Goal: Task Accomplishment & Management: Complete application form

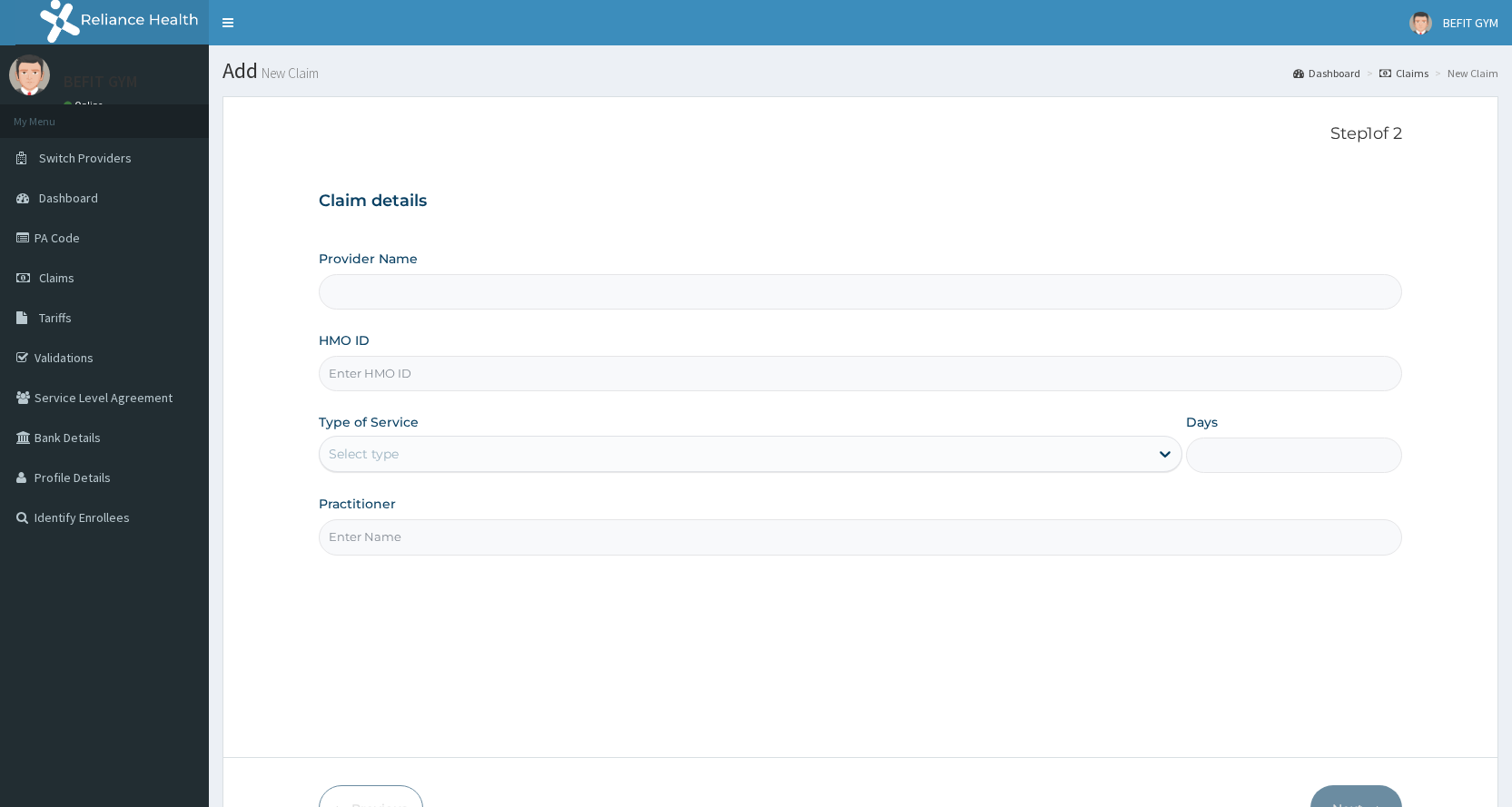
click at [496, 376] on input "HMO ID" at bounding box center [861, 373] width 1083 height 36
type input "BEFIT HEALTH AND FITNESS CENTRE"
type input "1"
type input "w"
type input "WAK/10251/A"
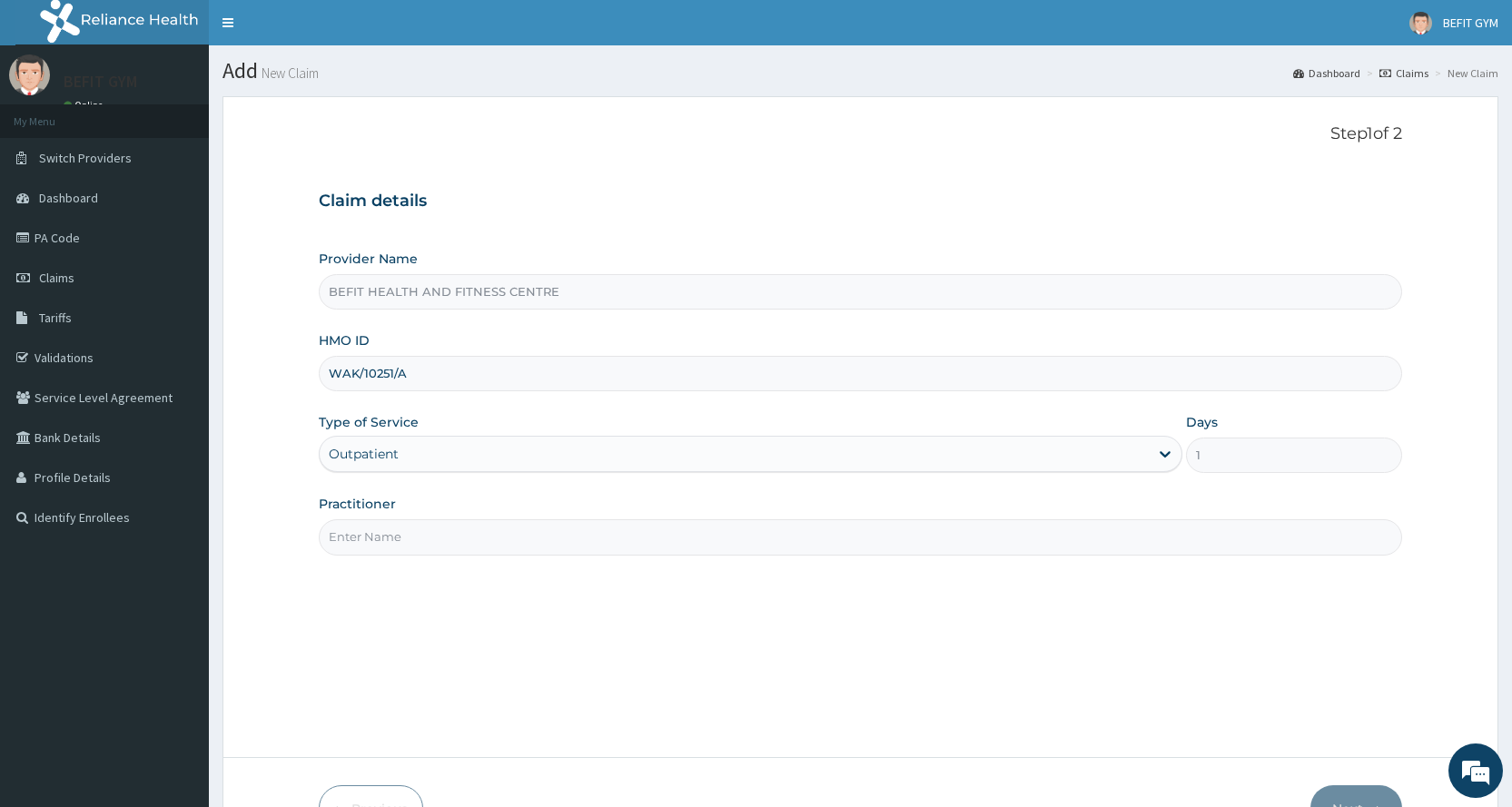
click at [468, 538] on input "Practitioner" at bounding box center [861, 537] width 1083 height 36
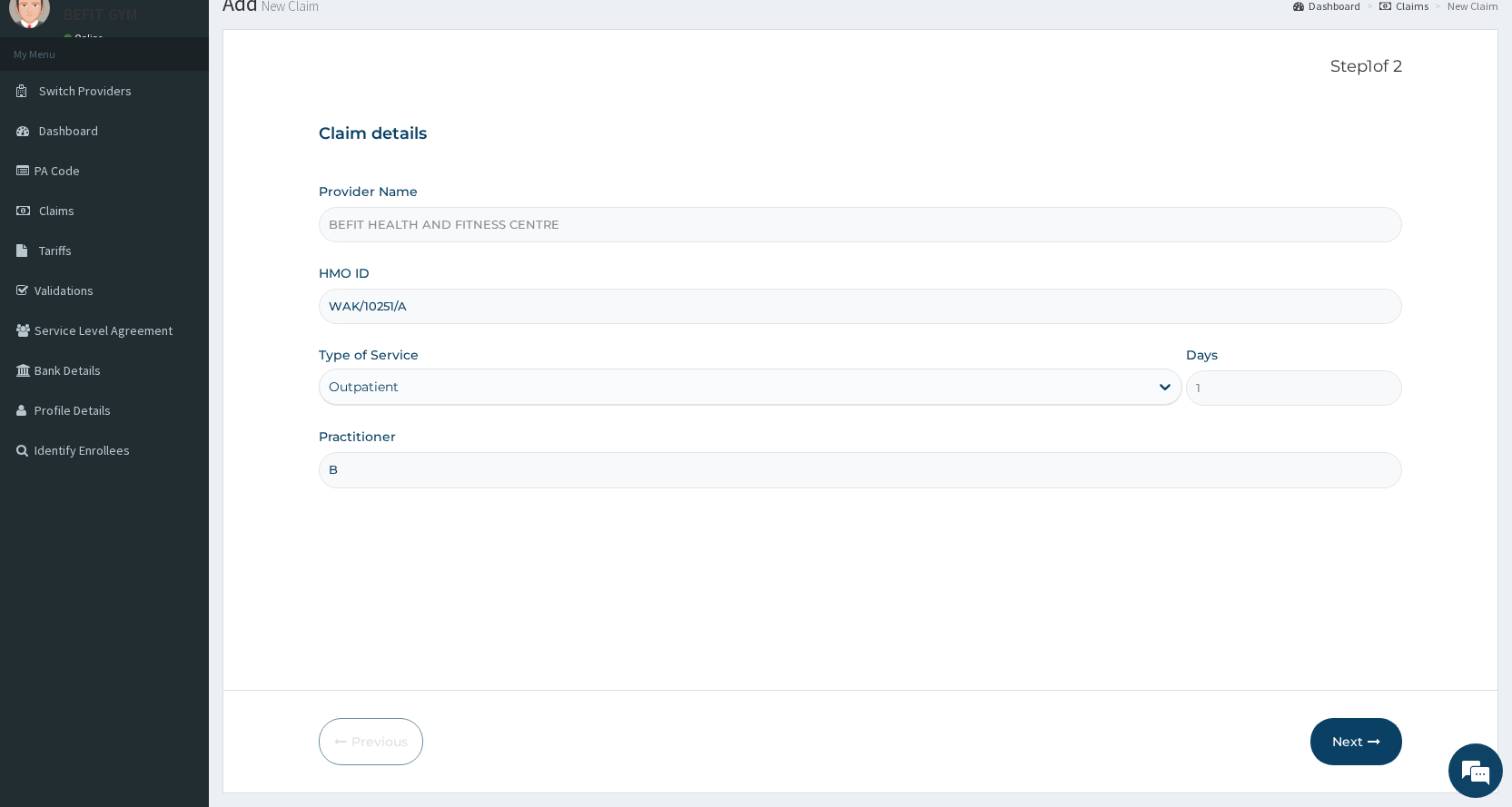
scroll to position [113, 0]
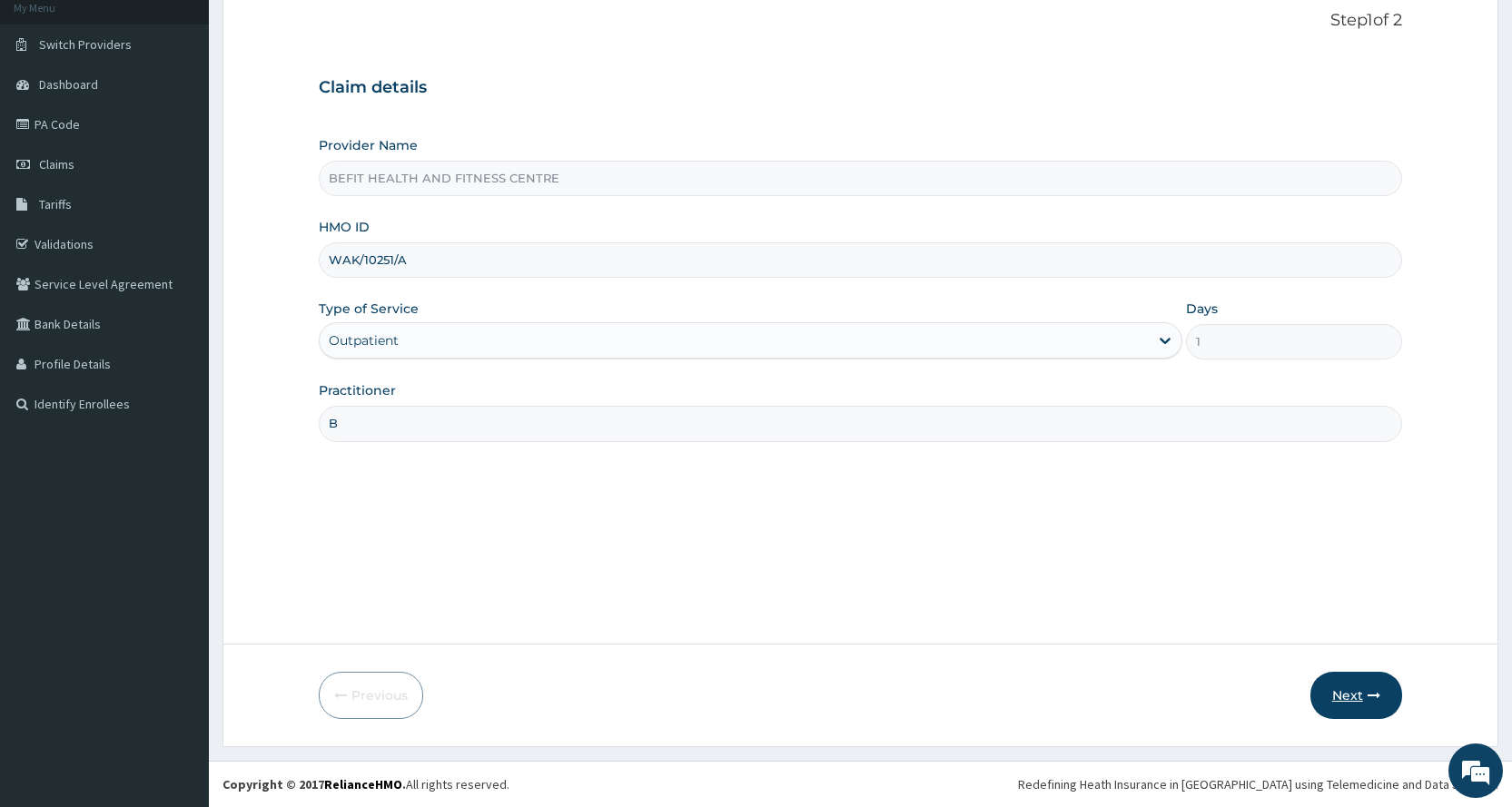
type input "B"
click at [1344, 685] on button "Next" at bounding box center [1356, 696] width 92 height 47
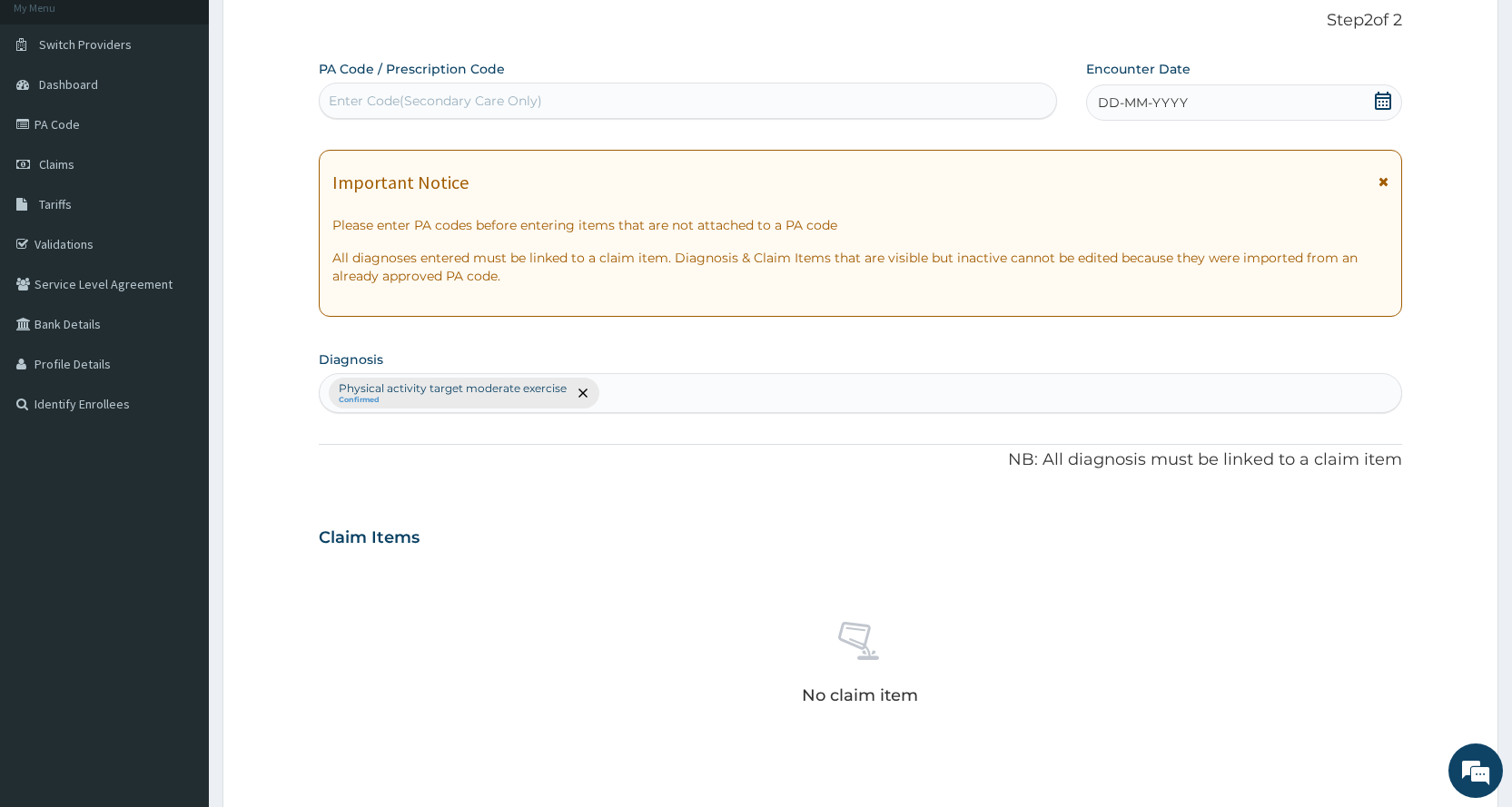
click at [393, 95] on div "Enter Code(Secondary Care Only)" at bounding box center [436, 101] width 213 height 18
type input "PA/E97807"
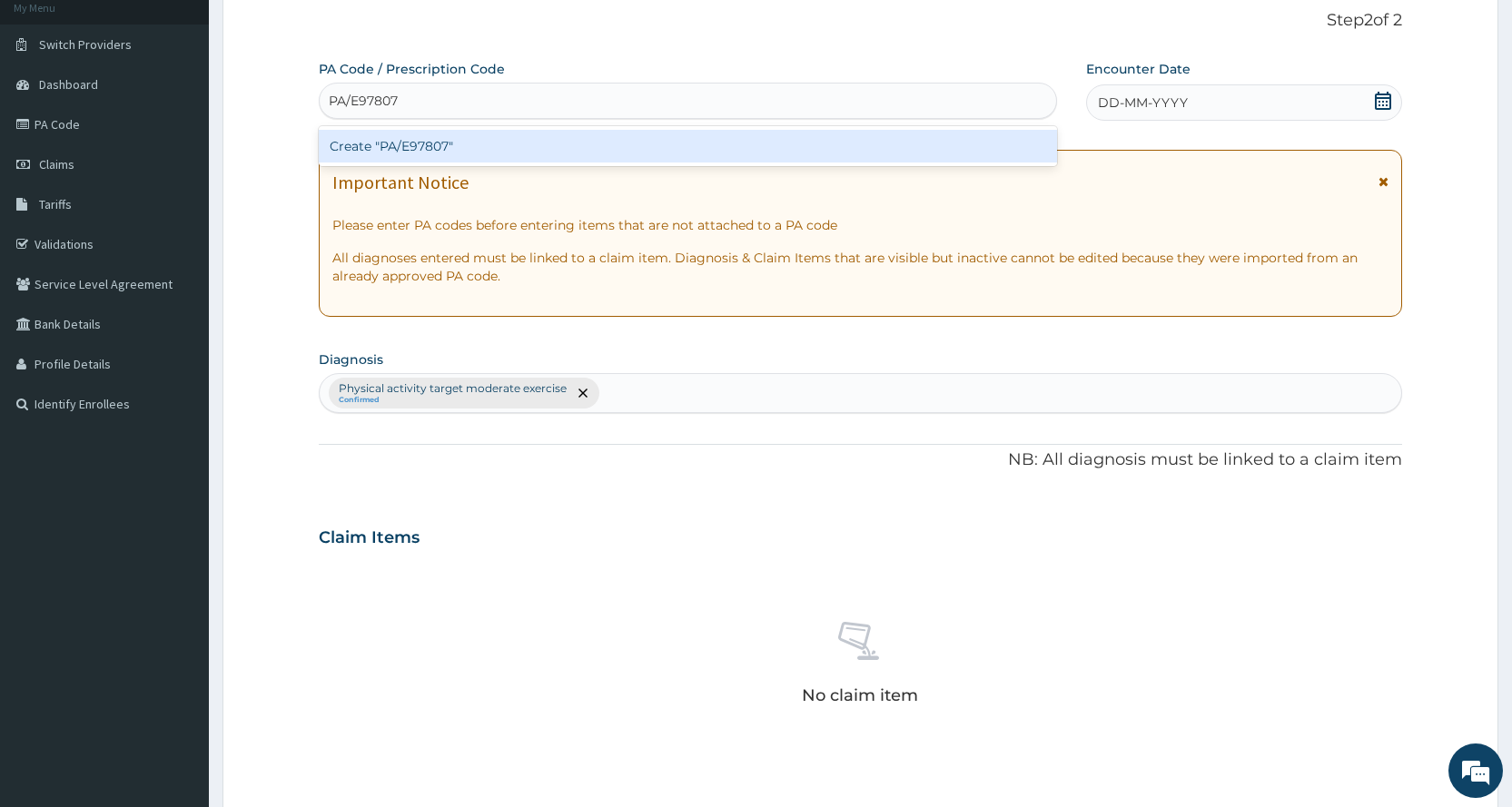
click at [633, 152] on div "Create "PA/E97807"" at bounding box center [688, 146] width 738 height 33
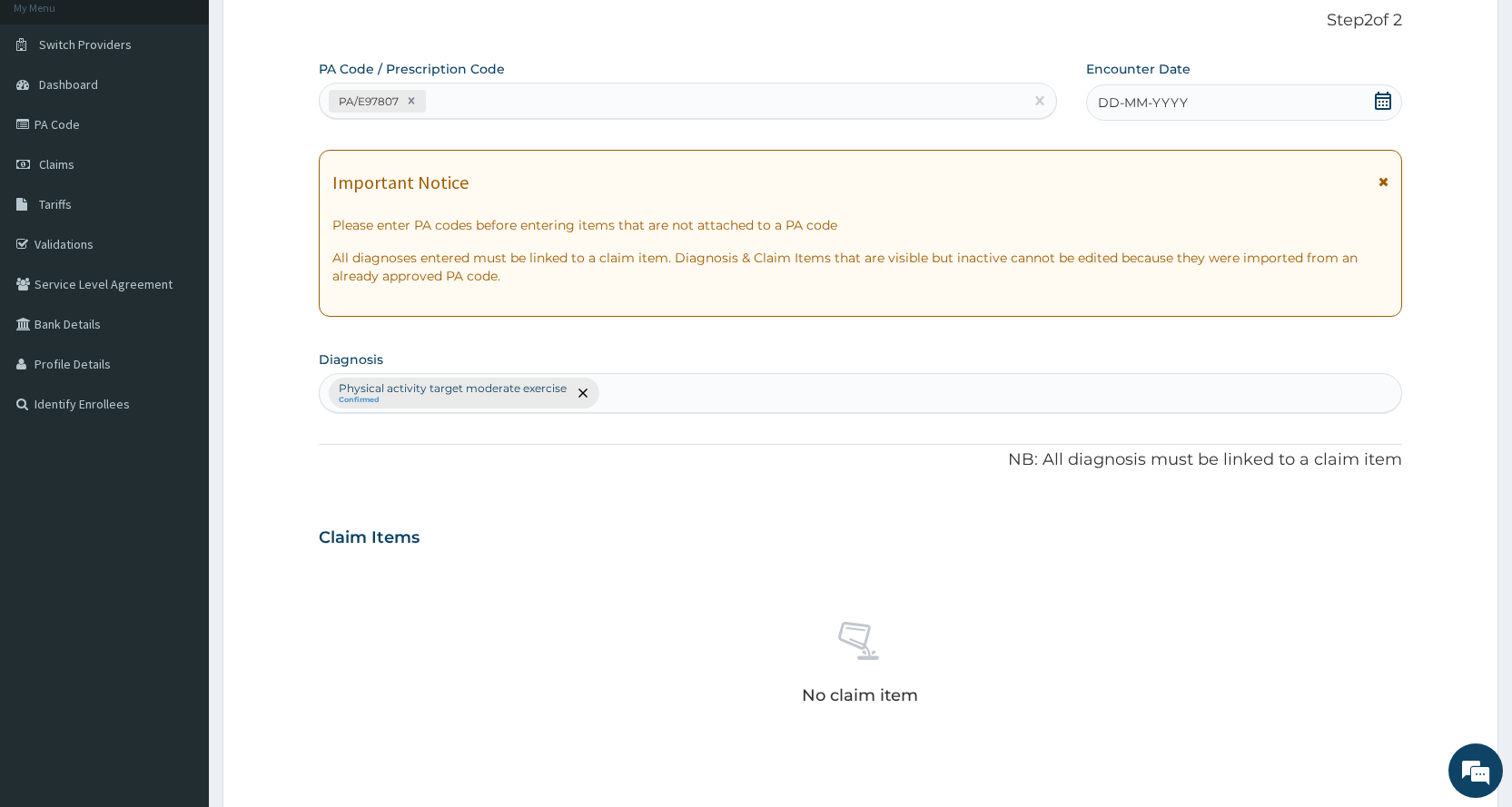
click at [1213, 108] on div "DD-MM-YYYY" at bounding box center [1244, 103] width 316 height 36
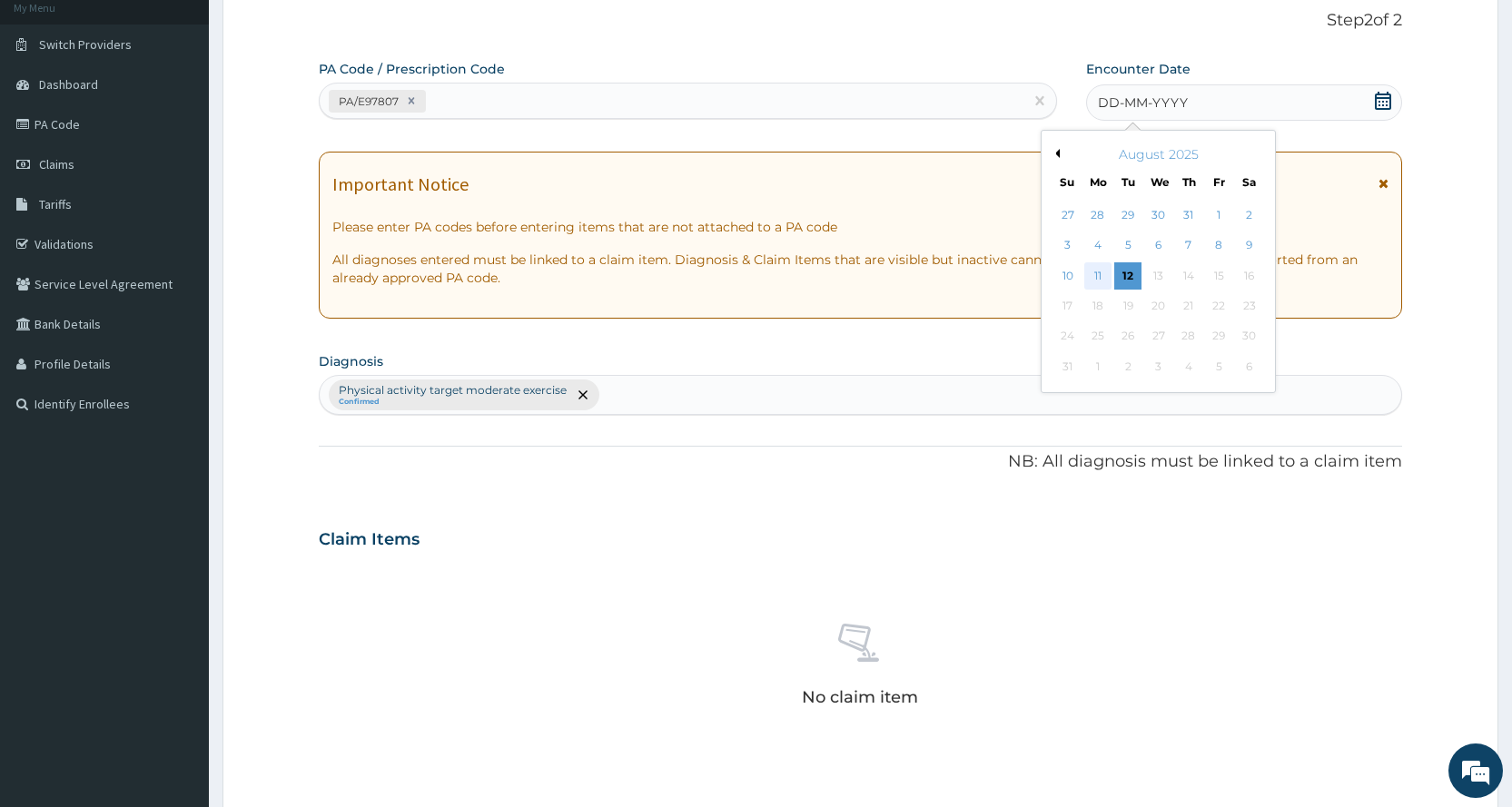
click at [1104, 277] on div "11" at bounding box center [1098, 276] width 27 height 27
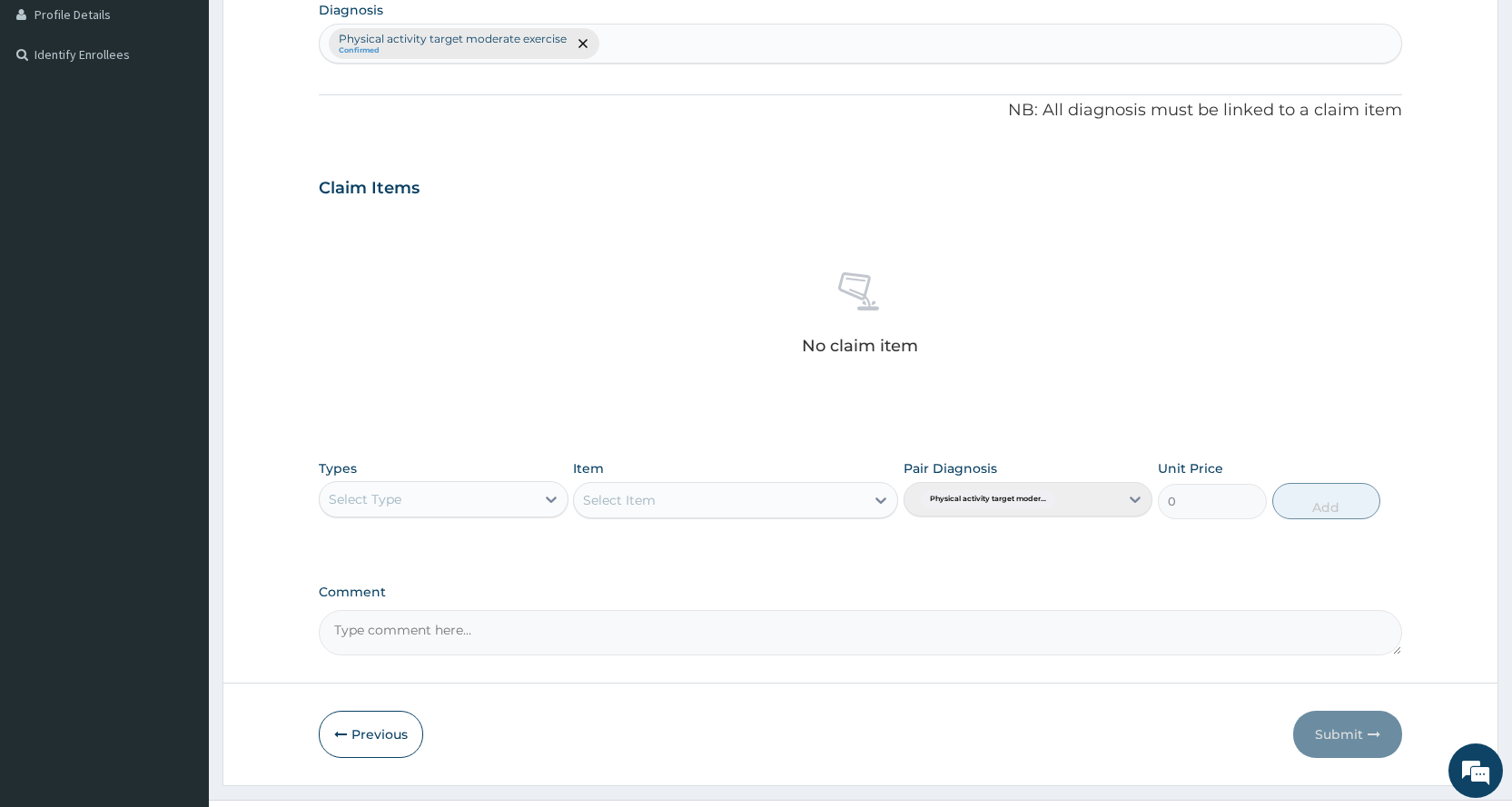
scroll to position [477, 0]
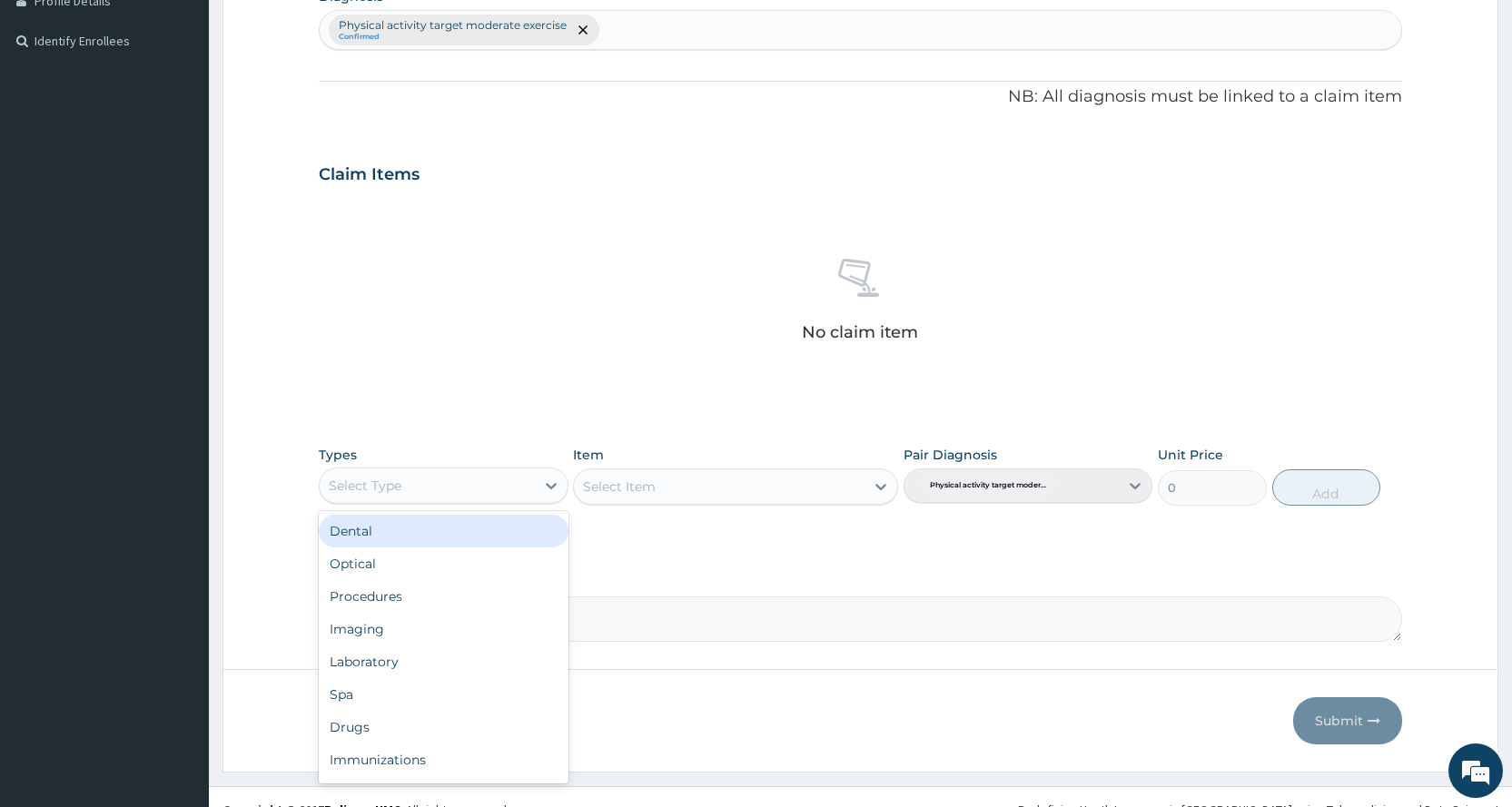
click at [395, 490] on div "Select Type" at bounding box center [366, 486] width 73 height 18
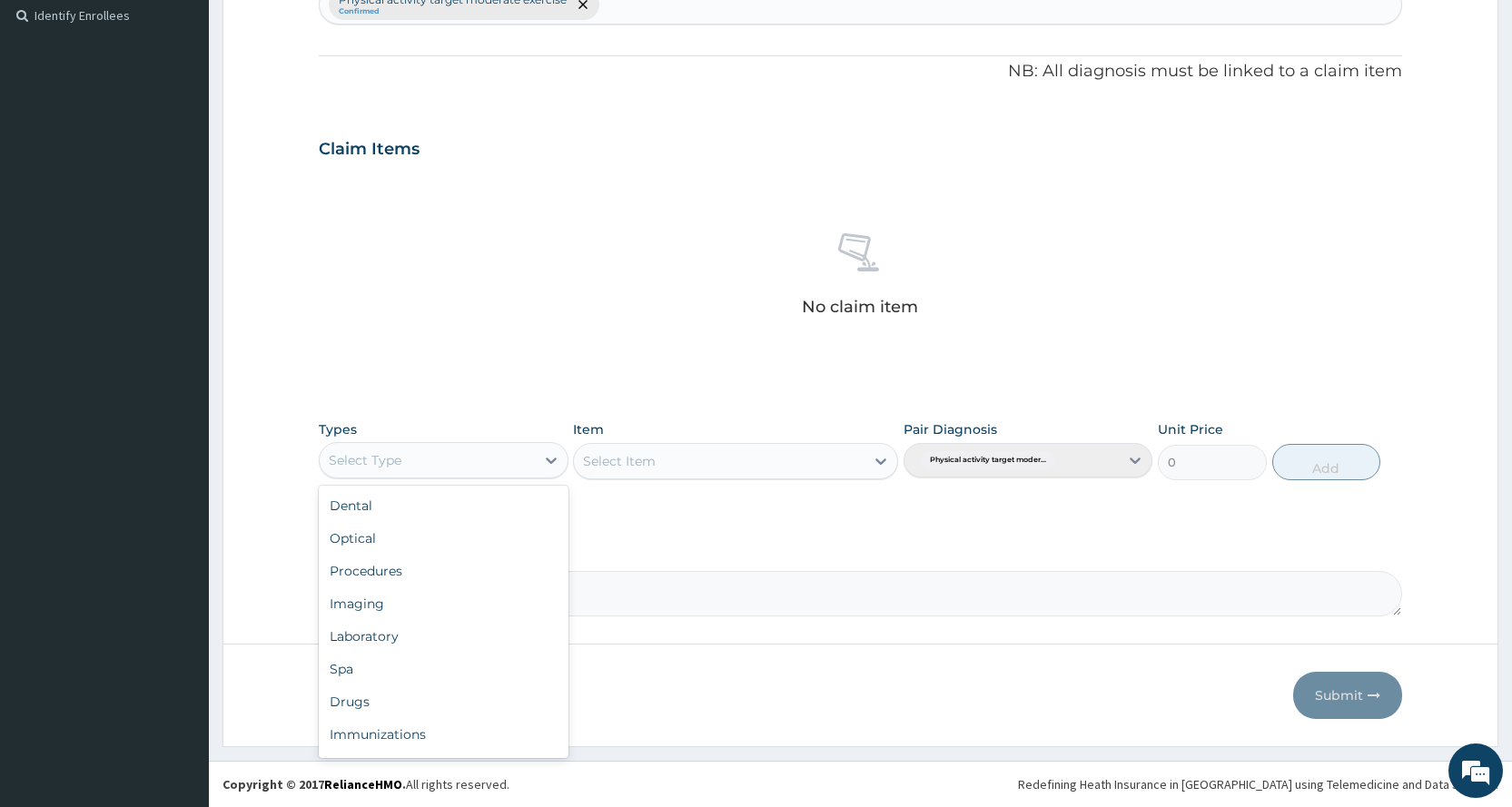
scroll to position [62, 0]
click at [386, 729] on div "Gym" at bounding box center [443, 739] width 249 height 33
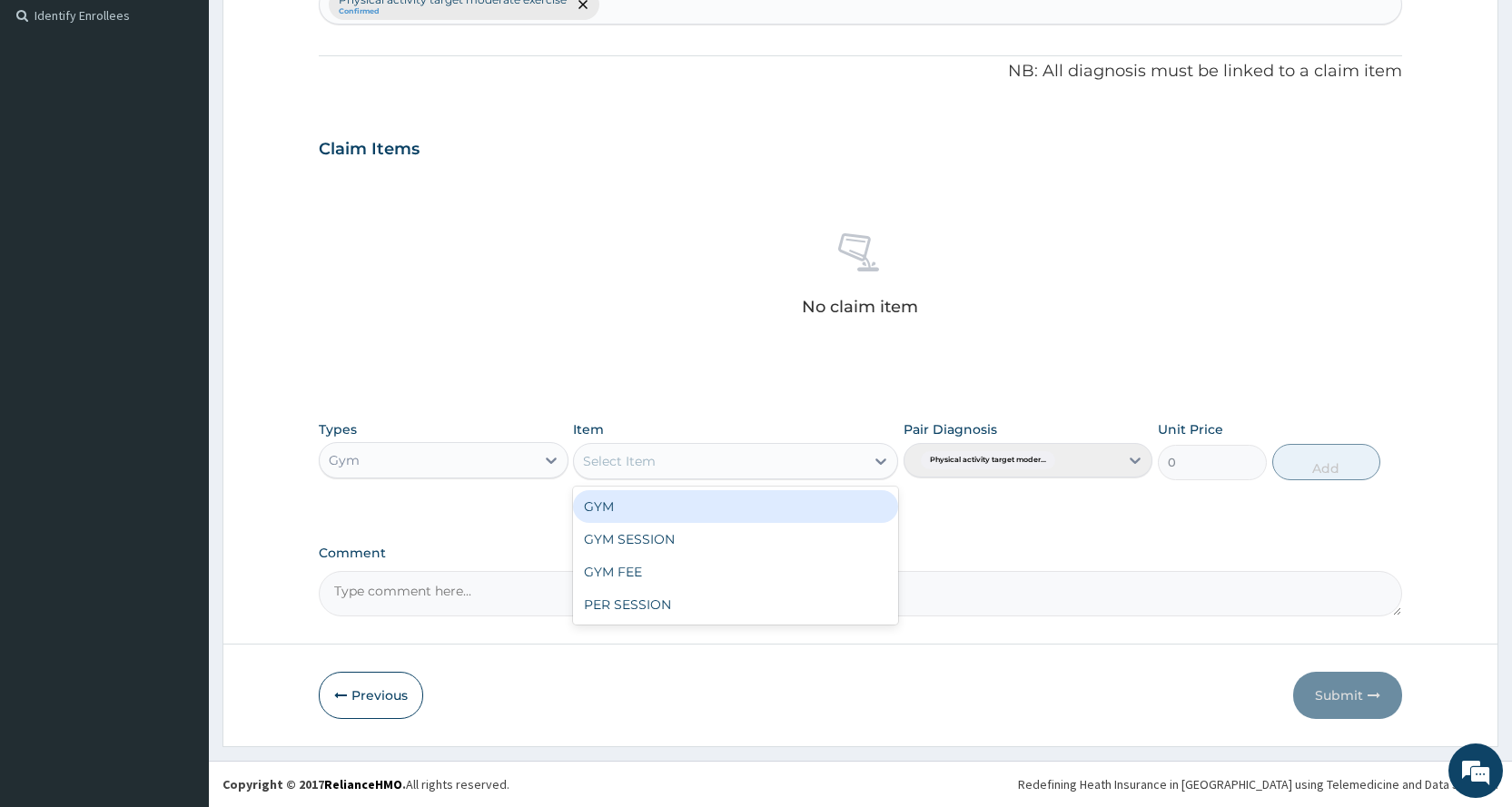
click at [855, 466] on div "Select Item" at bounding box center [719, 461] width 291 height 29
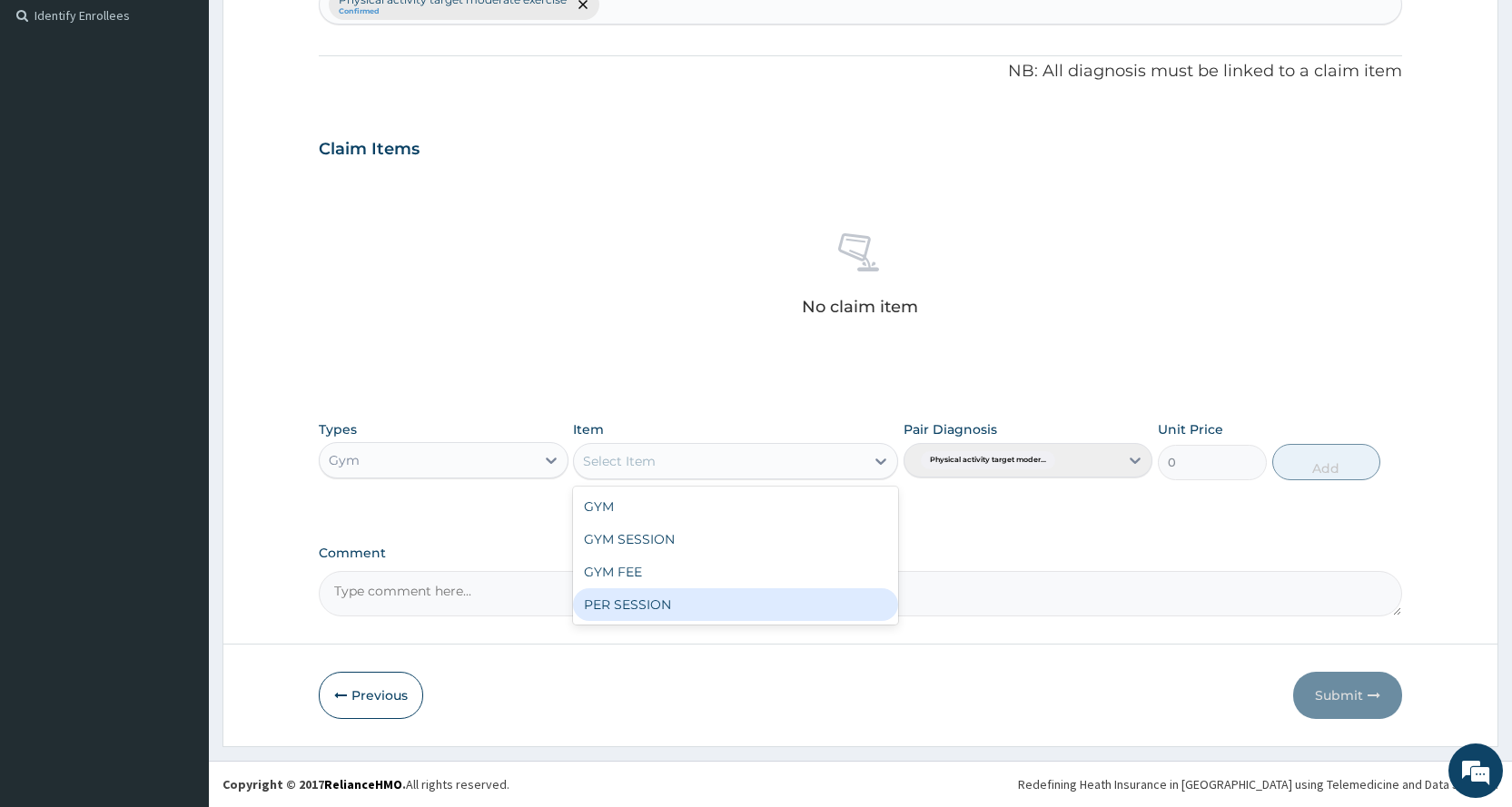
click at [799, 609] on div "PER SESSION" at bounding box center [735, 605] width 326 height 33
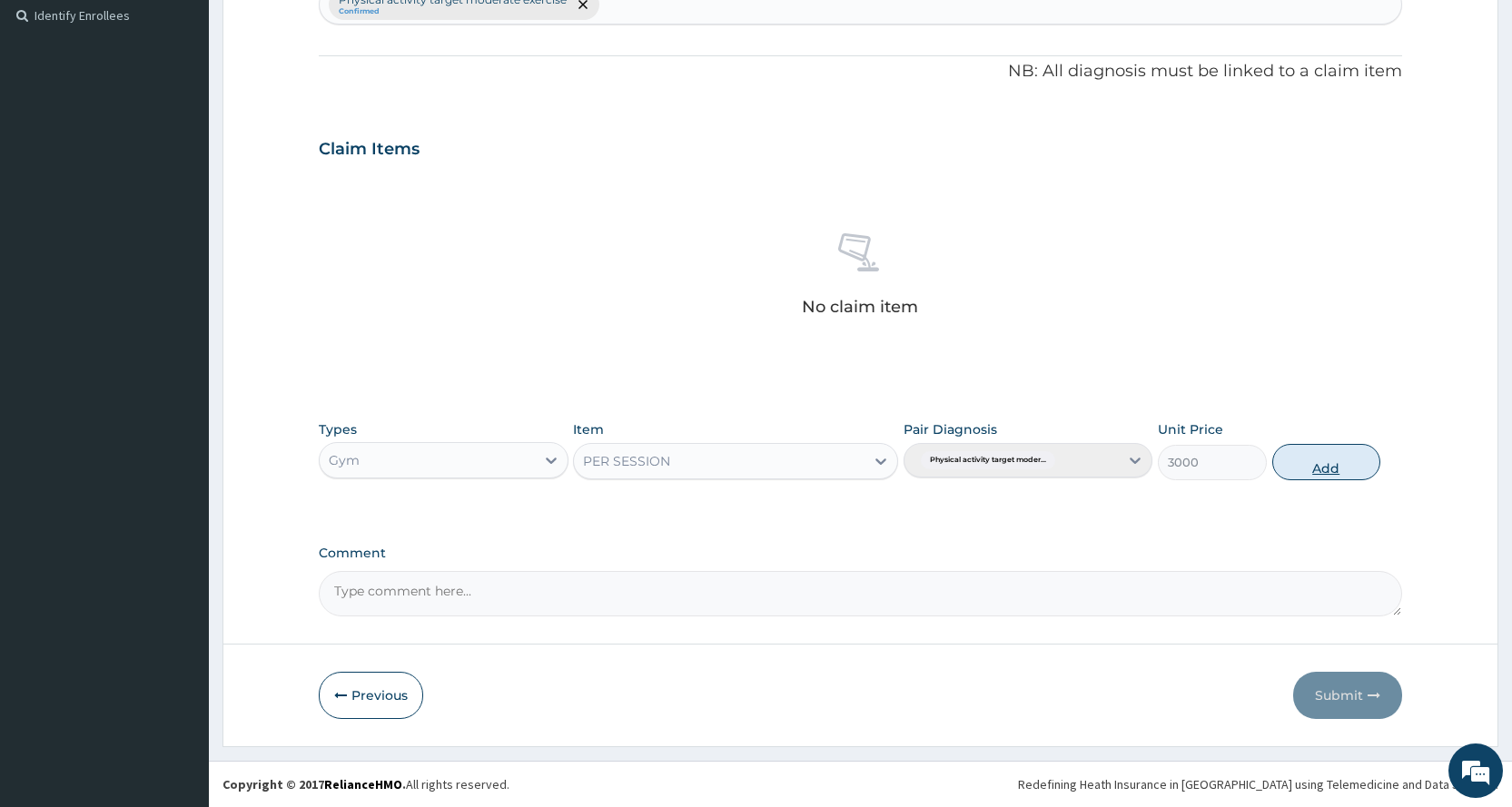
click at [1335, 462] on button "Add" at bounding box center [1326, 462] width 109 height 36
type input "0"
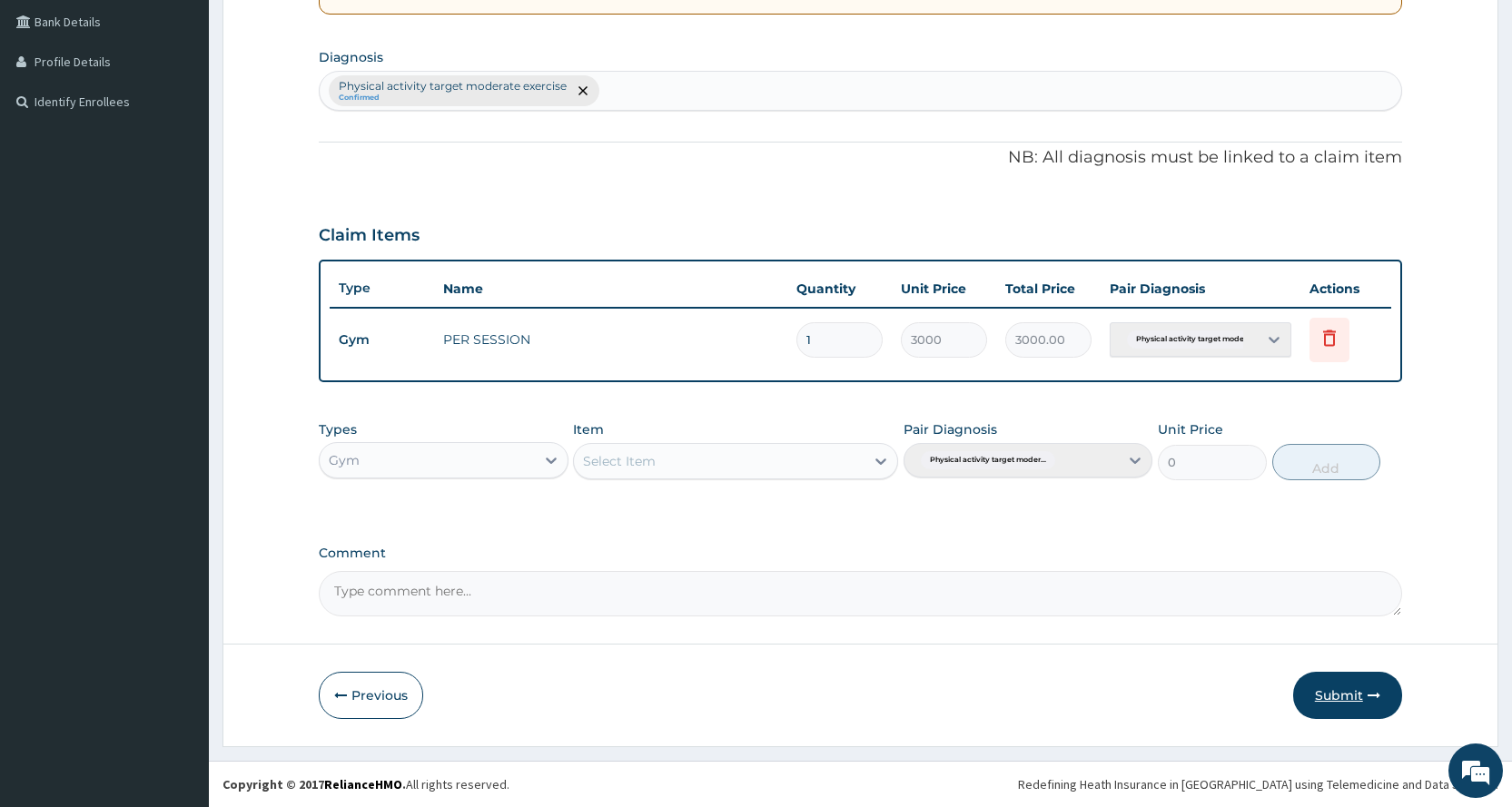
click at [1364, 683] on button "Submit" at bounding box center [1348, 696] width 109 height 47
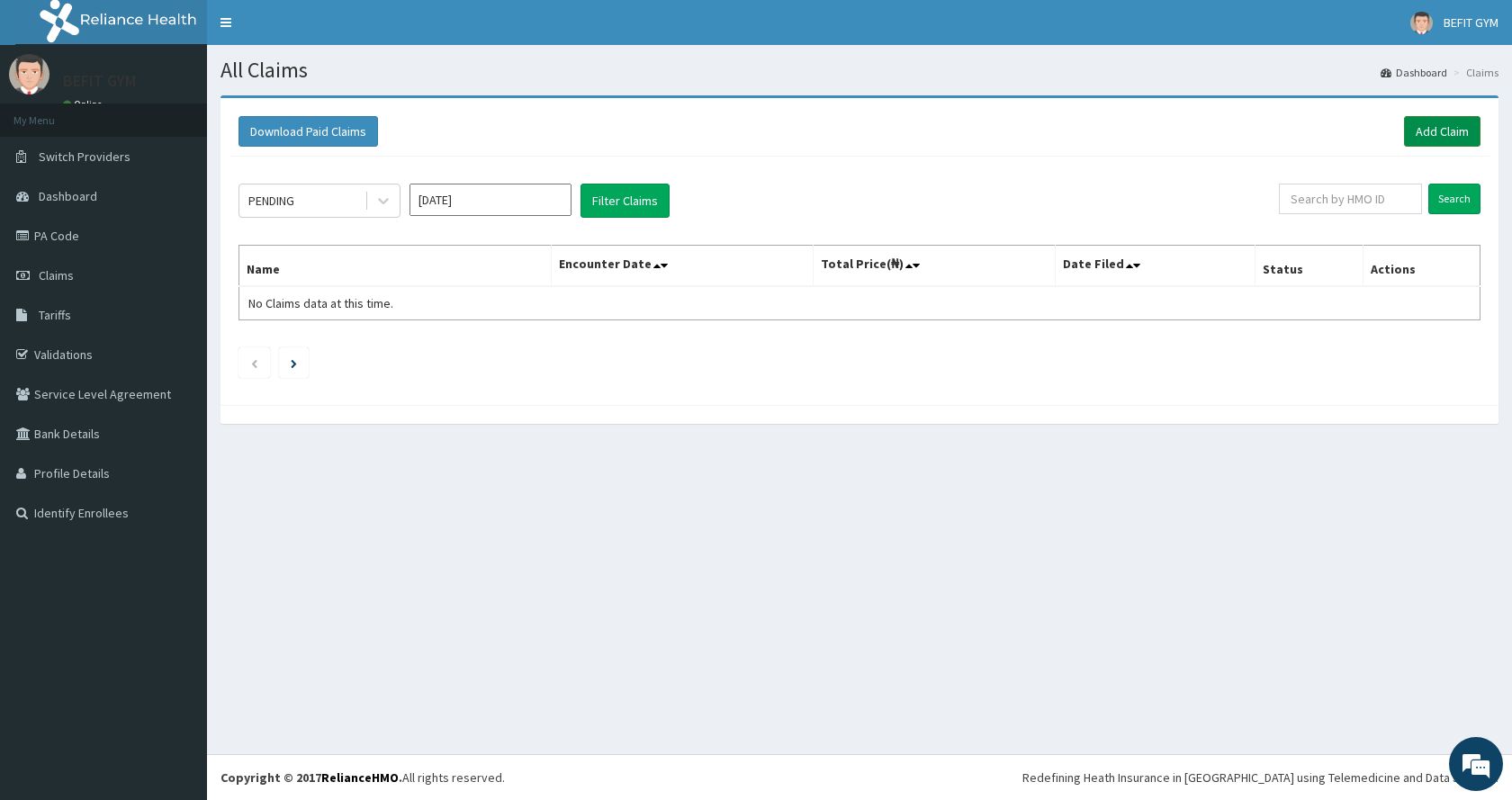
click at [1431, 119] on link "Add Claim" at bounding box center [1442, 131] width 77 height 31
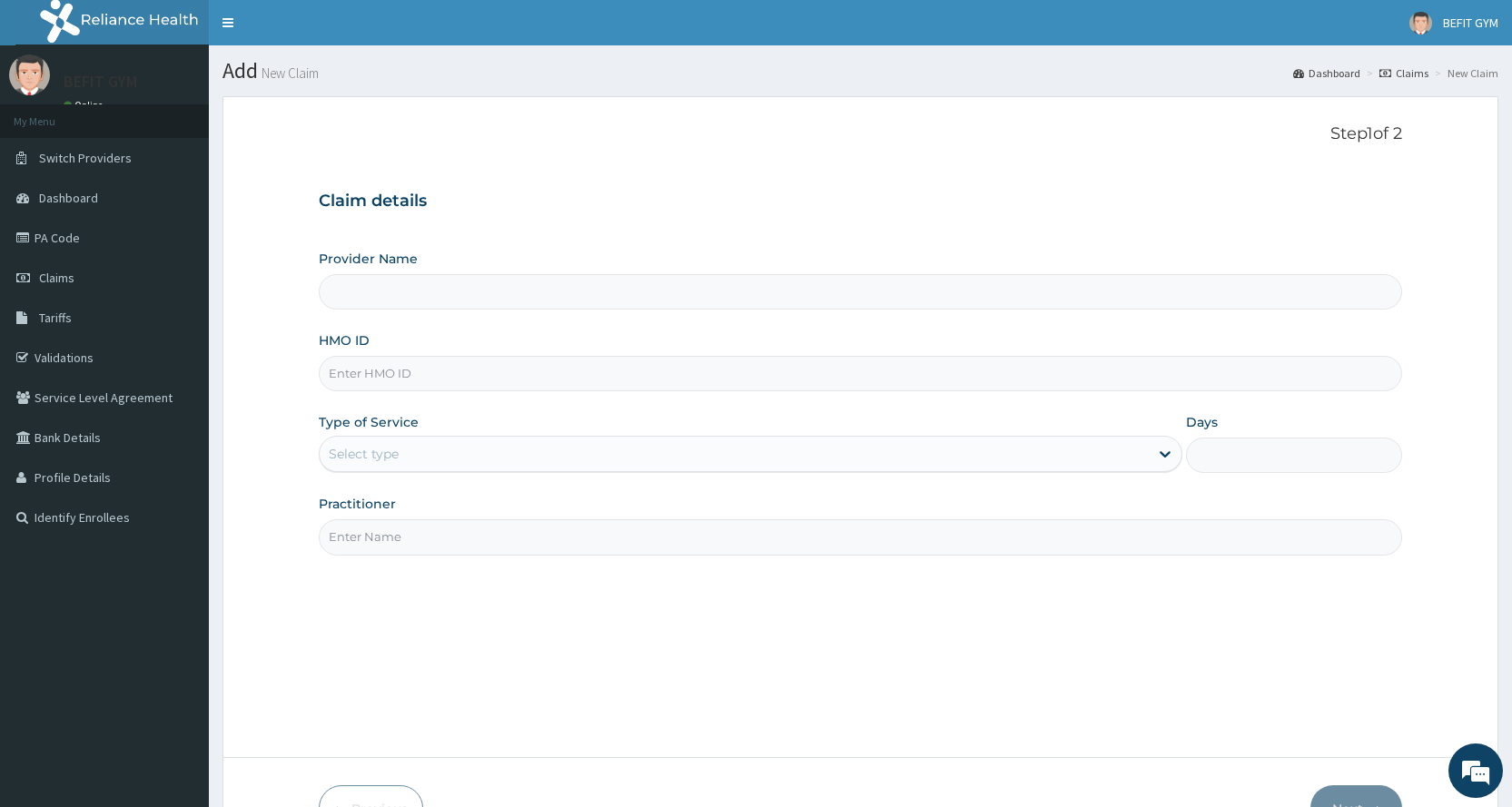
type input "BEFIT HEALTH AND FITNESS CENTRE"
type input "1"
click at [657, 359] on input "HMO ID" at bounding box center [861, 373] width 1083 height 36
type input "SHL/10085/A"
click at [430, 526] on input "Practitioner" at bounding box center [861, 537] width 1083 height 36
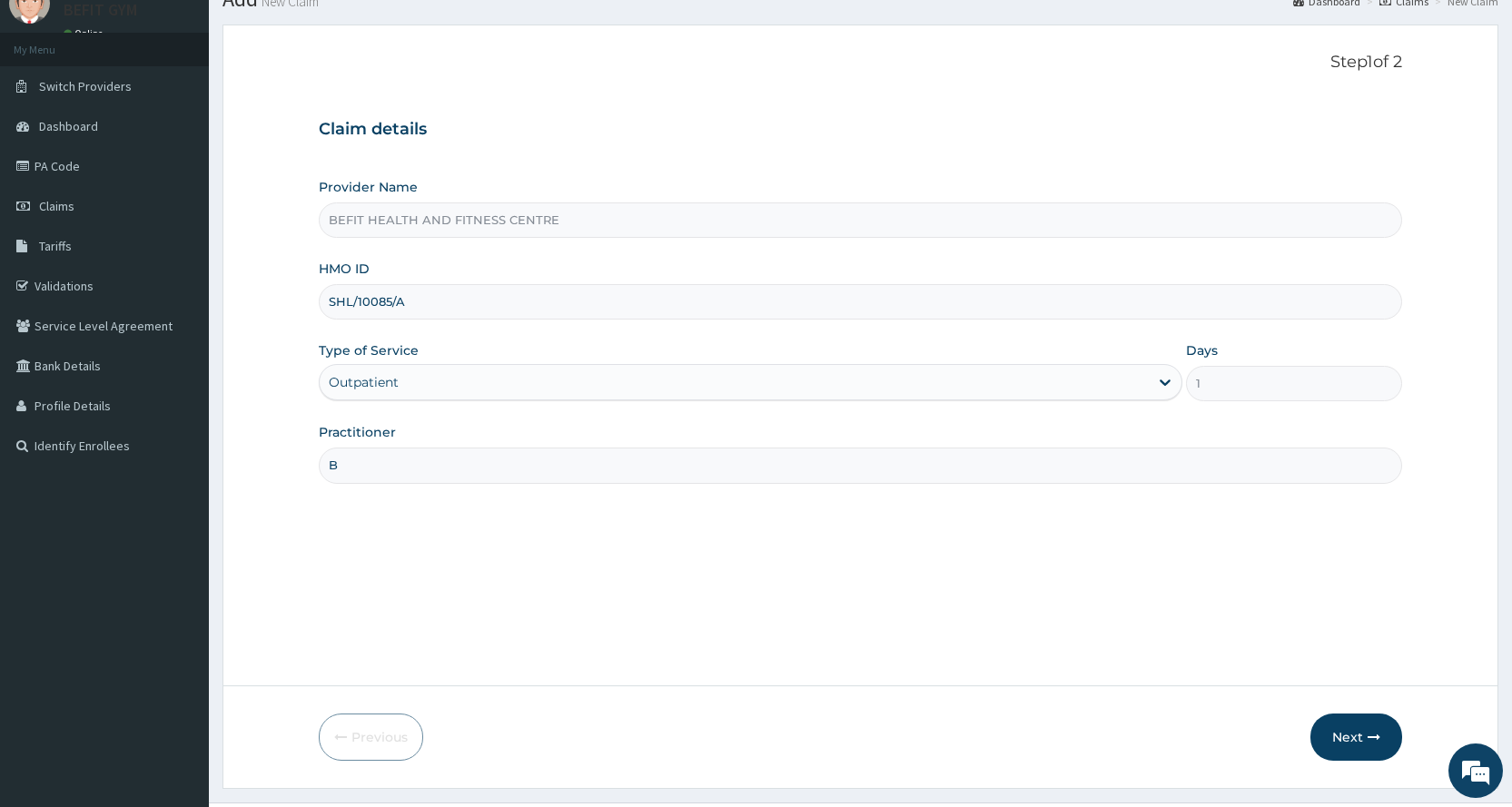
scroll to position [113, 0]
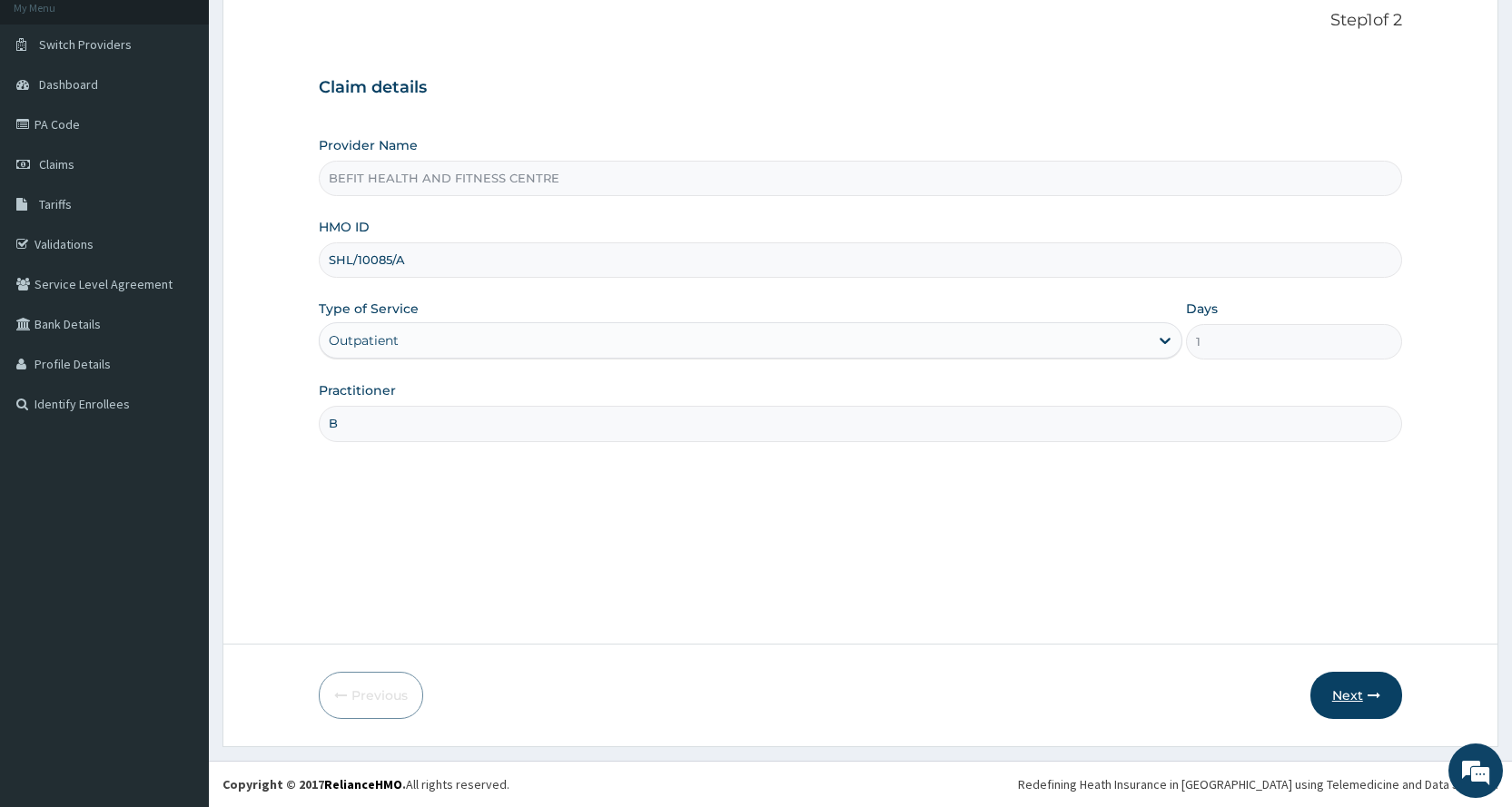
type input "B"
click at [1337, 683] on button "Next" at bounding box center [1356, 696] width 92 height 47
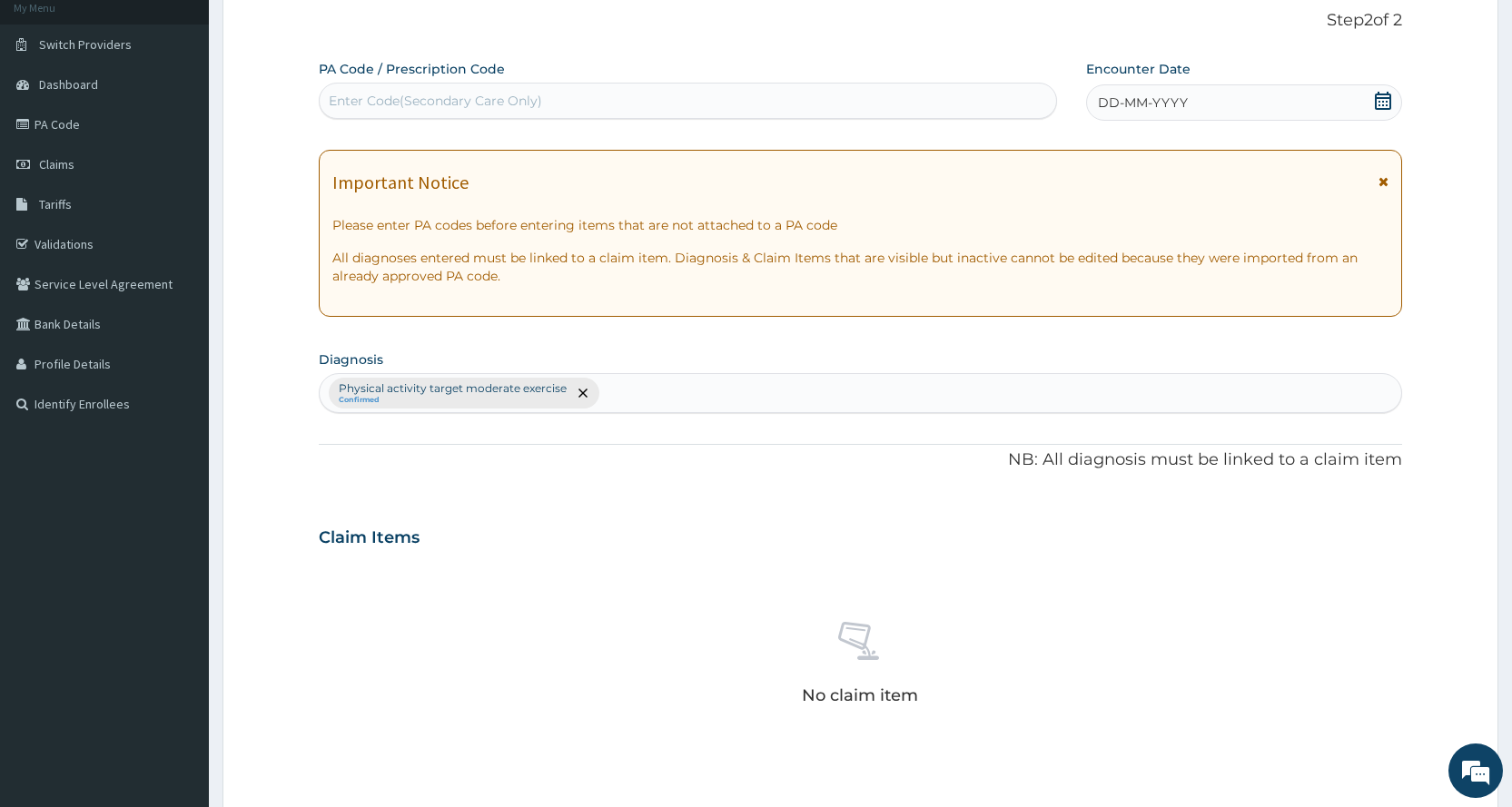
click at [405, 106] on div "Enter Code(Secondary Care Only)" at bounding box center [436, 101] width 213 height 18
type input "PA/D41AB6"
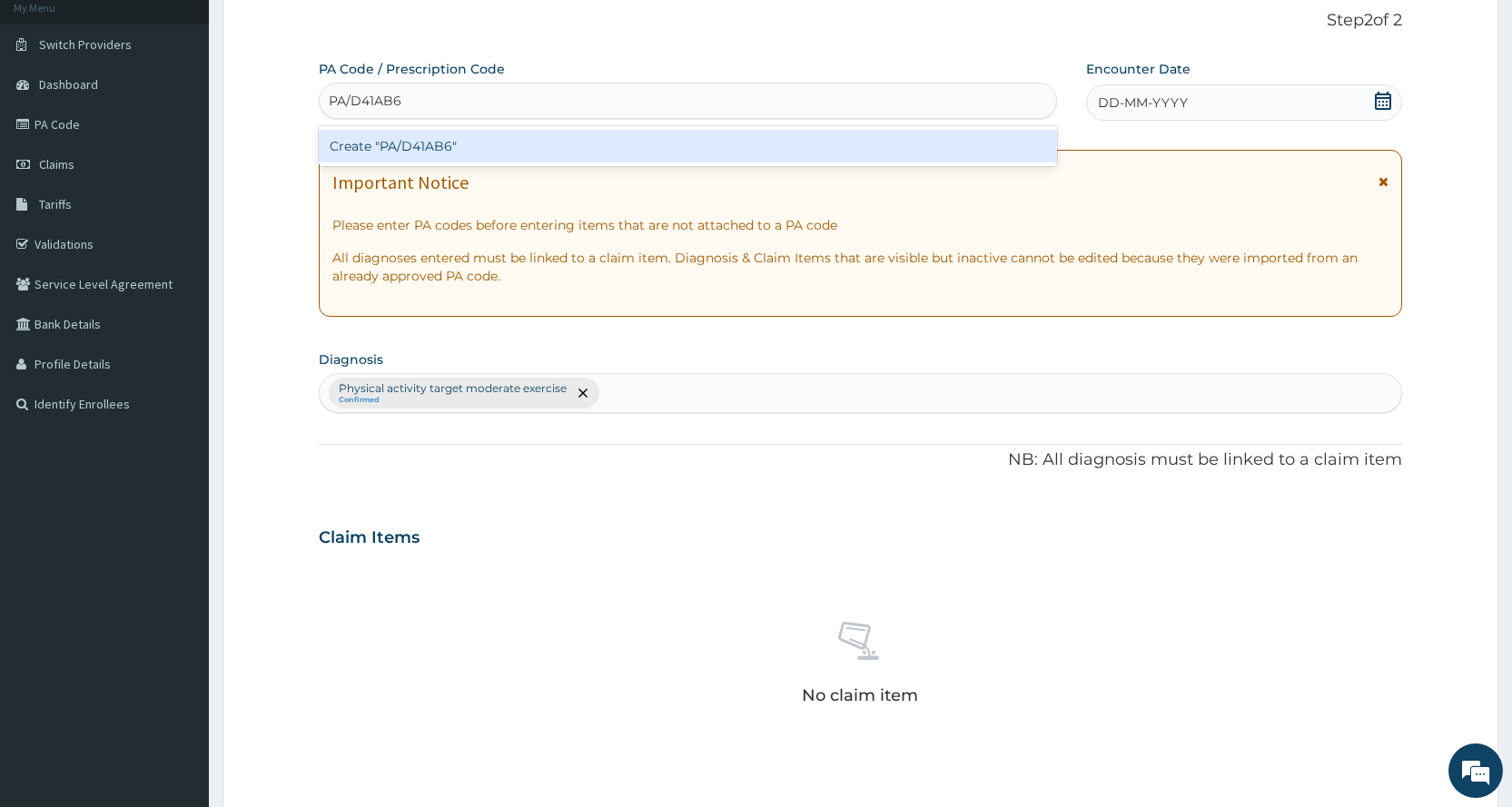
click at [430, 142] on div "Create "PA/D41AB6"" at bounding box center [688, 146] width 738 height 33
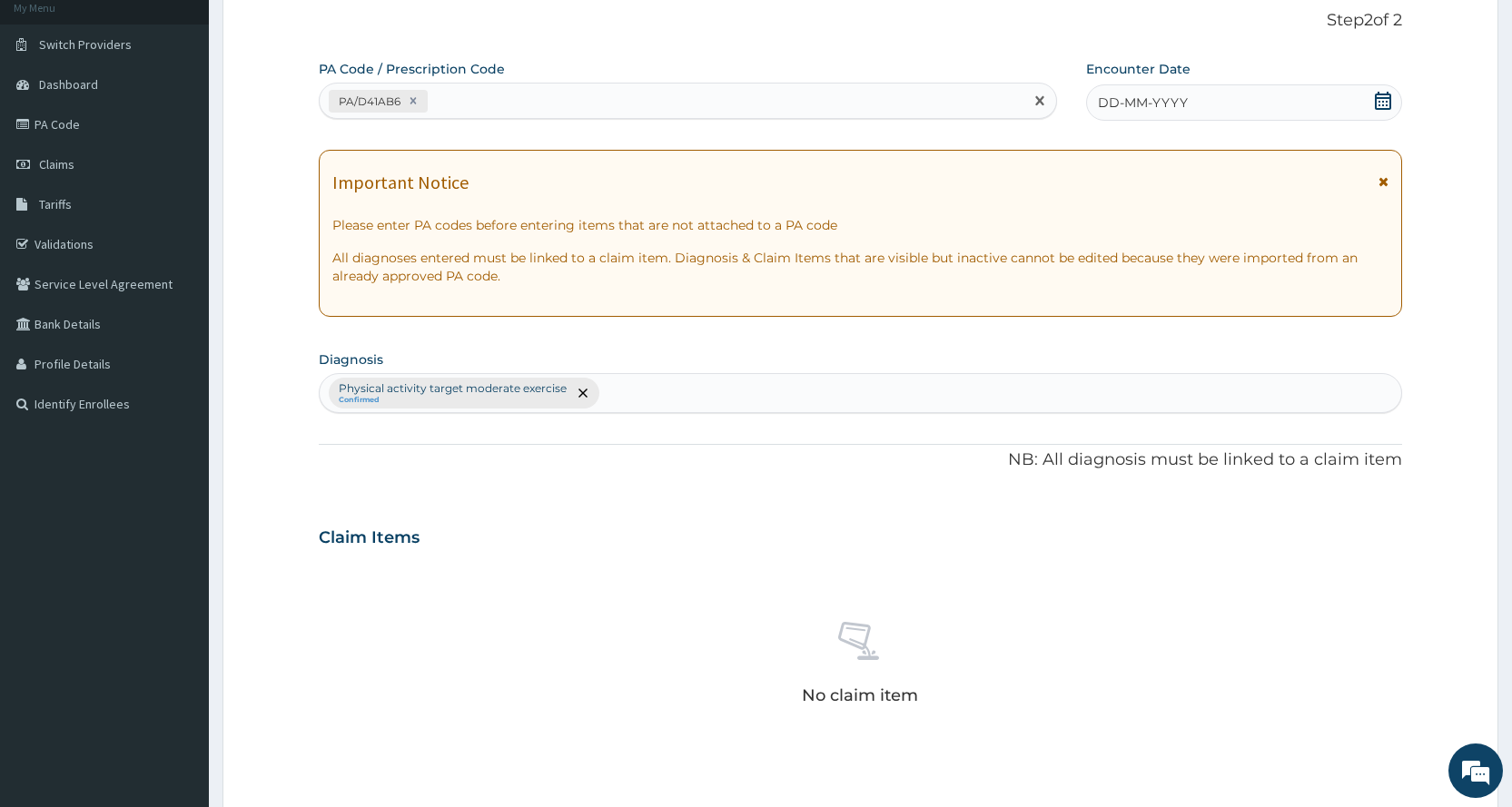
click at [1384, 103] on icon at bounding box center [1383, 101] width 18 height 18
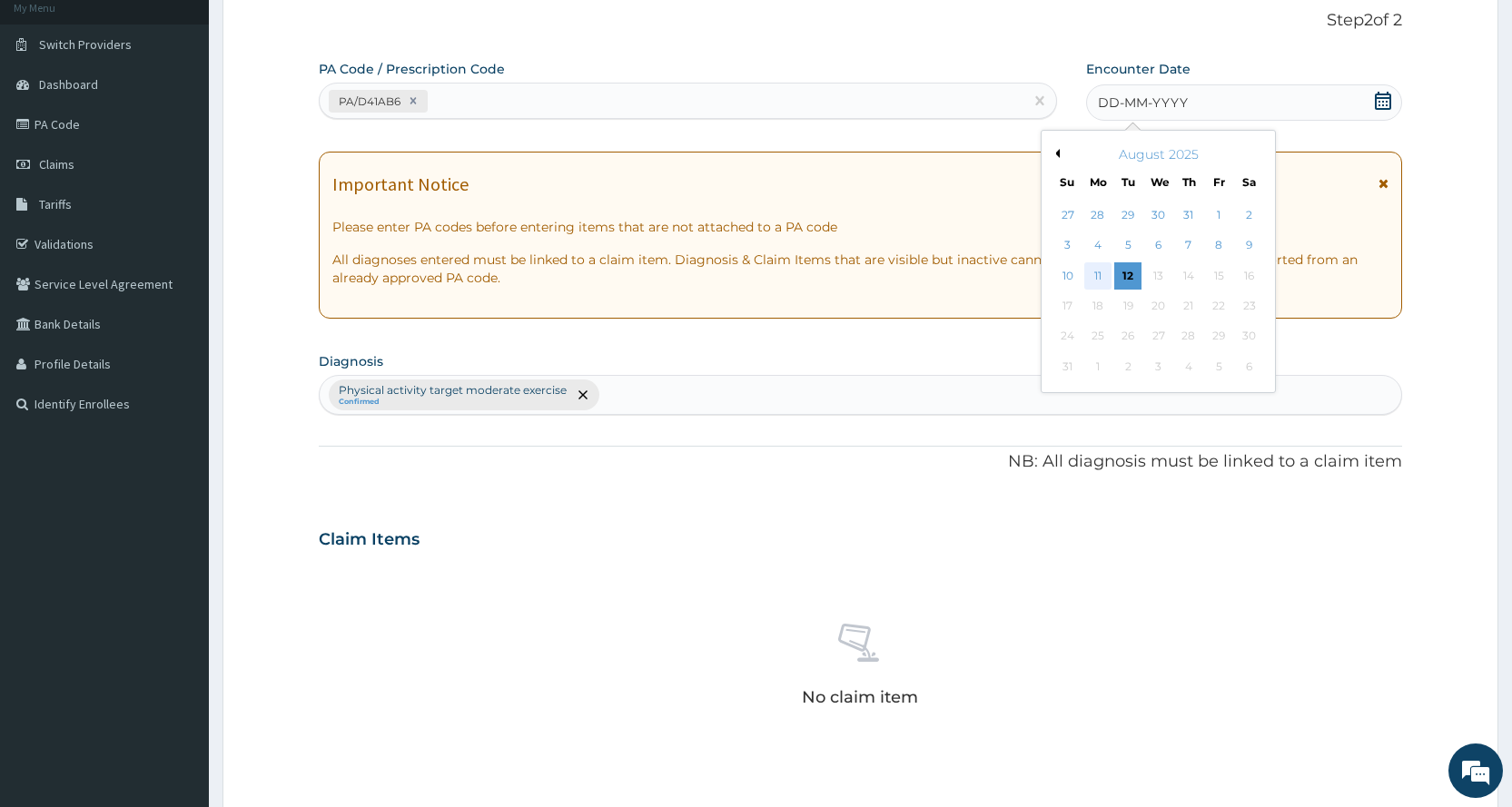
click at [1105, 272] on div "11" at bounding box center [1098, 276] width 27 height 27
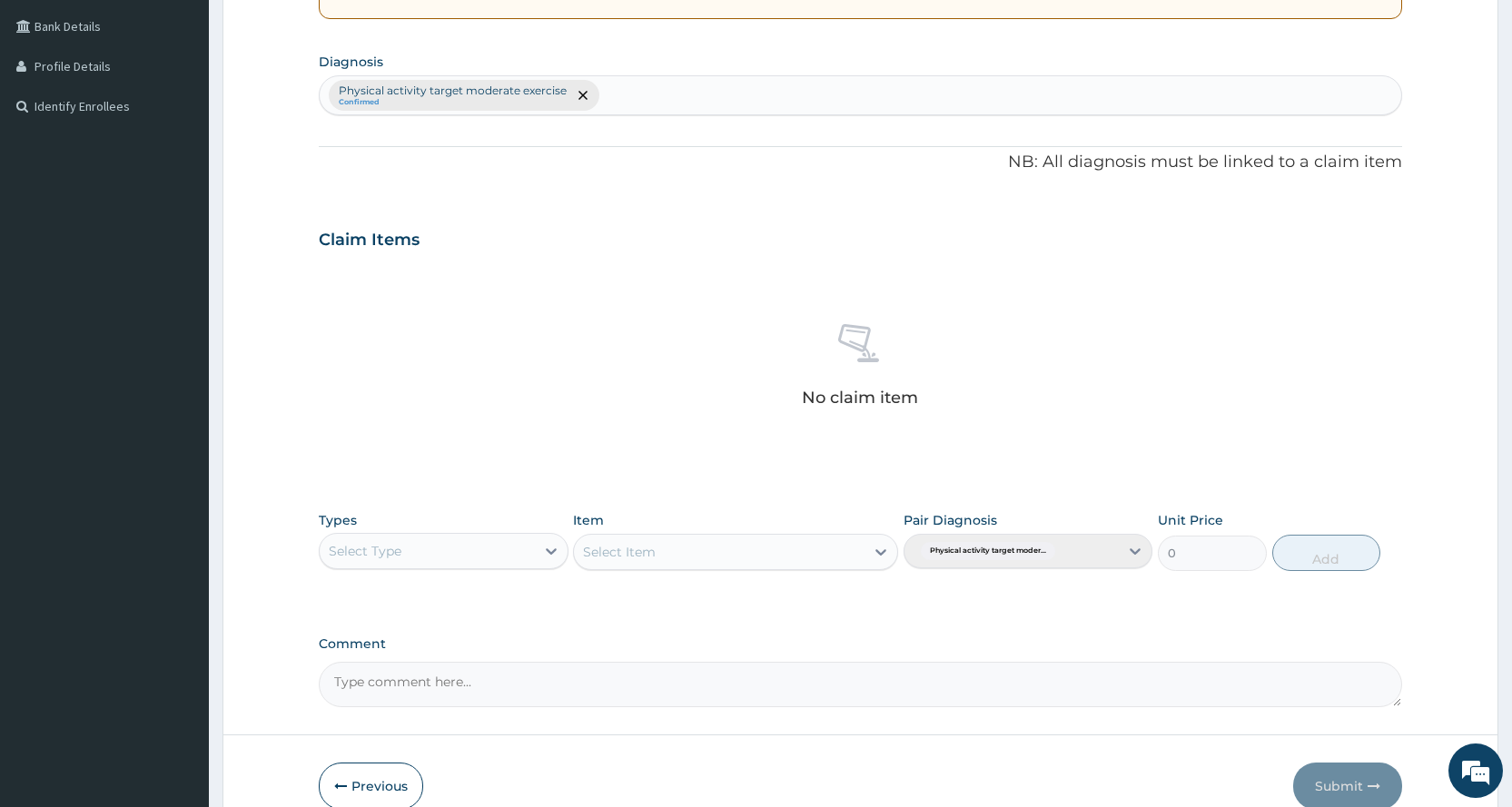
scroll to position [502, 0]
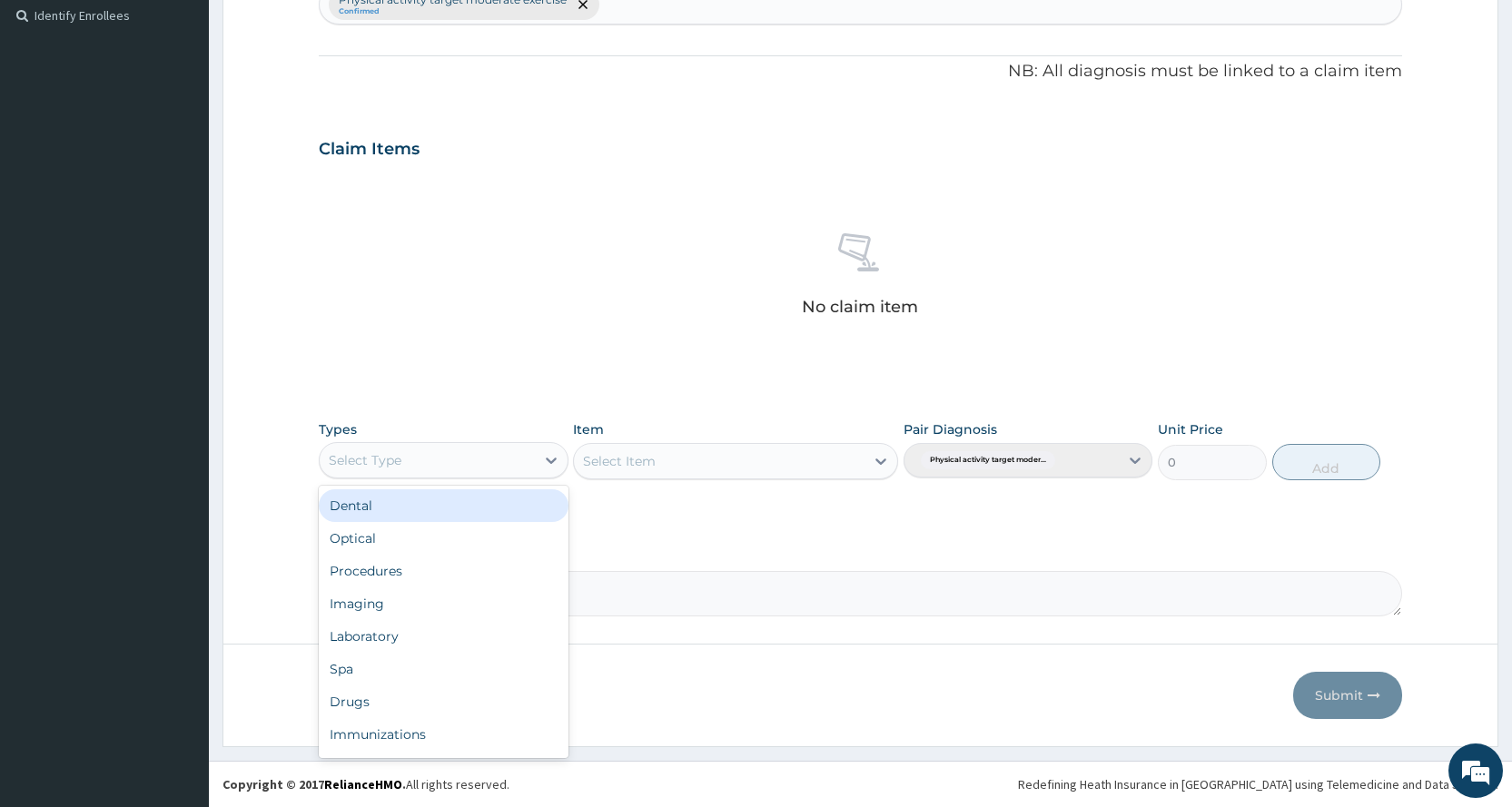
click at [398, 453] on div "Select Type" at bounding box center [366, 460] width 73 height 18
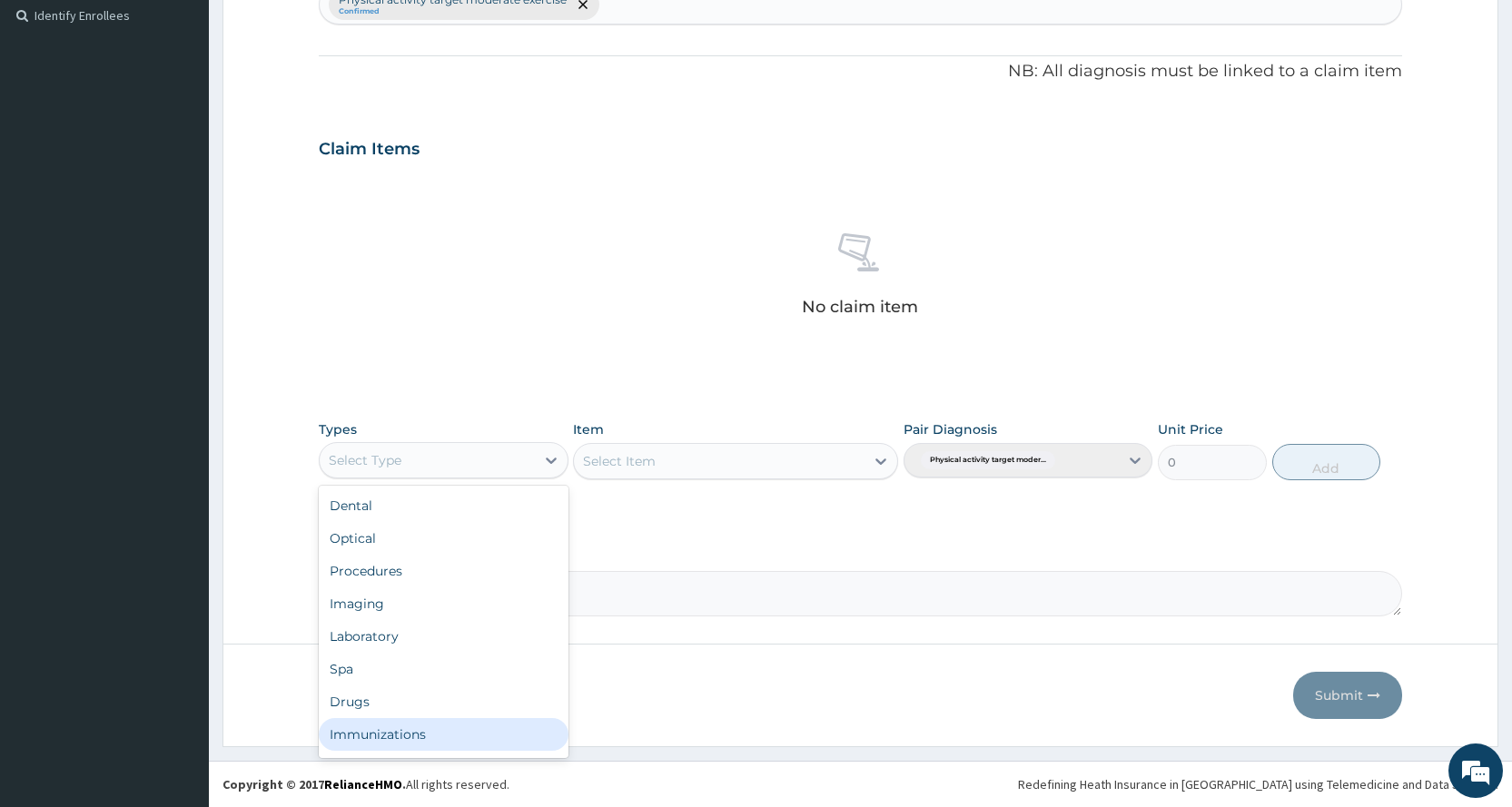
scroll to position [62, 0]
click at [441, 729] on div "Gym" at bounding box center [443, 739] width 249 height 33
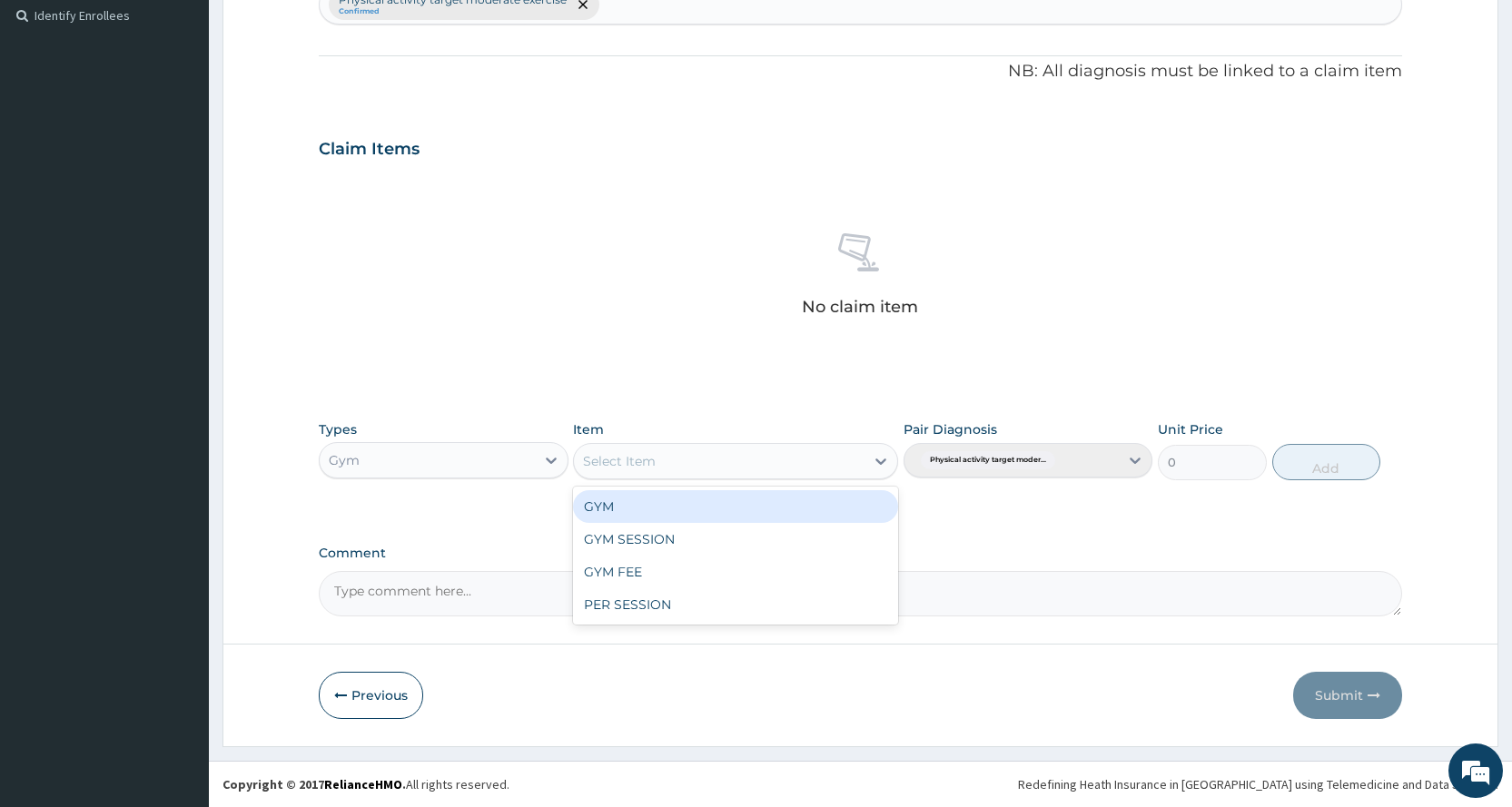
click at [813, 443] on div "Select Item" at bounding box center [735, 461] width 326 height 36
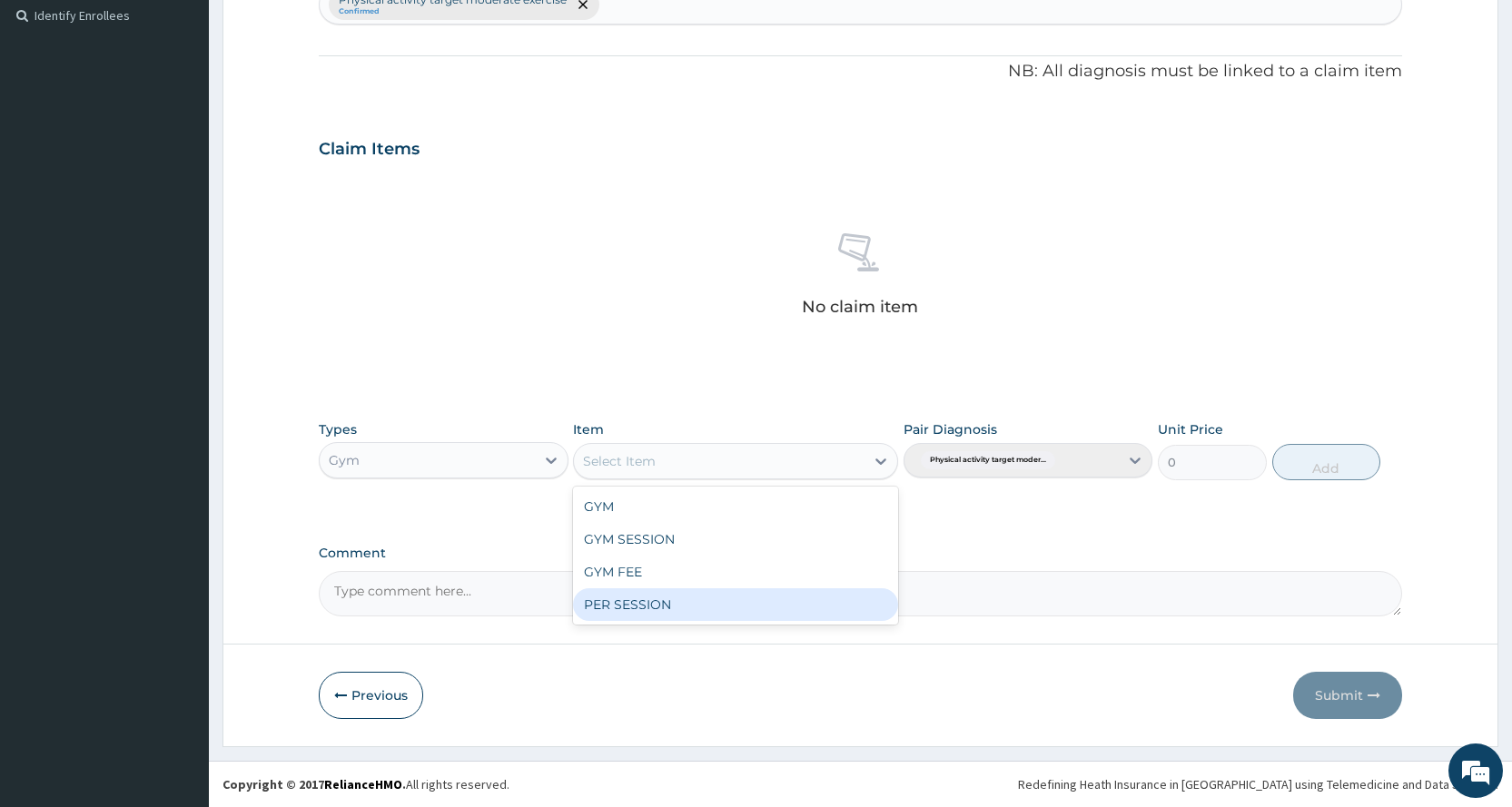
click at [751, 607] on div "PER SESSION" at bounding box center [735, 605] width 326 height 33
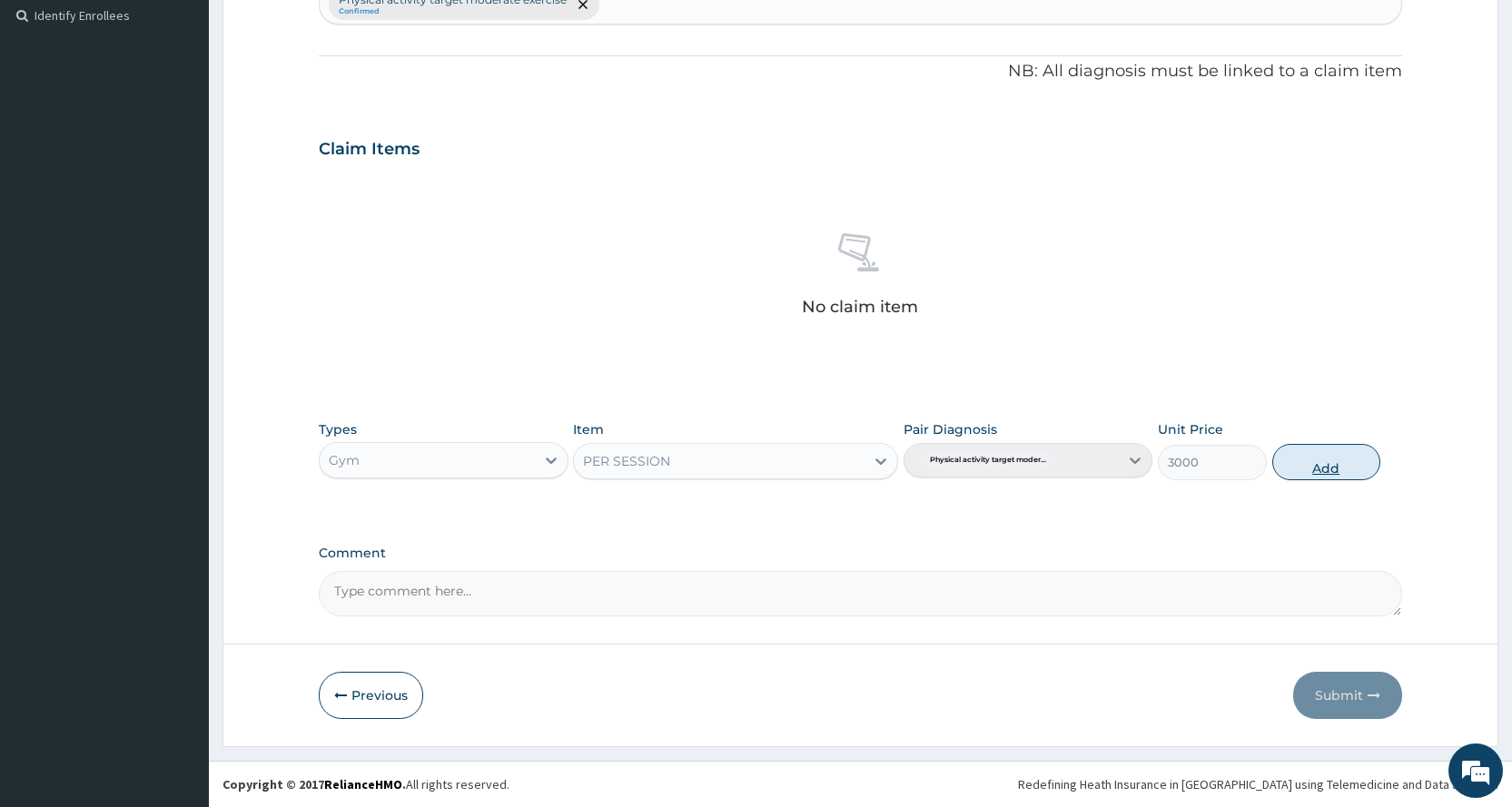
click at [1348, 468] on button "Add" at bounding box center [1326, 462] width 109 height 36
type input "0"
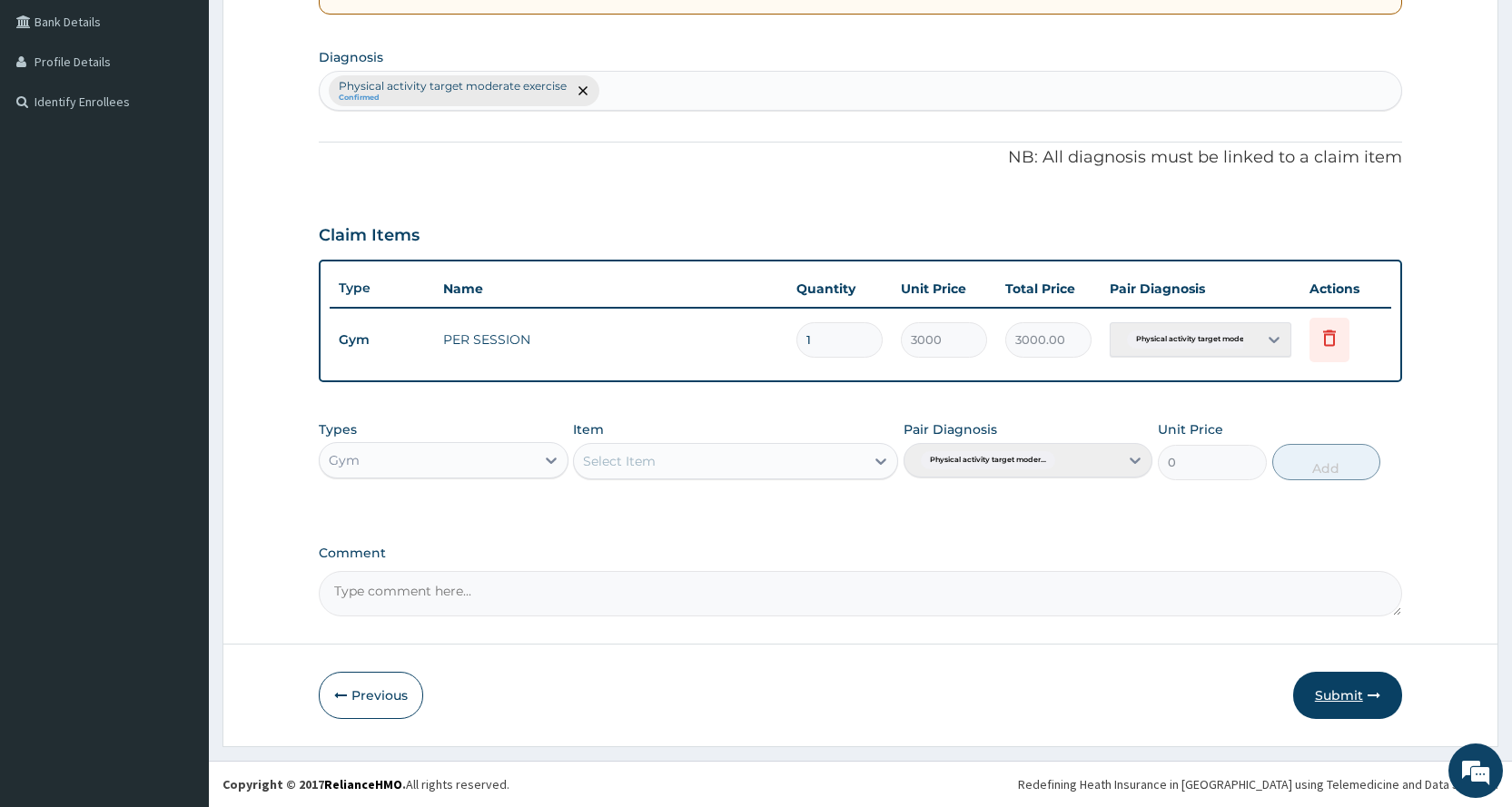
click at [1323, 698] on button "Submit" at bounding box center [1348, 696] width 109 height 47
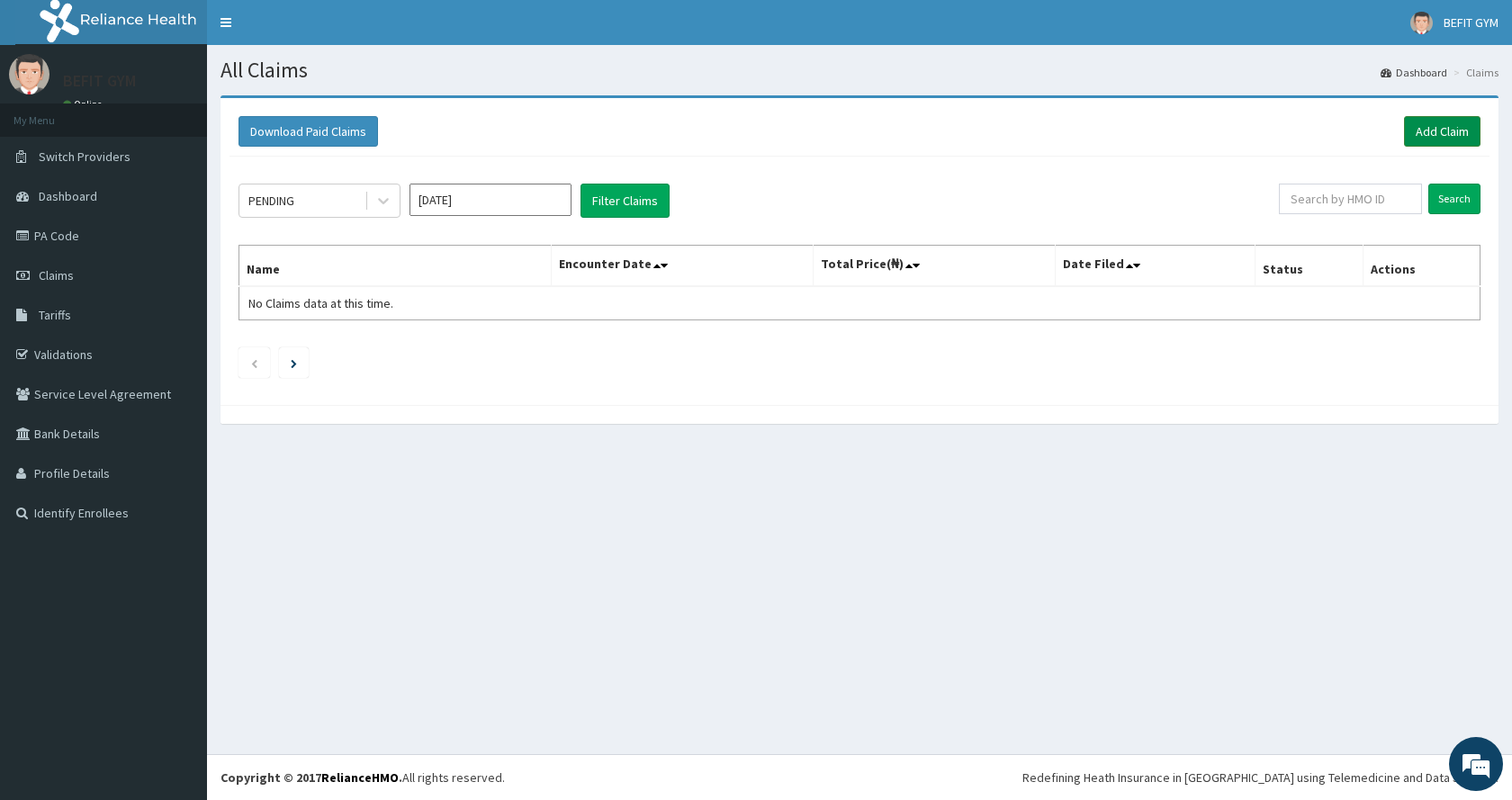
click at [1437, 125] on link "Add Claim" at bounding box center [1442, 131] width 77 height 31
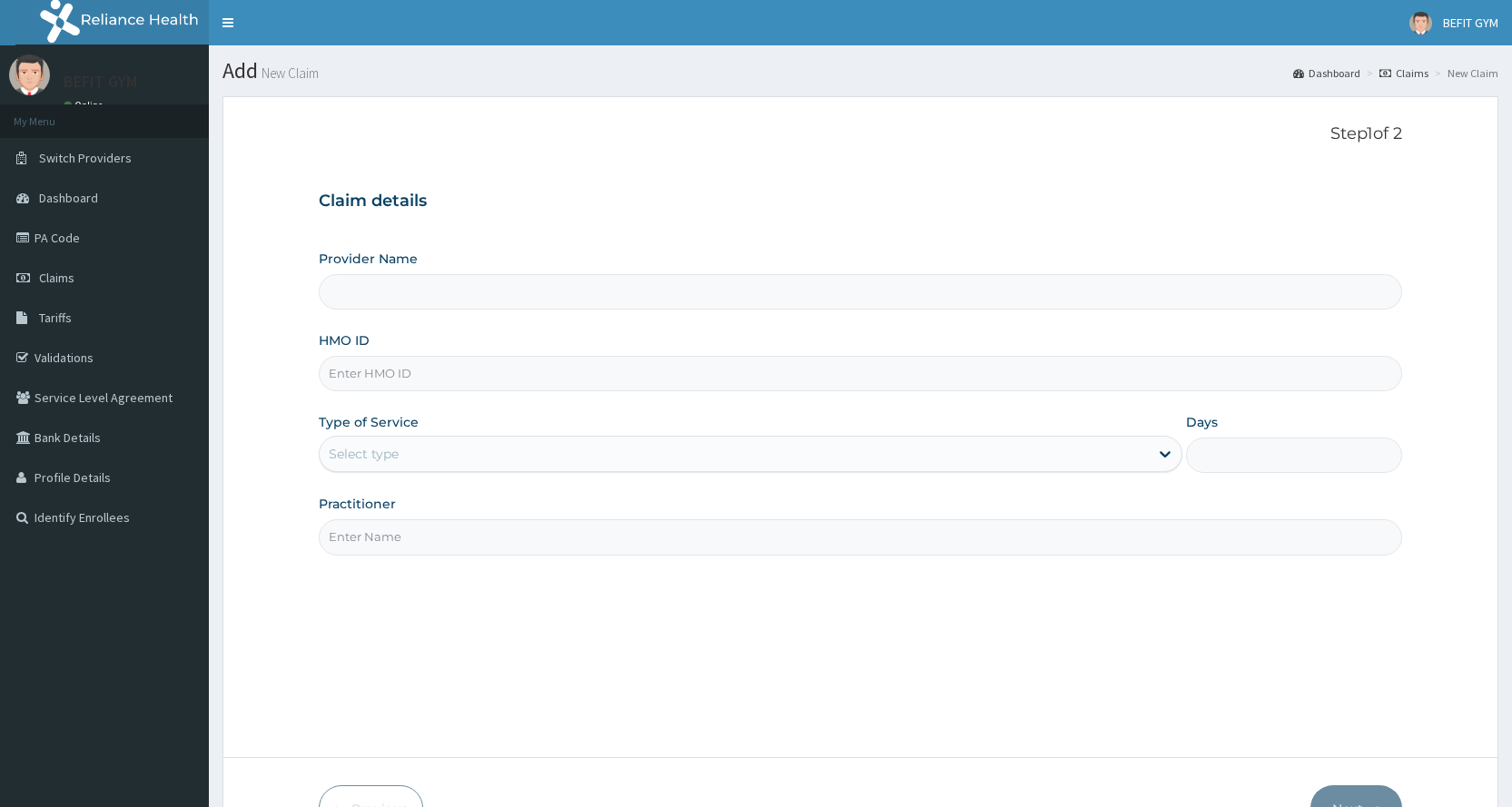
click at [461, 367] on input "HMO ID" at bounding box center [861, 373] width 1083 height 36
type input "BEFIT HEALTH AND FITNESS CENTRE"
type input "1"
type input "NBP/10123/A"
click at [714, 552] on input "Practitioner" at bounding box center [861, 537] width 1083 height 36
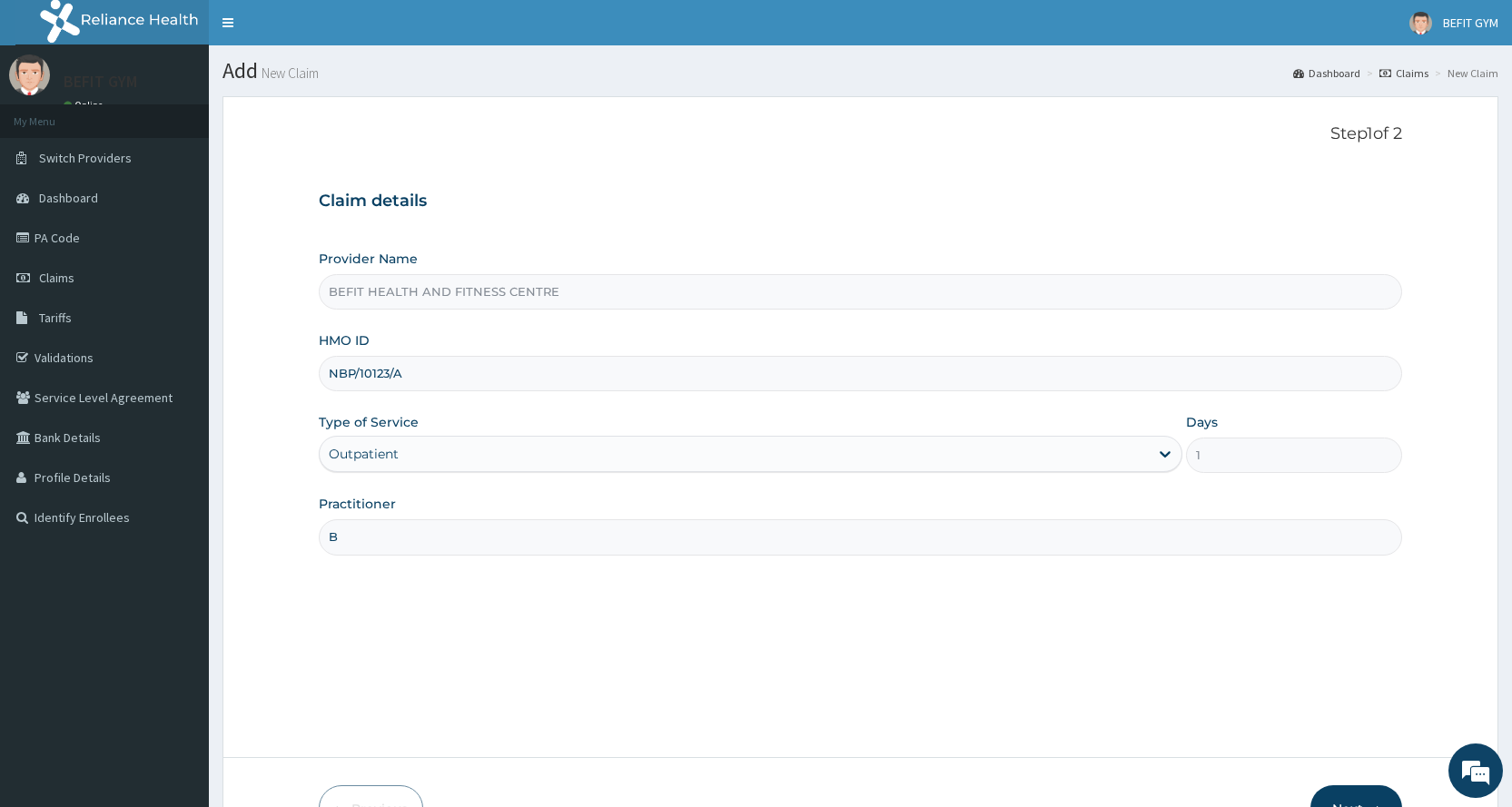
scroll to position [113, 0]
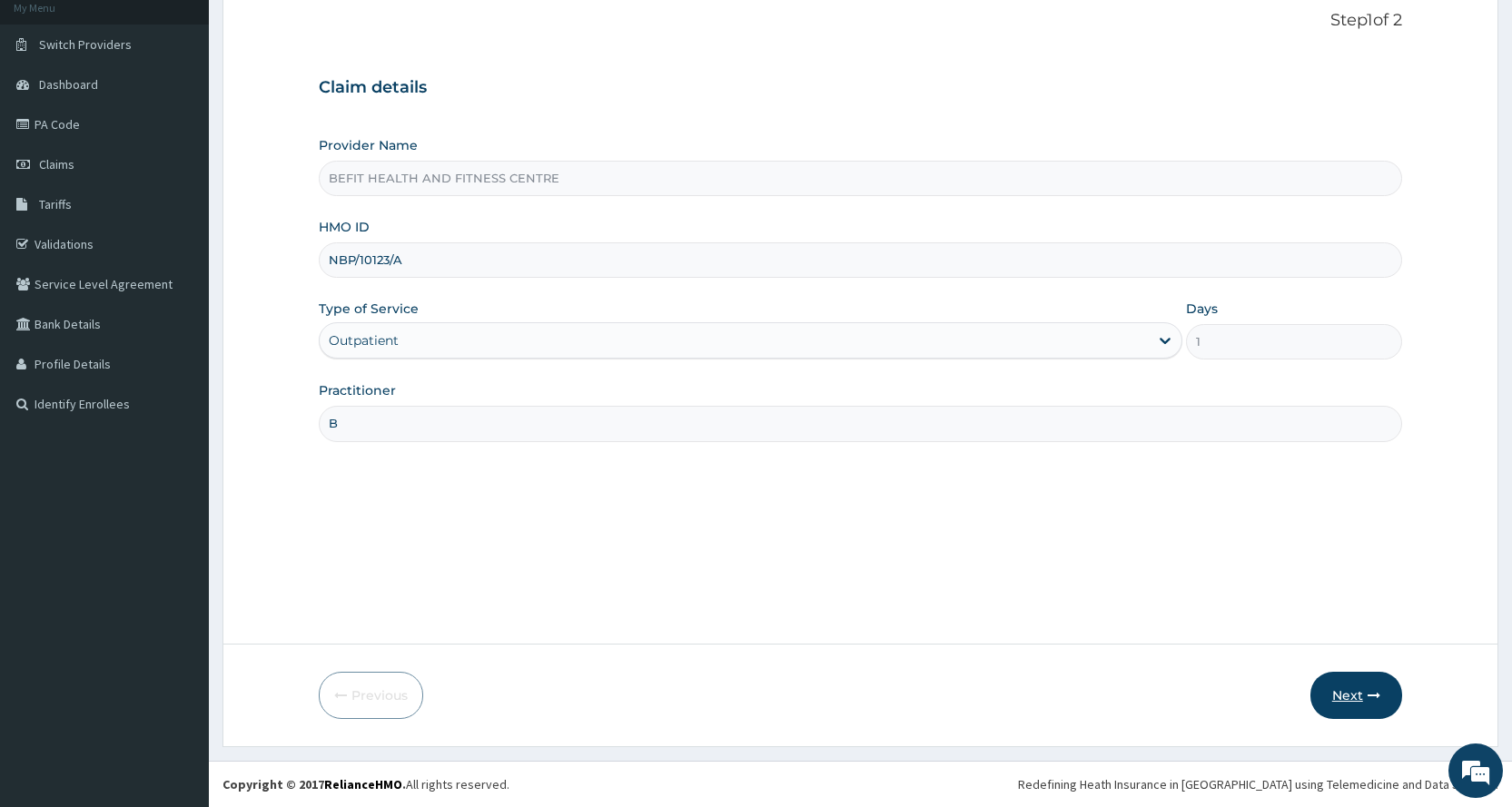
type input "B"
click at [1390, 708] on button "Next" at bounding box center [1356, 696] width 92 height 47
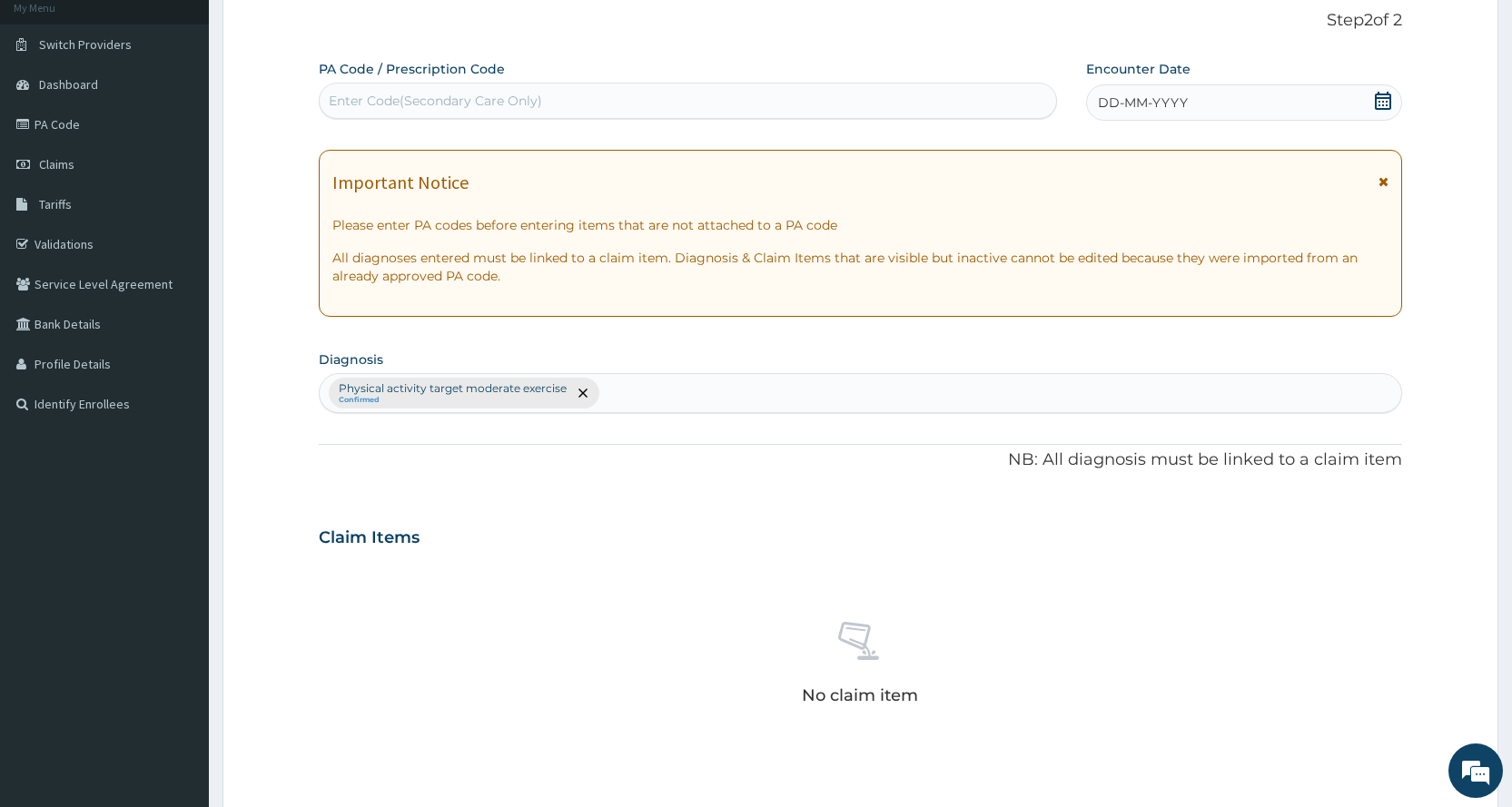
click at [811, 106] on div "Enter Code(Secondary Care Only)" at bounding box center [688, 101] width 736 height 29
type input "PA/3C67E9"
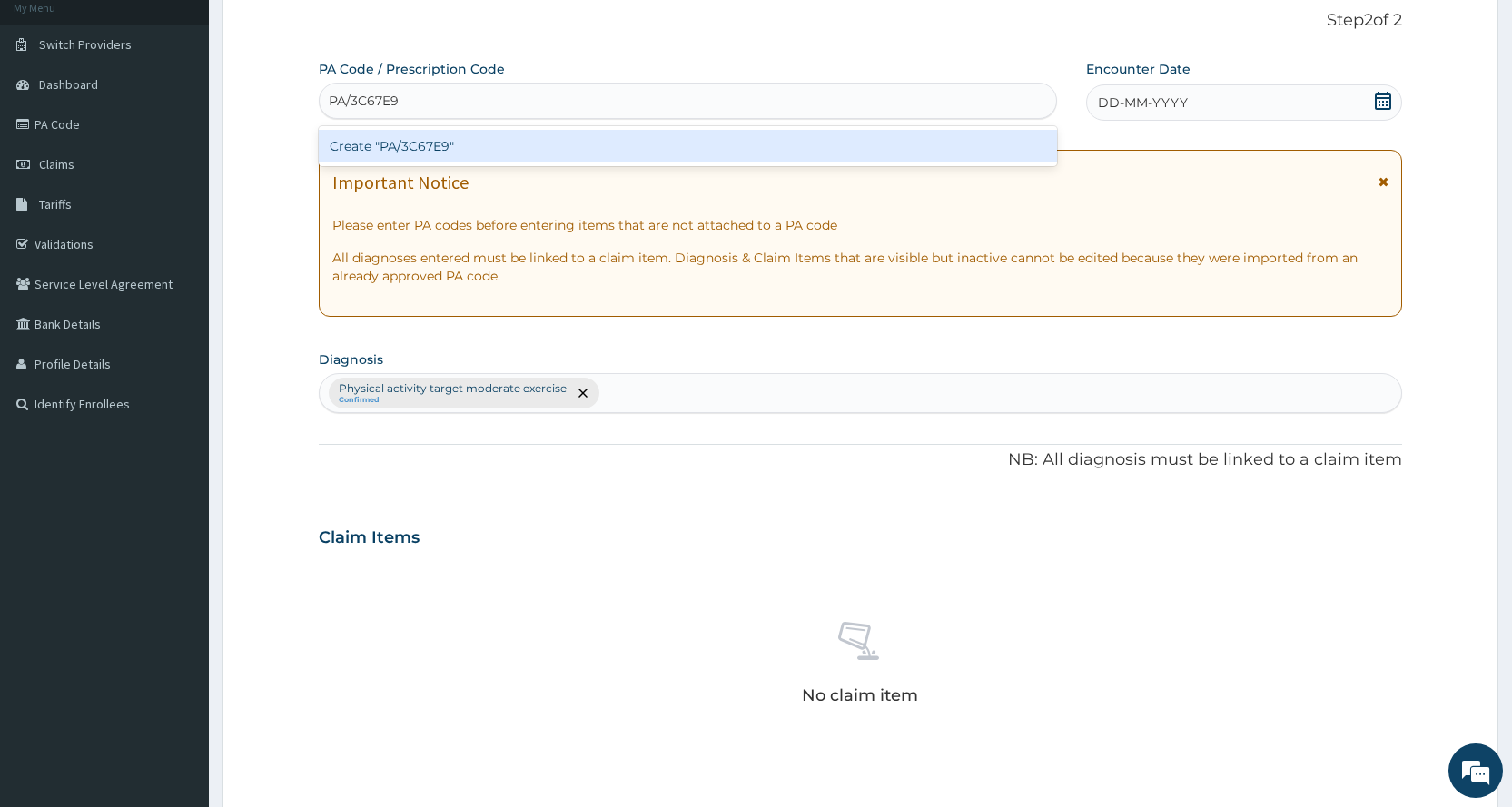
click at [812, 155] on div "Create "PA/3C67E9"" at bounding box center [688, 146] width 738 height 33
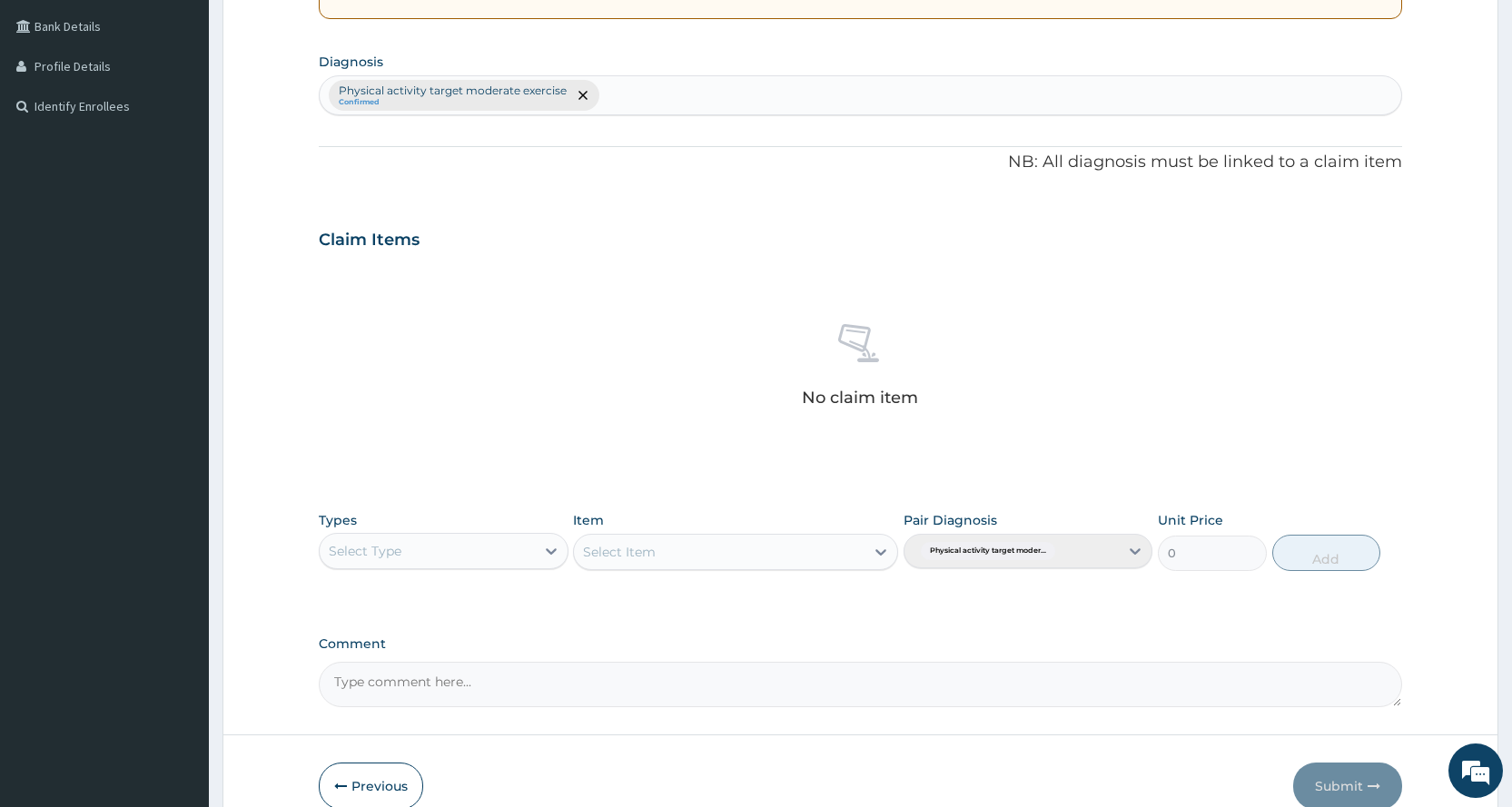
scroll to position [48, 0]
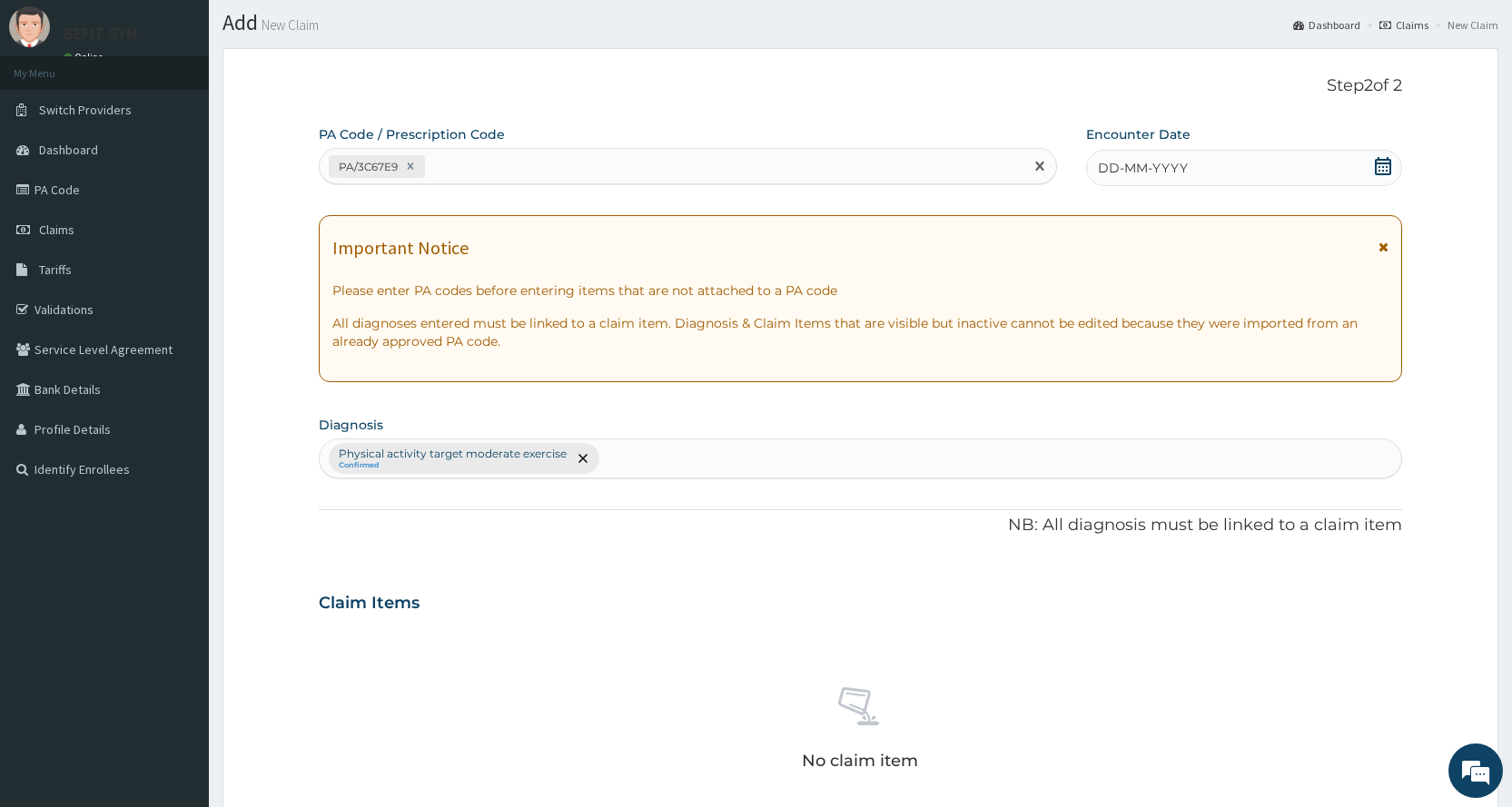
click at [1384, 168] on icon at bounding box center [1383, 166] width 18 height 18
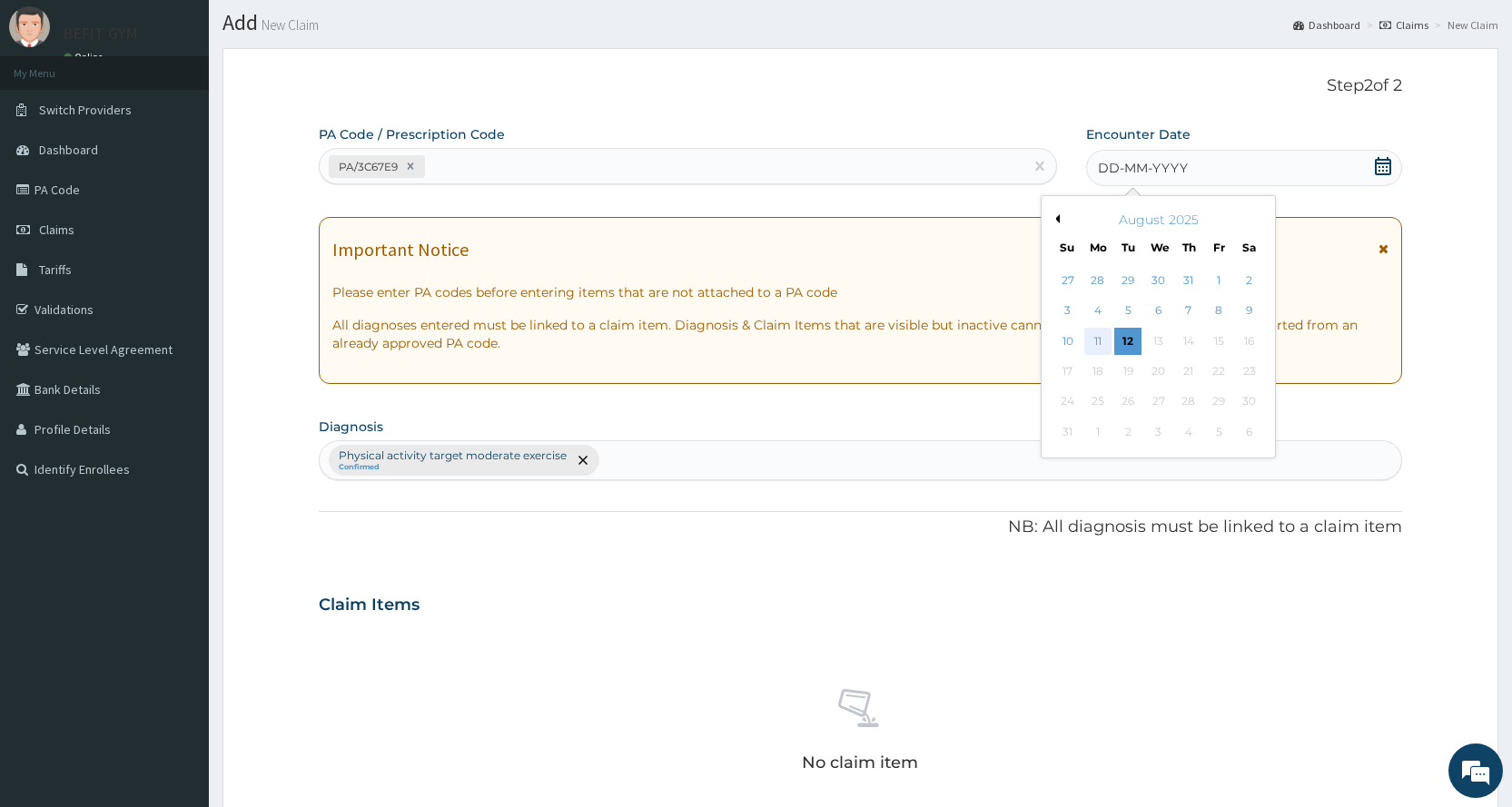
click at [1105, 334] on div "11" at bounding box center [1098, 342] width 27 height 27
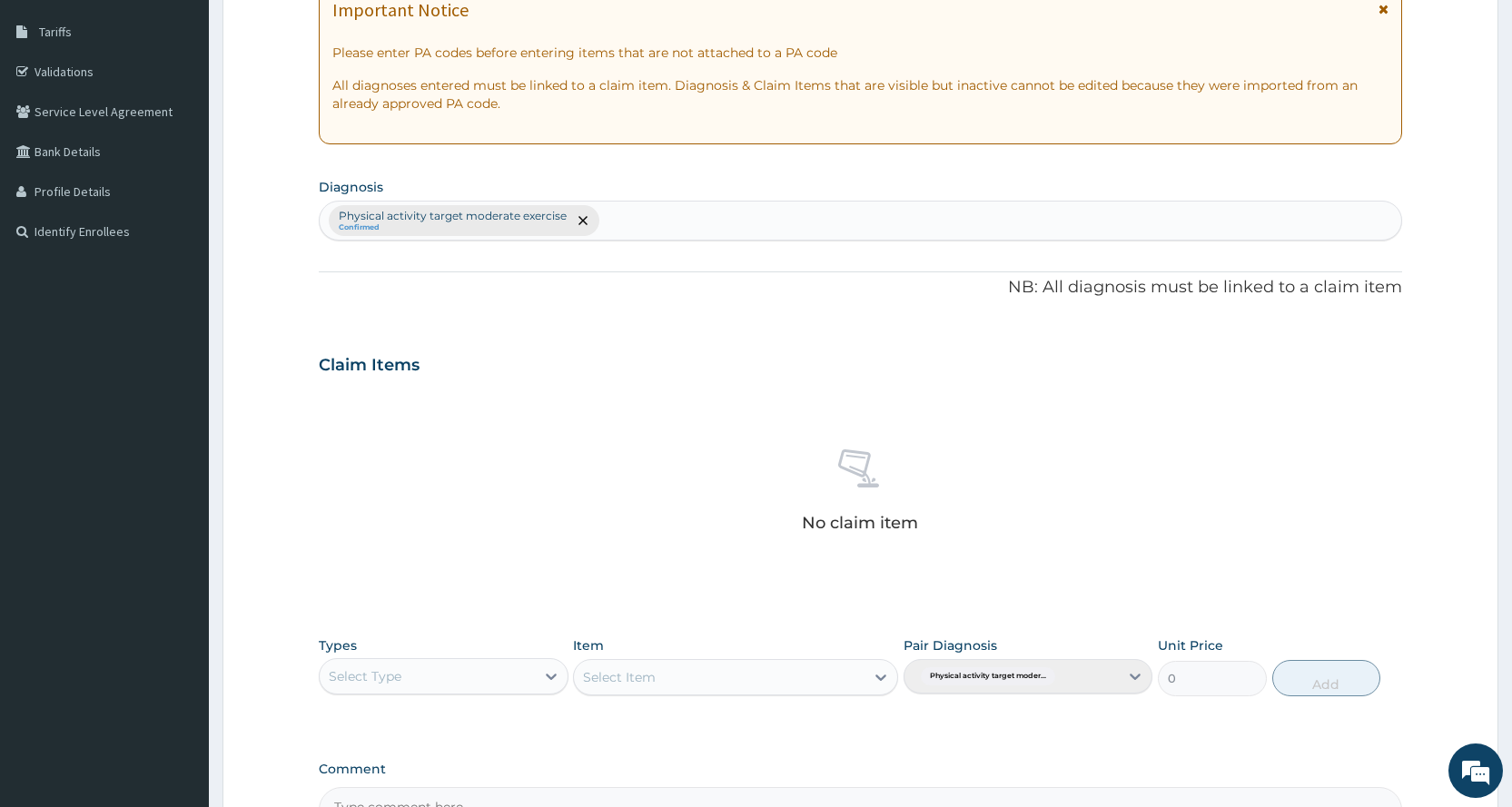
scroll to position [502, 0]
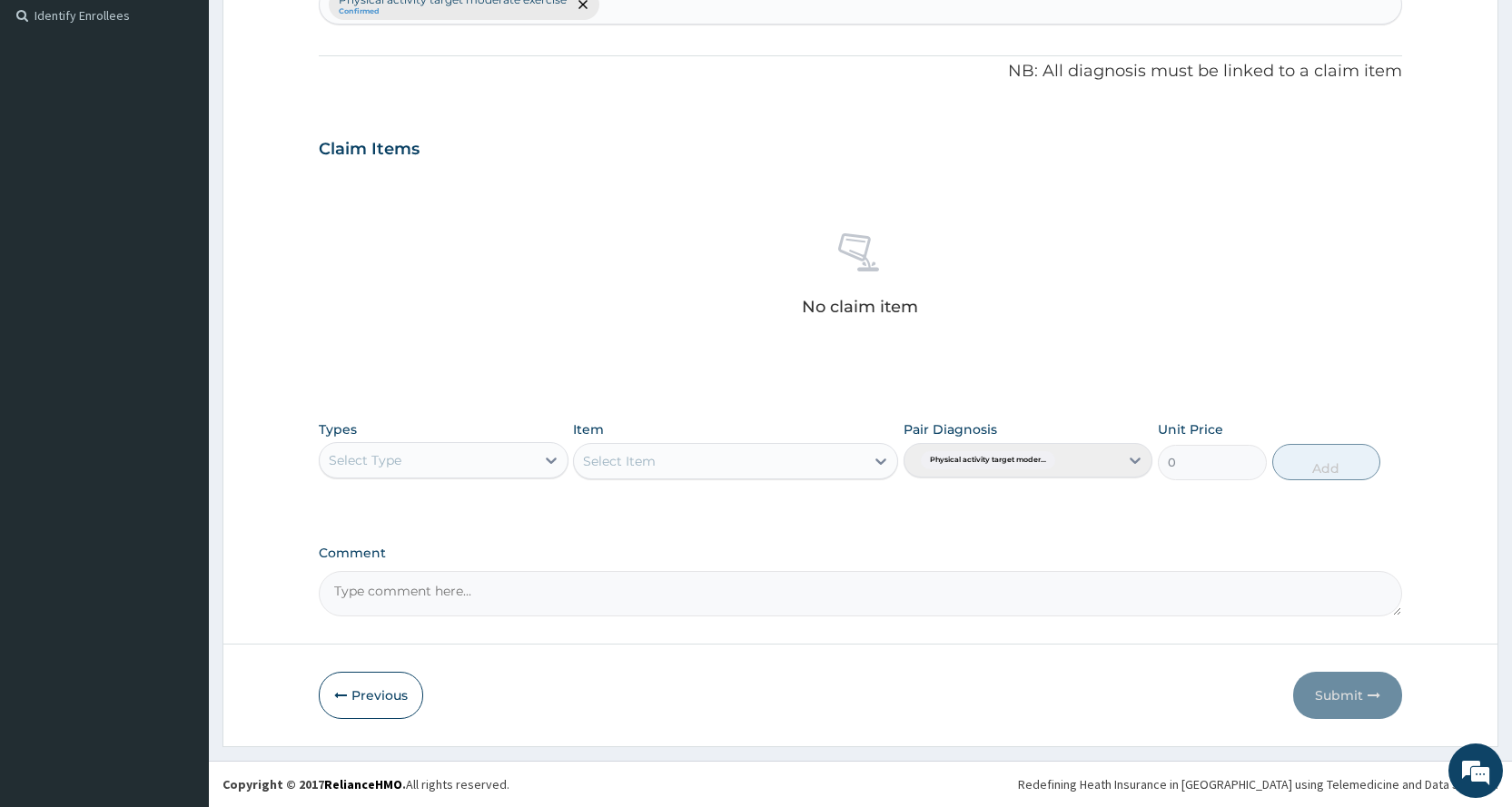
click at [467, 447] on div "Select Type" at bounding box center [427, 460] width 214 height 29
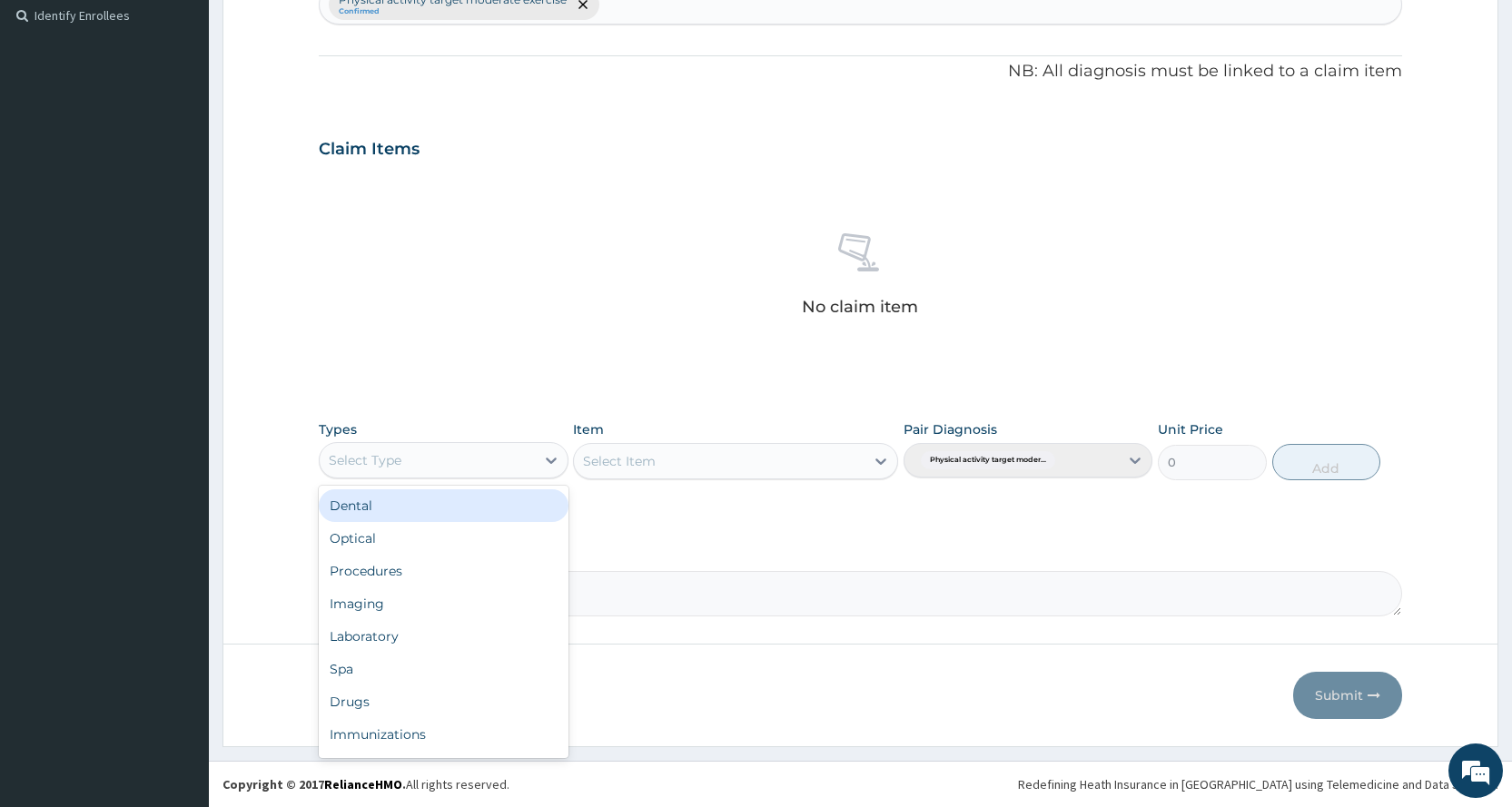
scroll to position [62, 0]
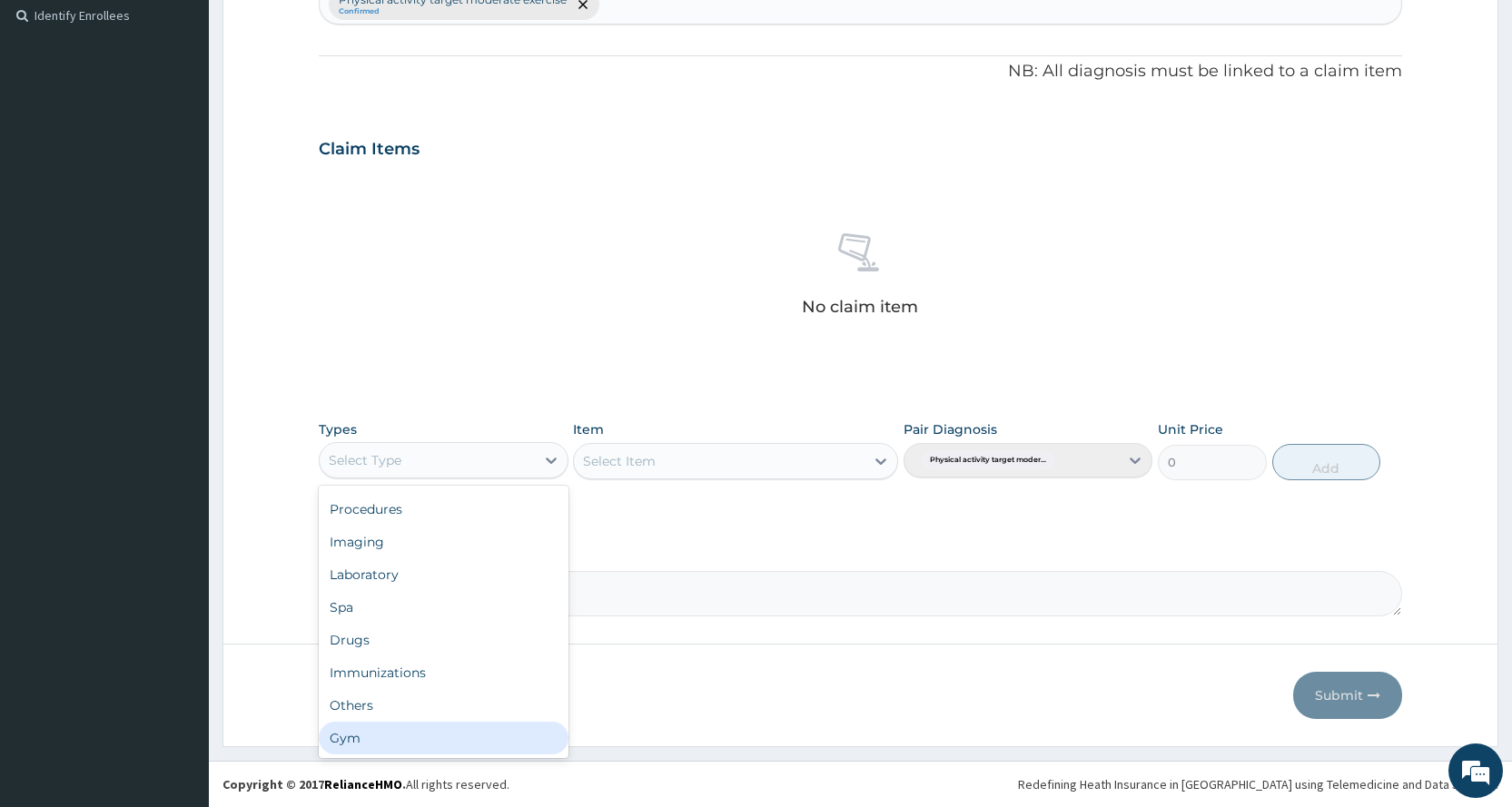
click at [386, 755] on div "Dental Optical Procedures Imaging Laboratory Spa Drugs Immunizations Others Gym" at bounding box center [443, 622] width 249 height 273
click at [388, 739] on div "Gym" at bounding box center [443, 739] width 249 height 33
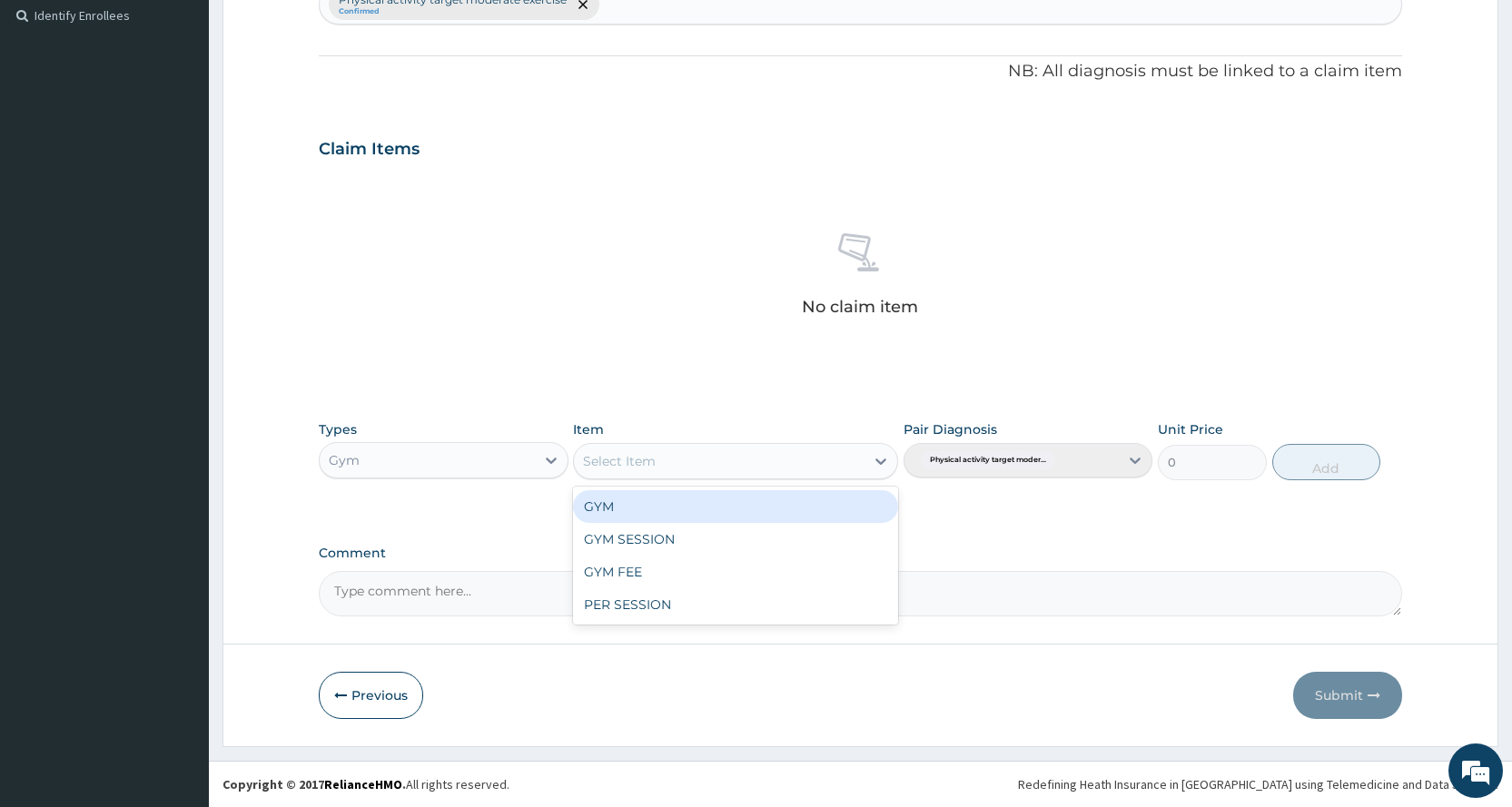
click at [751, 475] on div "Select Item" at bounding box center [719, 461] width 291 height 29
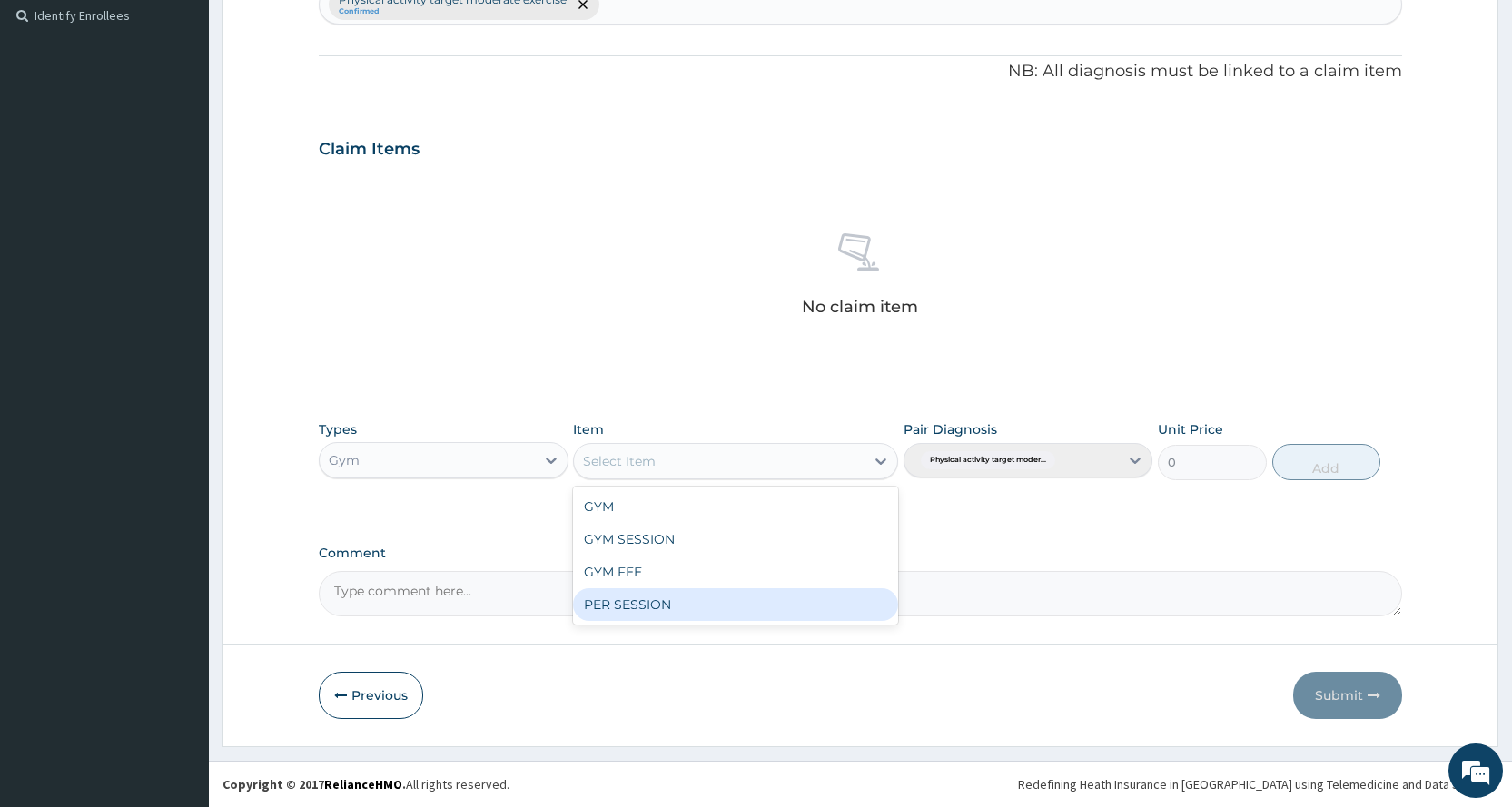
click at [737, 593] on div "PER SESSION" at bounding box center [735, 605] width 326 height 33
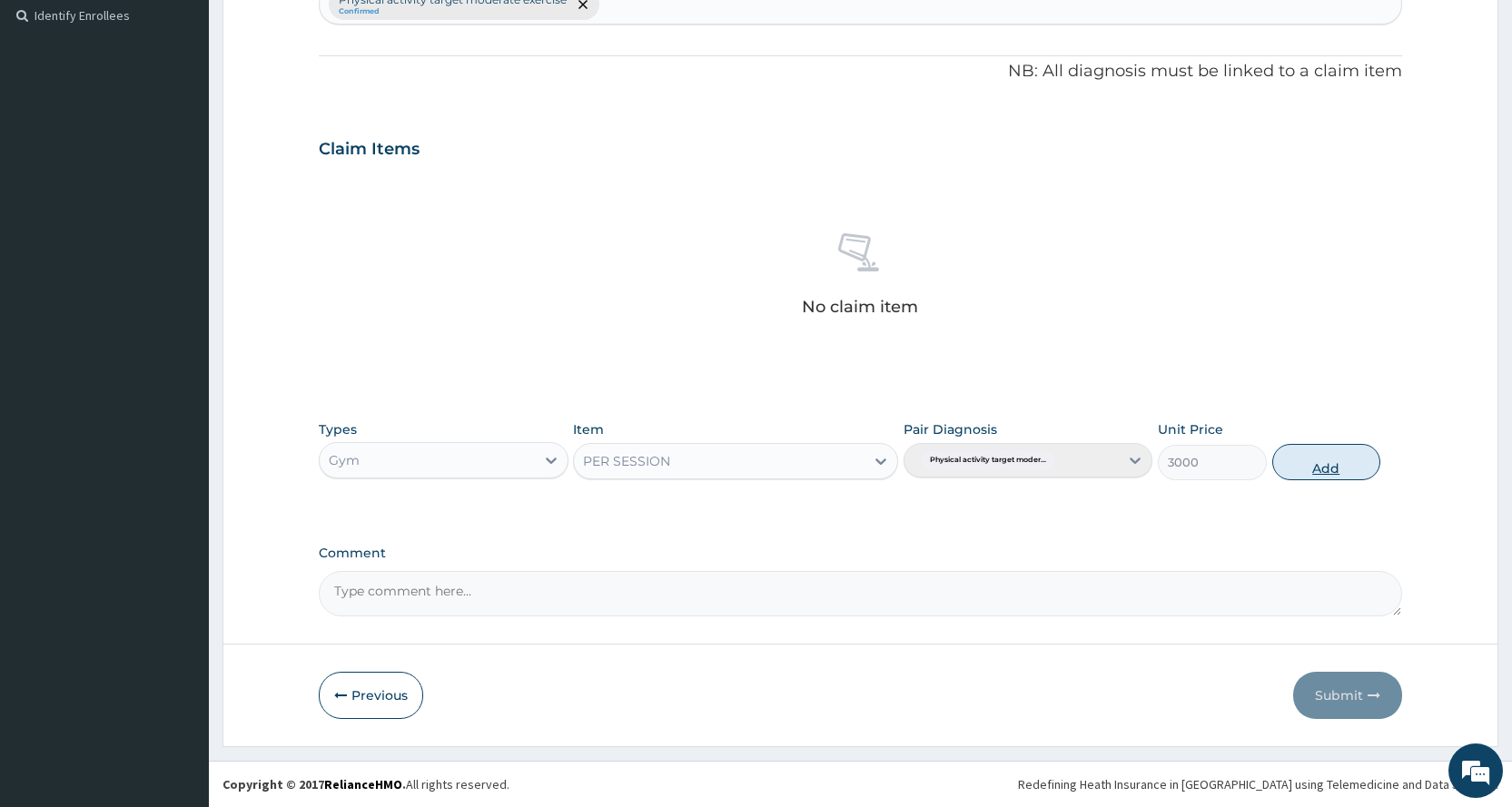
click at [1361, 464] on button "Add" at bounding box center [1326, 462] width 109 height 36
type input "0"
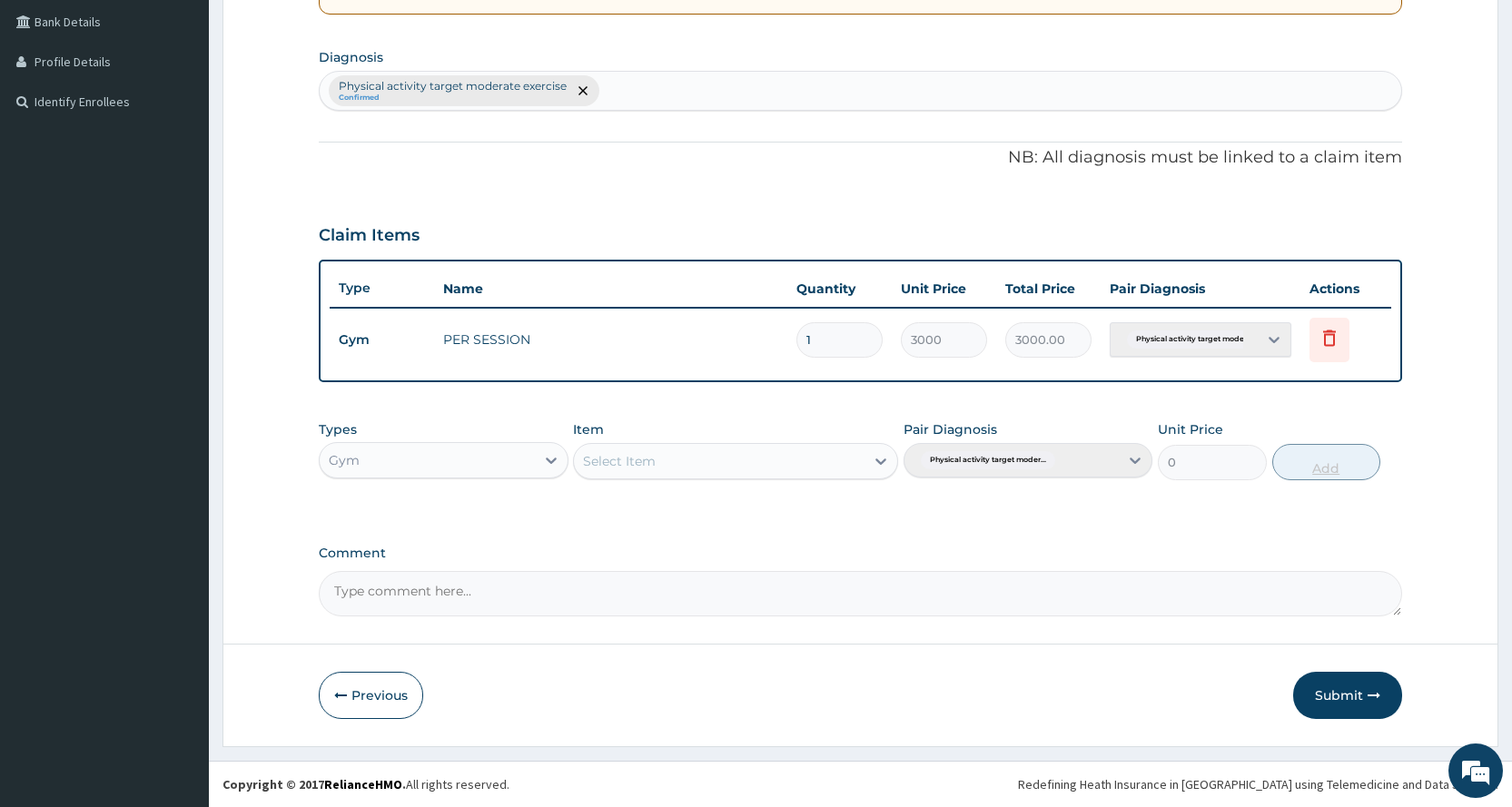
scroll to position [416, 0]
click at [1336, 681] on button "Submit" at bounding box center [1348, 696] width 109 height 47
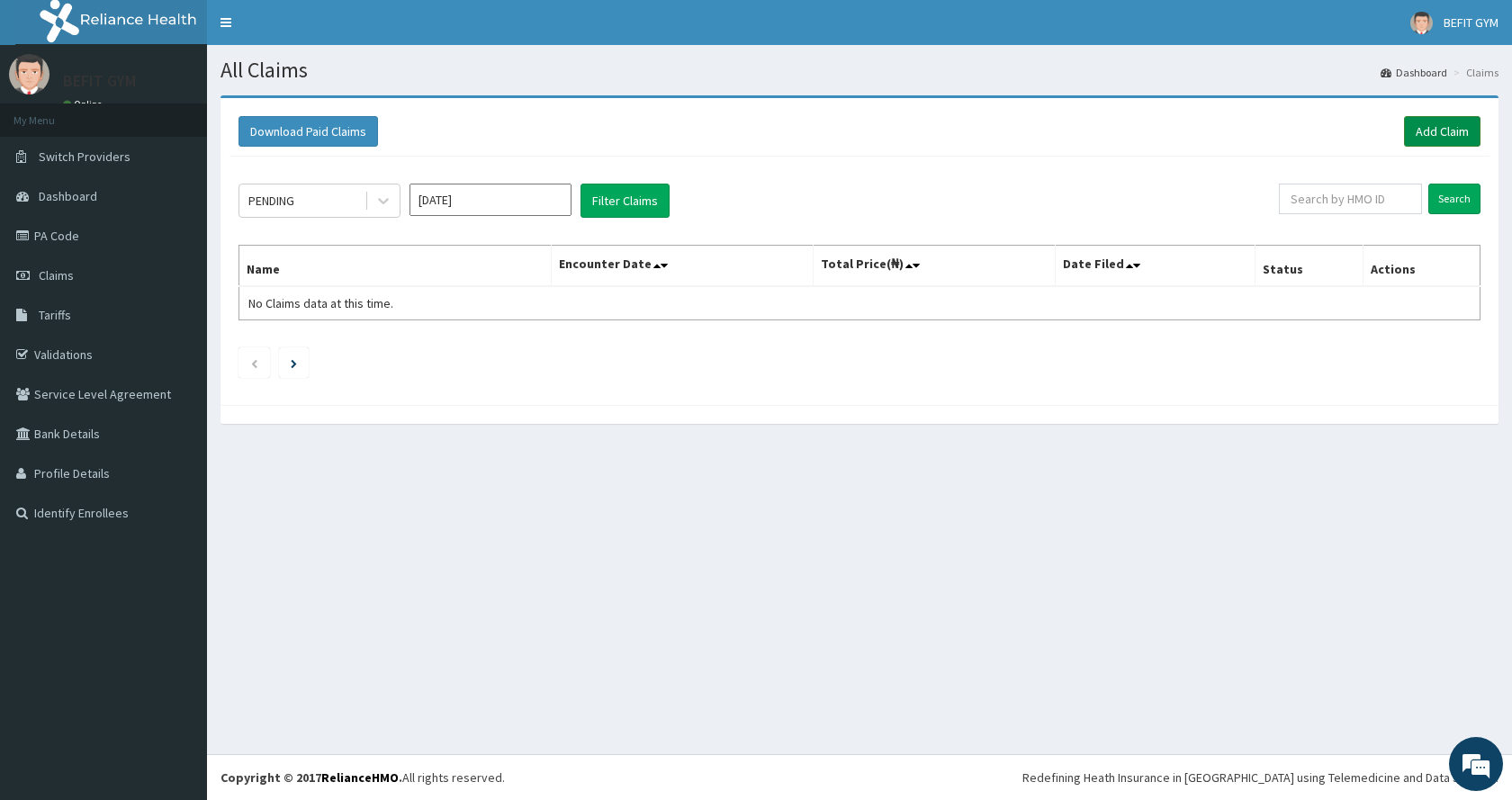
click at [1446, 121] on link "Add Claim" at bounding box center [1442, 131] width 77 height 31
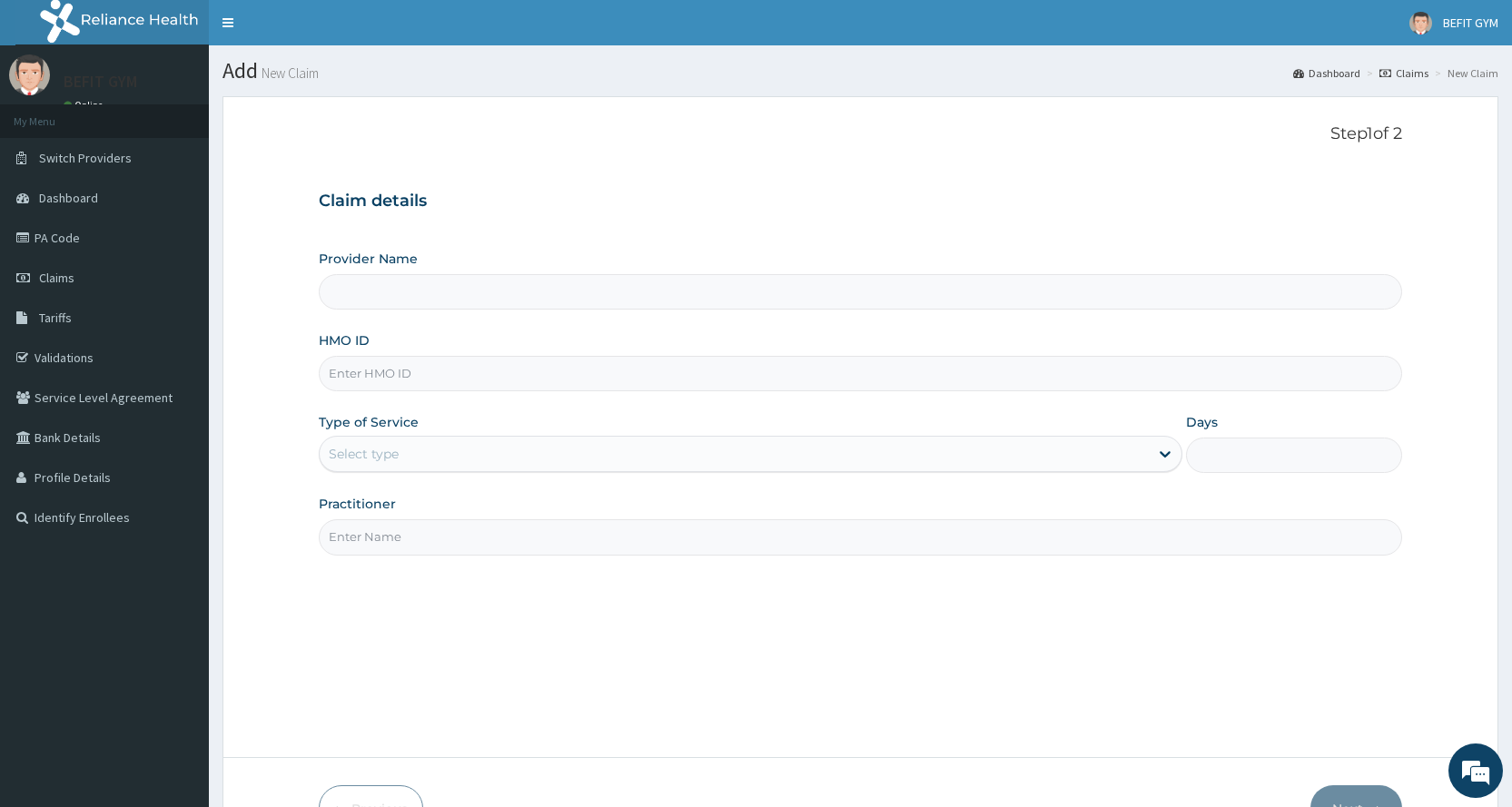
type input "BEFIT HEALTH AND FITNESS CENTRE"
type input "1"
click at [506, 370] on input "HMO ID" at bounding box center [861, 373] width 1083 height 36
type input "SSN/10265/A"
click at [441, 529] on input "Practitioner" at bounding box center [861, 537] width 1083 height 36
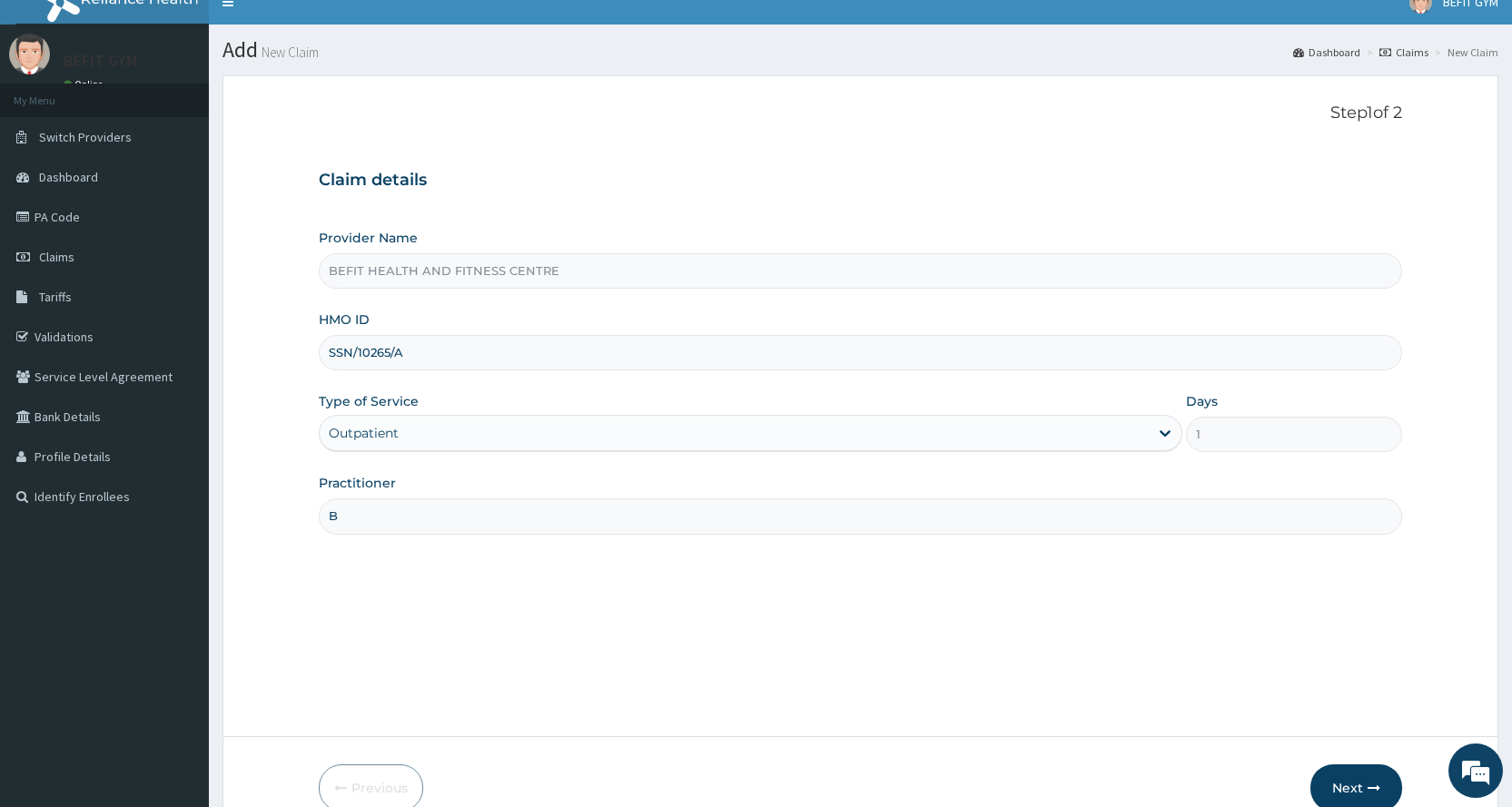
scroll to position [113, 0]
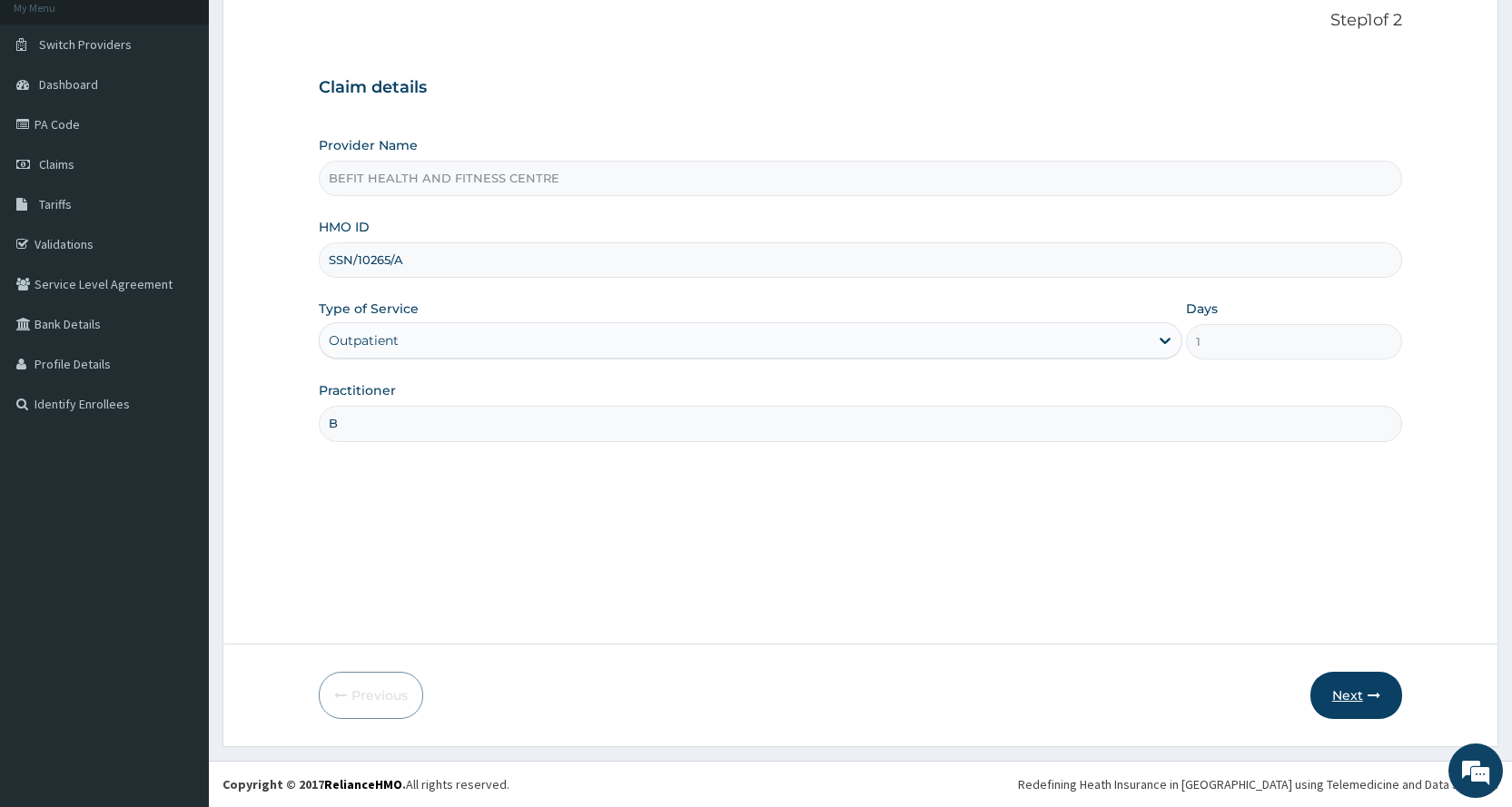
type input "B"
click at [1365, 700] on button "Next" at bounding box center [1356, 696] width 92 height 47
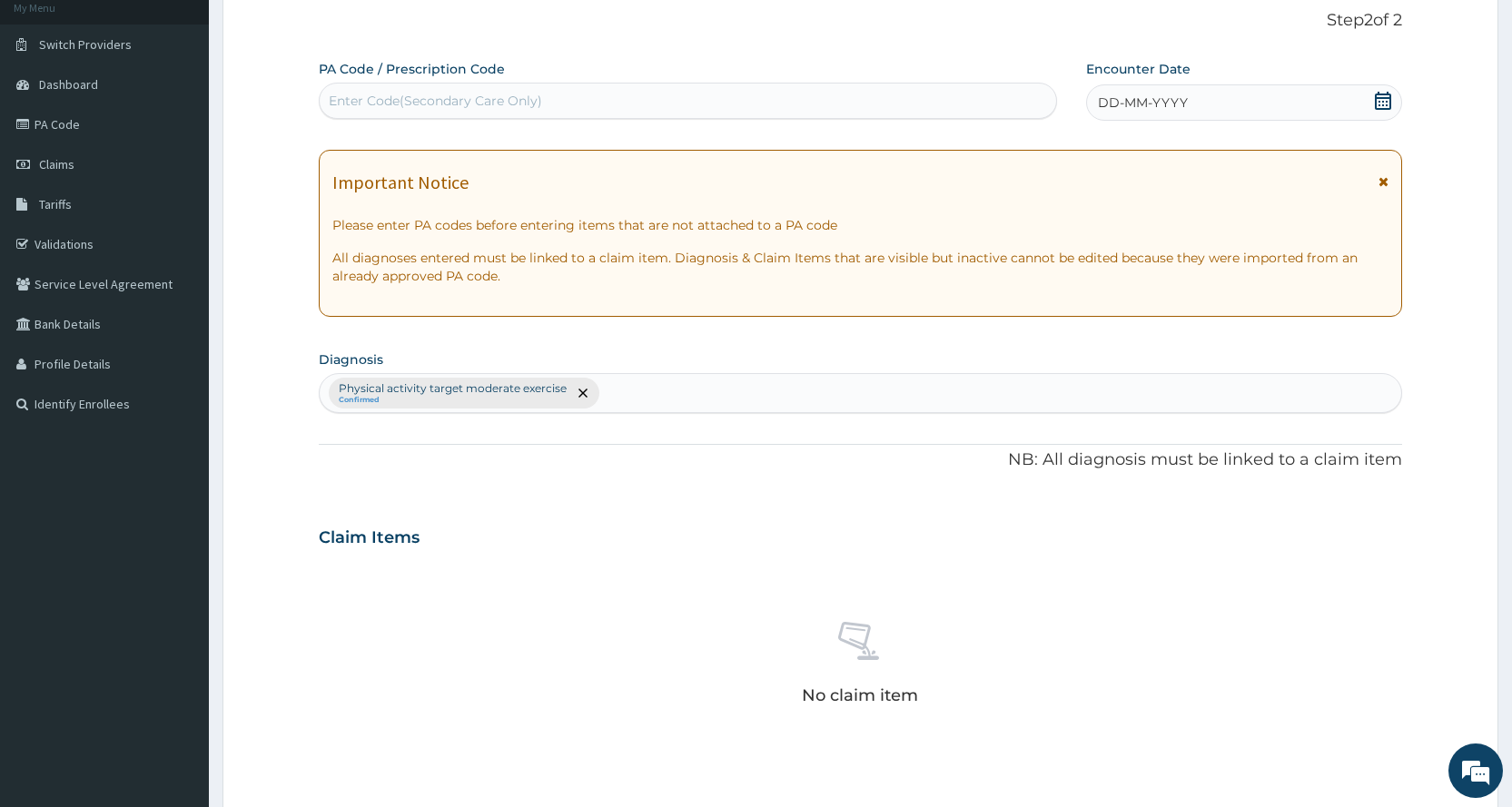
click at [940, 113] on div "Enter Code(Secondary Care Only)" at bounding box center [688, 101] width 736 height 29
type input "PA/37C78E"
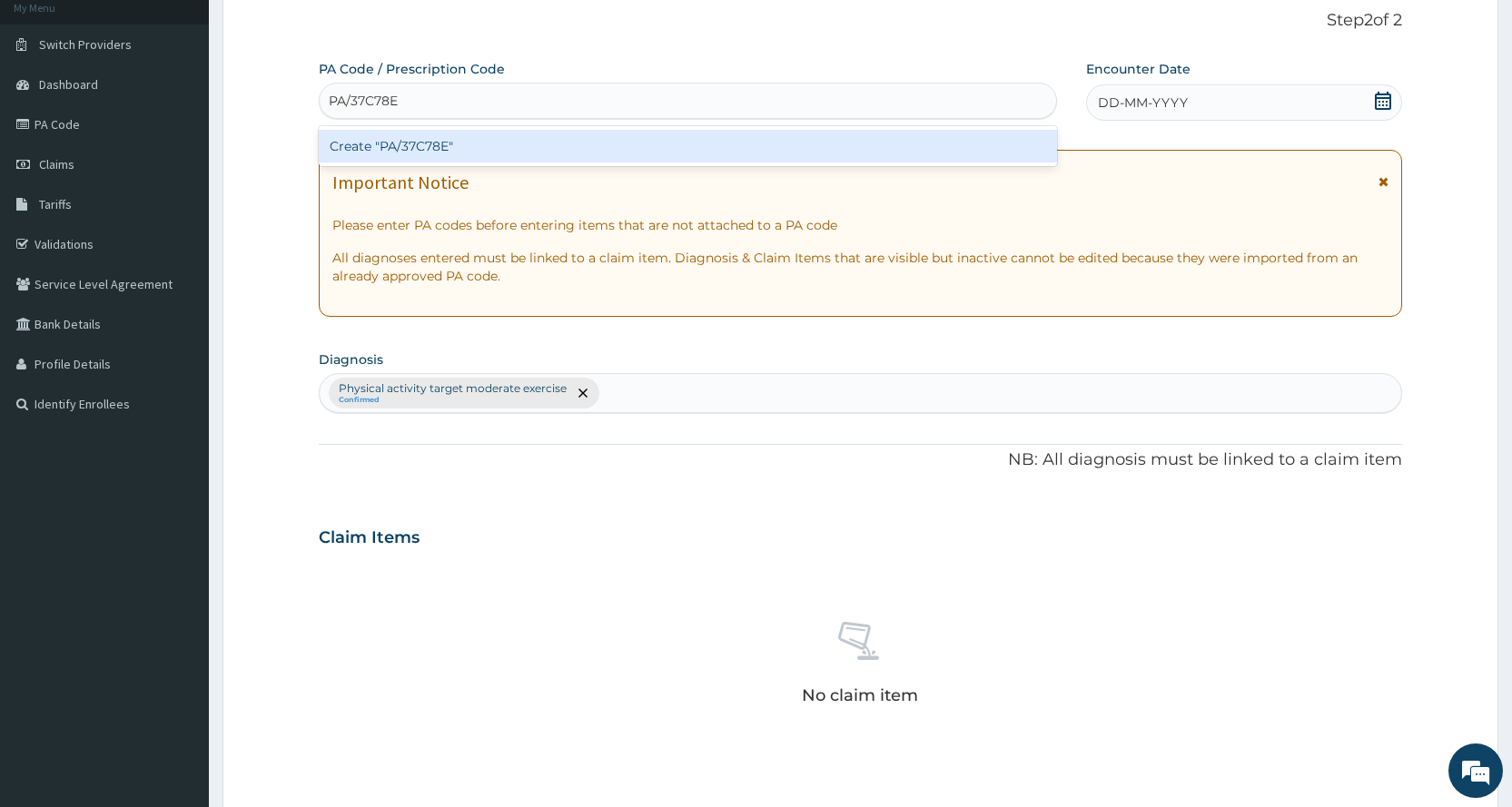
click at [930, 138] on div "Create "PA/37C78E"" at bounding box center [688, 146] width 738 height 33
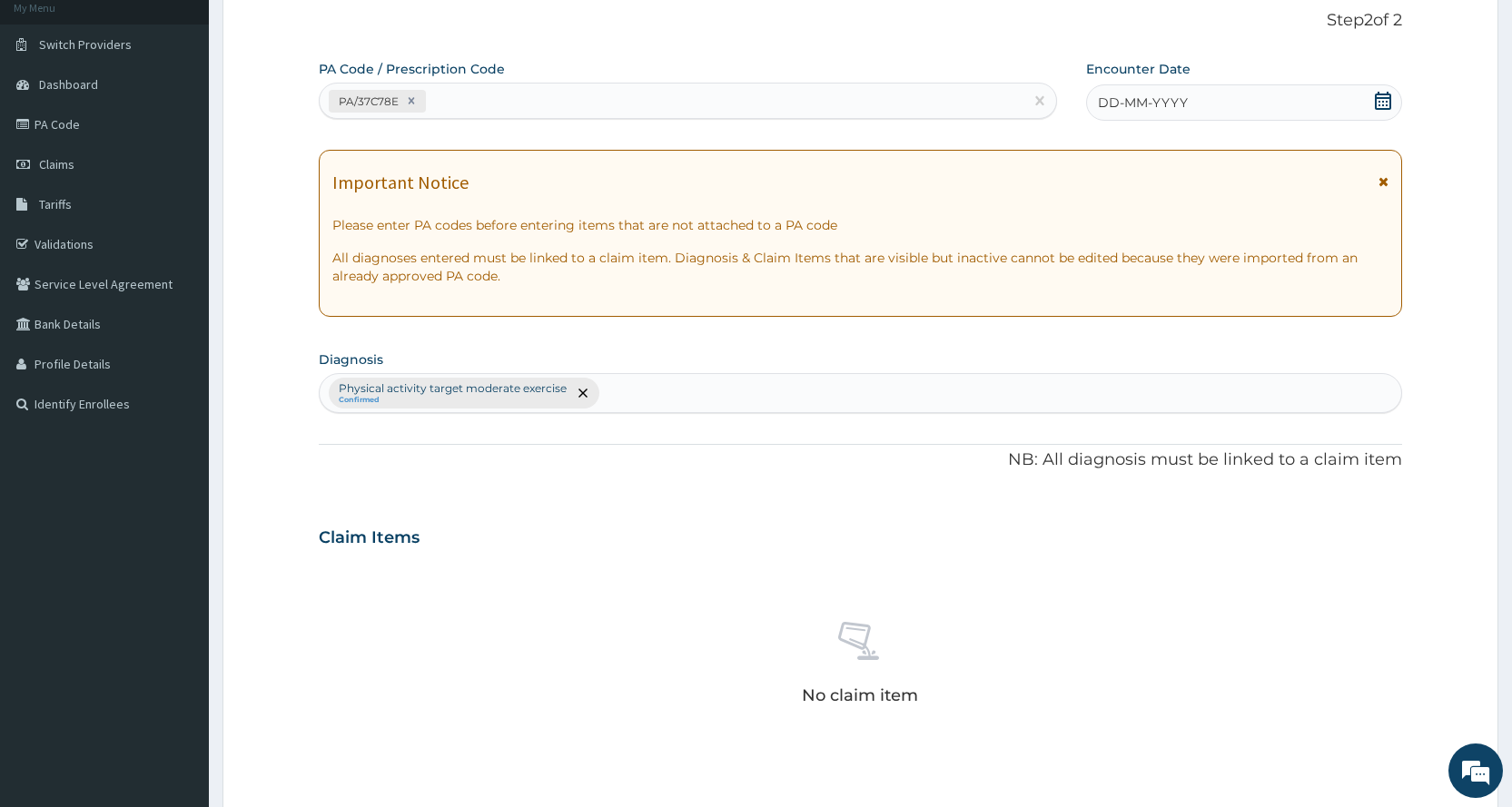
click at [1293, 88] on div "DD-MM-YYYY" at bounding box center [1244, 103] width 316 height 36
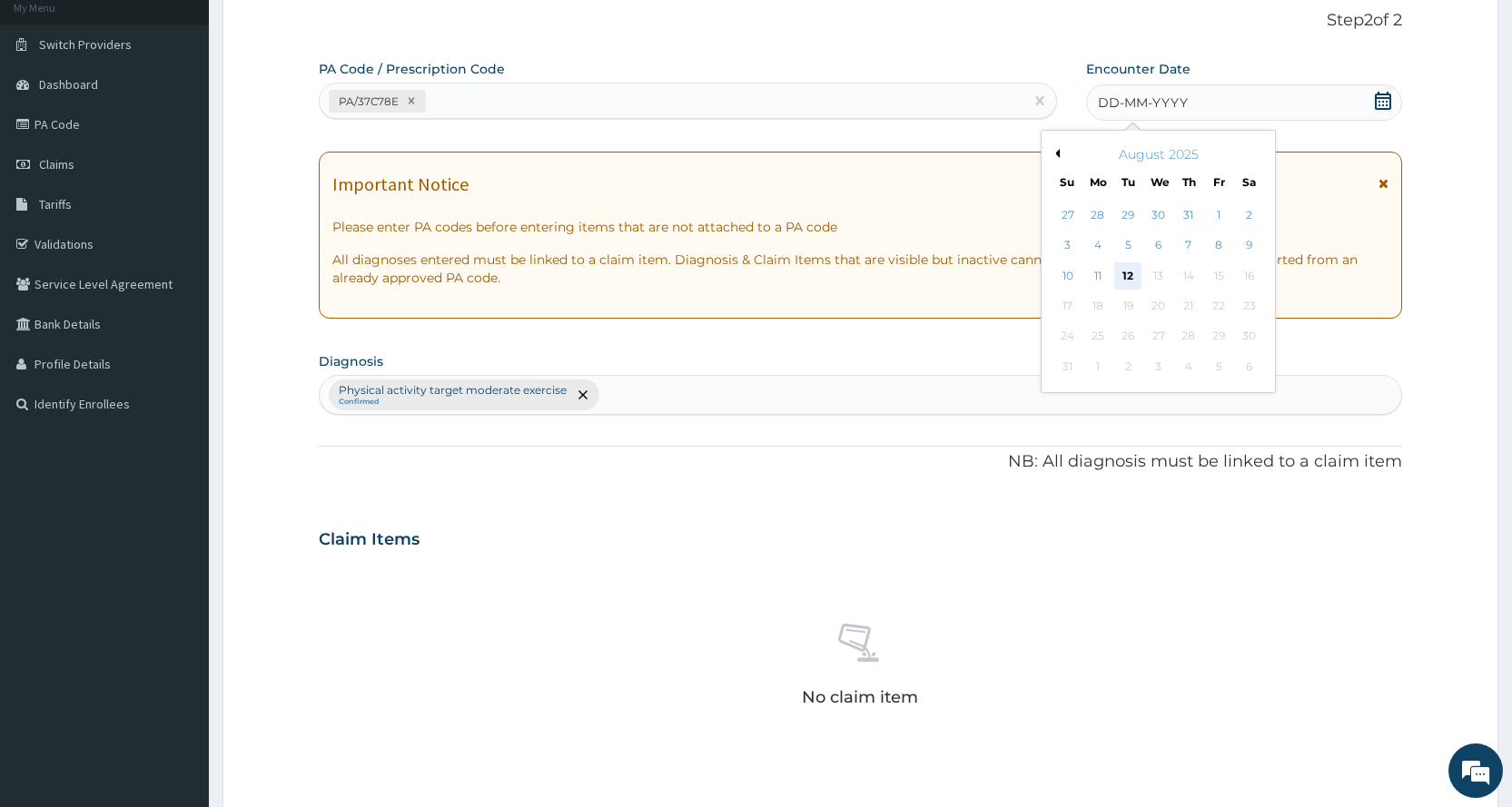
click at [1118, 273] on div "12" at bounding box center [1128, 276] width 27 height 27
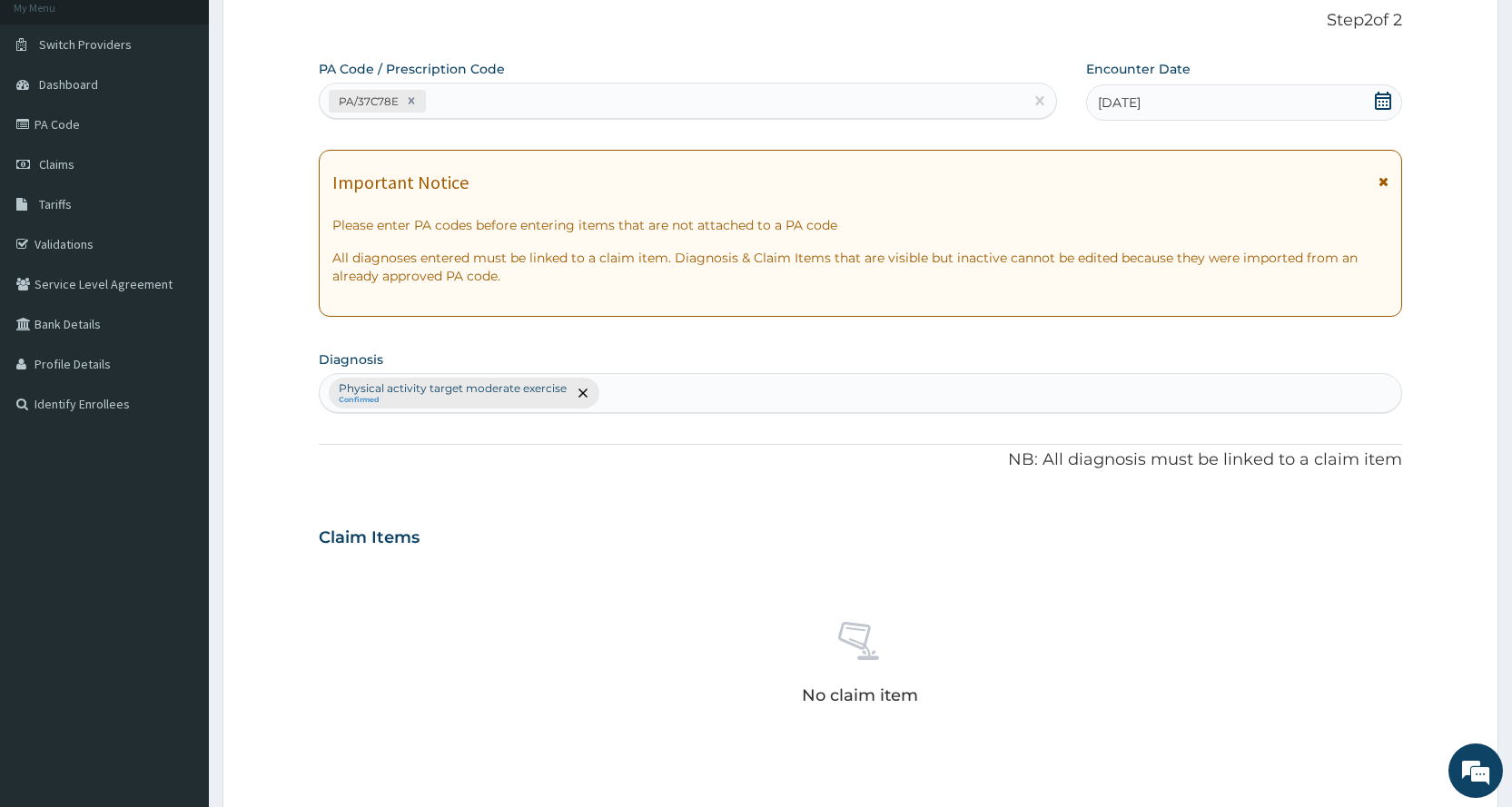
scroll to position [502, 0]
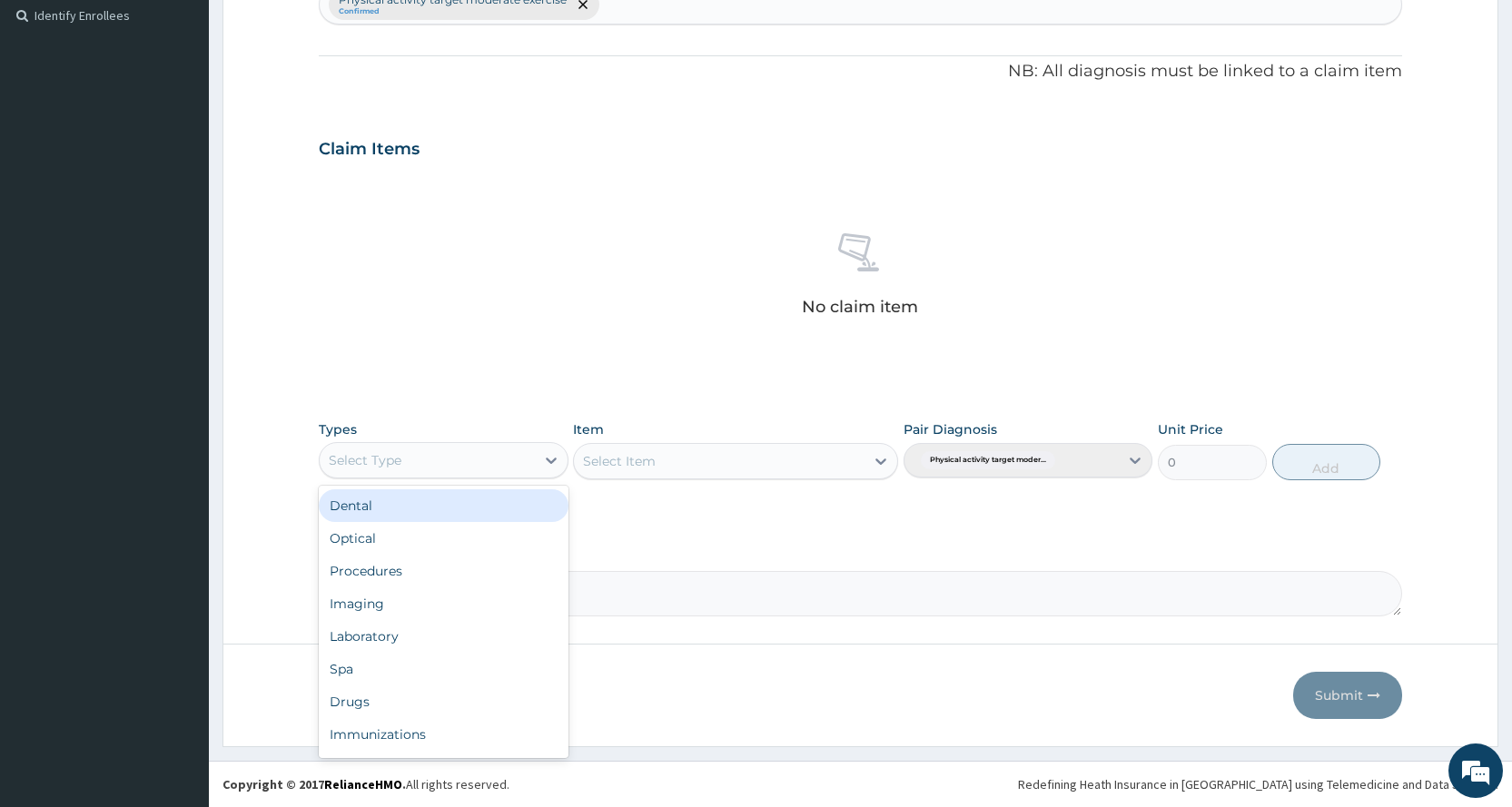
click at [408, 454] on div "Select Type" at bounding box center [427, 460] width 214 height 29
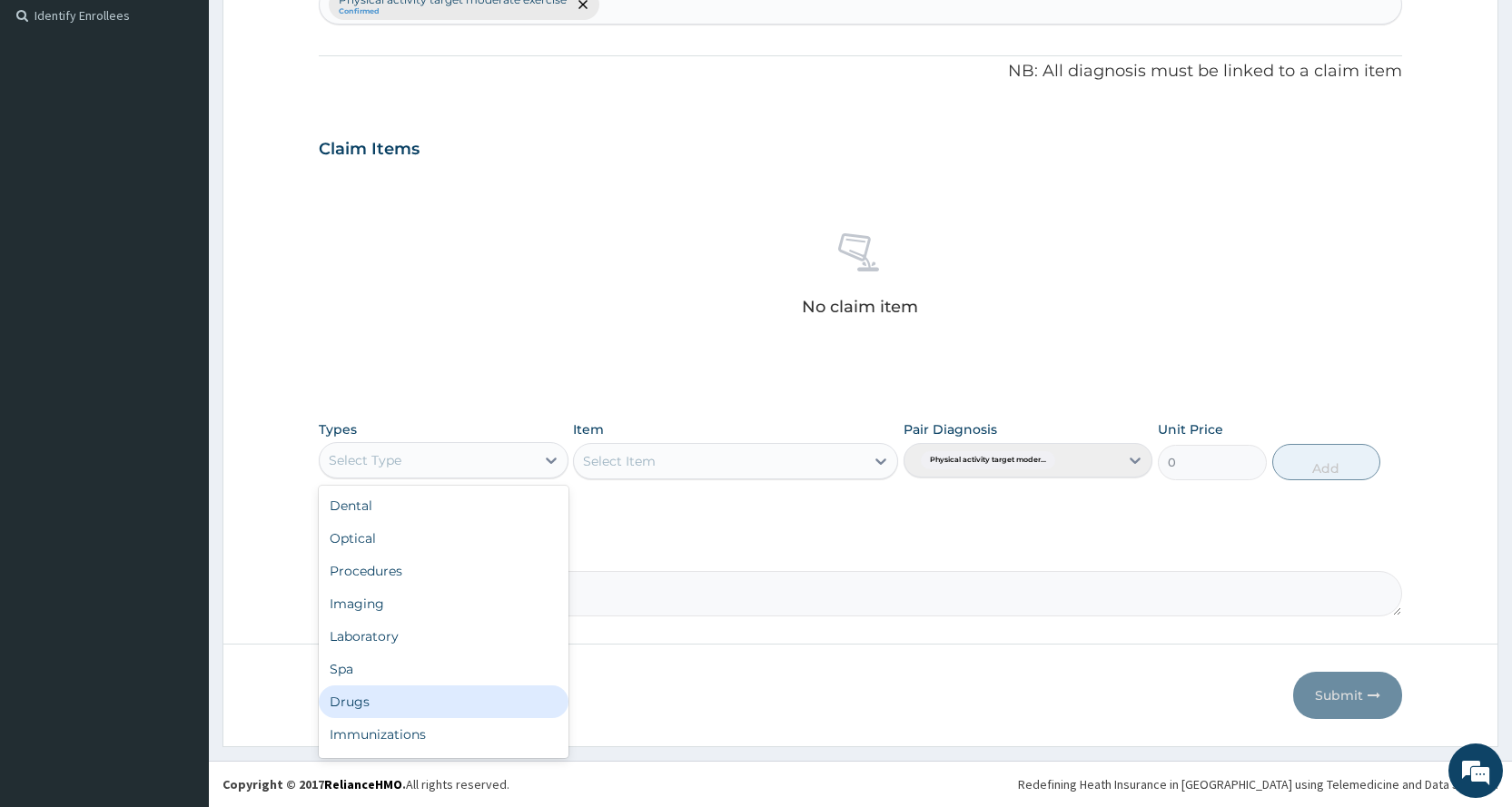
scroll to position [62, 0]
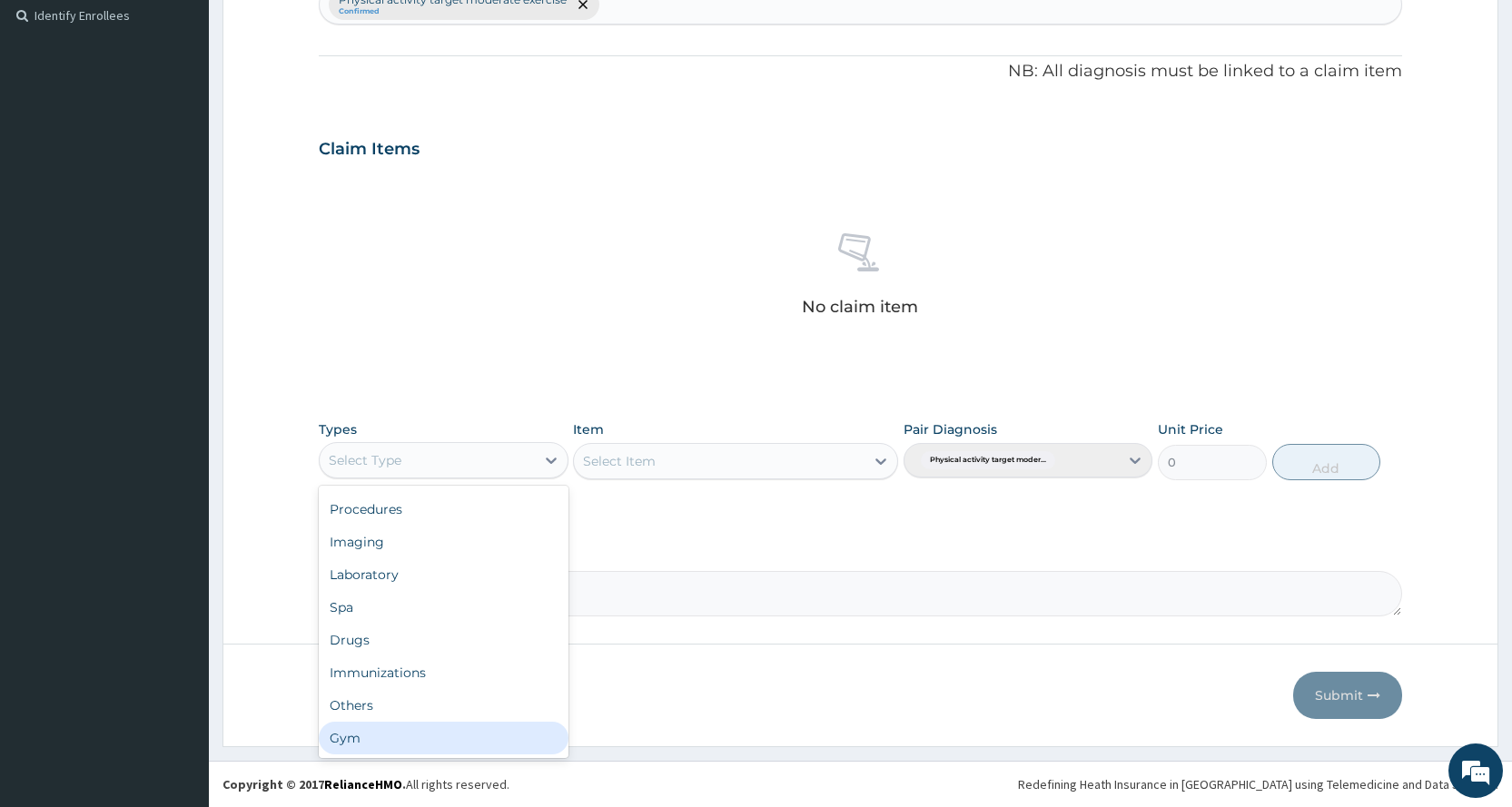
click at [419, 737] on div "Gym" at bounding box center [443, 739] width 249 height 33
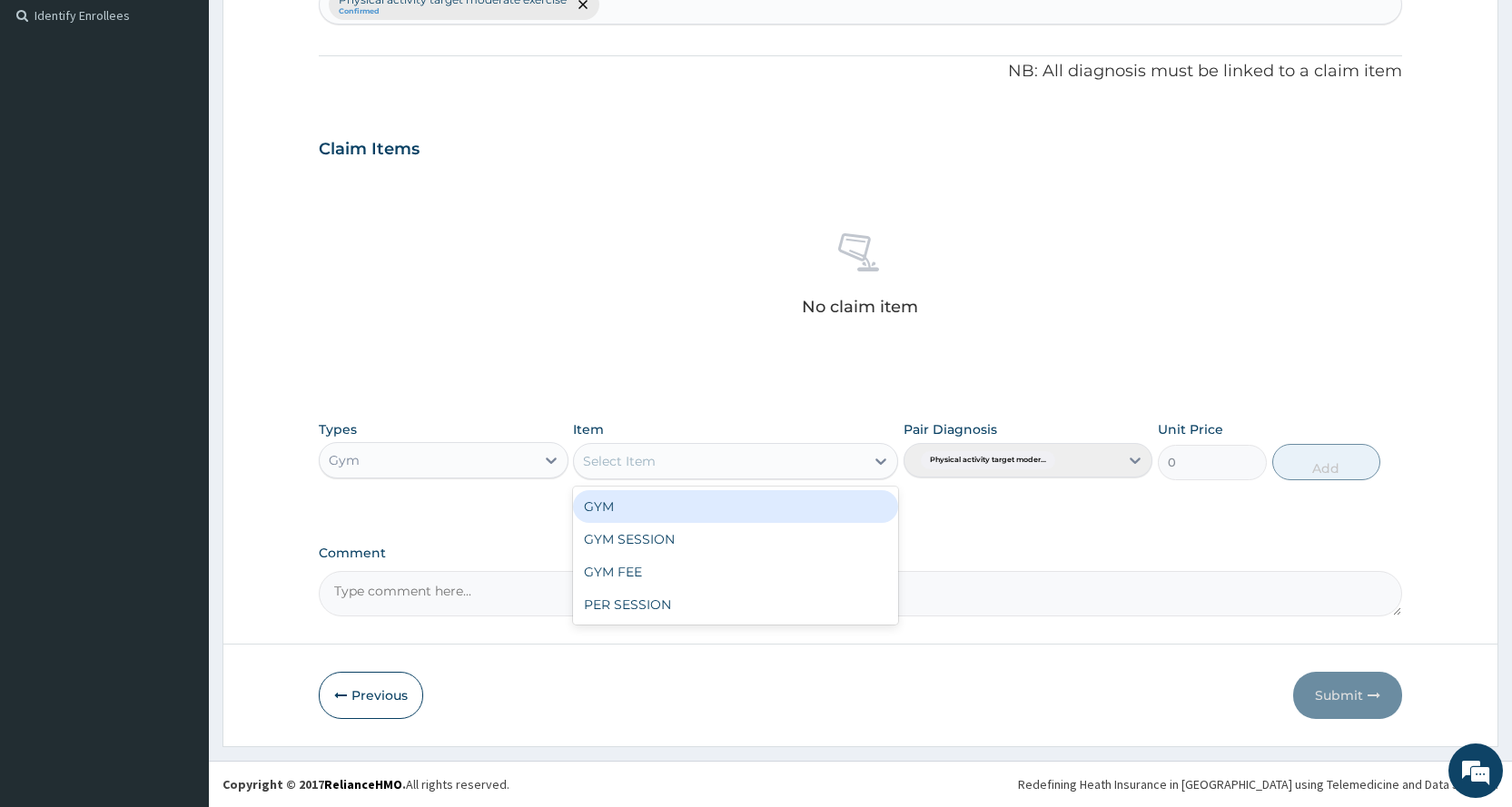
click at [711, 459] on div "Select Item" at bounding box center [719, 461] width 291 height 29
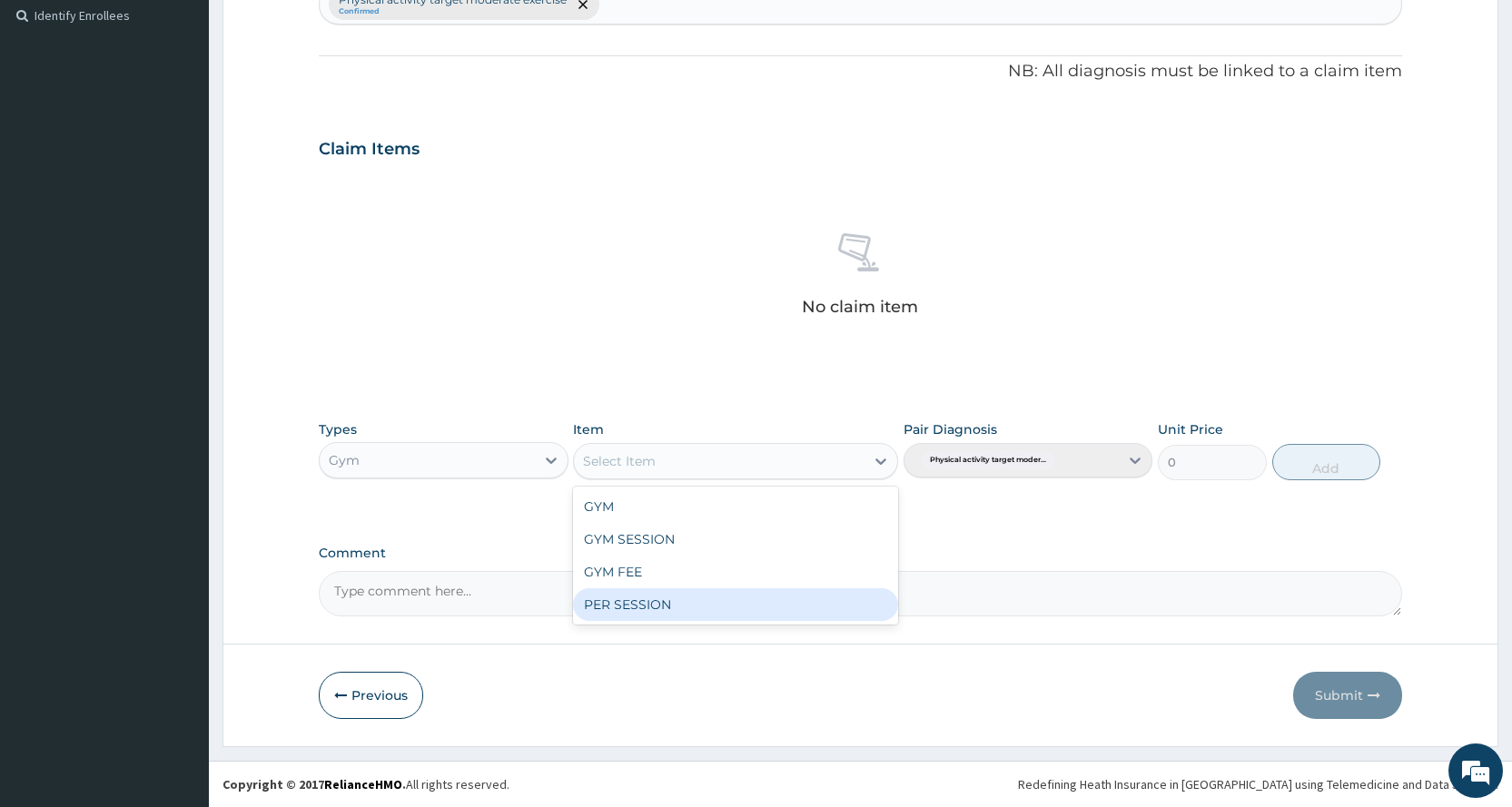
drag, startPoint x: 699, startPoint y: 608, endPoint x: 679, endPoint y: 605, distance: 20.2
click at [697, 608] on div "PER SESSION" at bounding box center [735, 605] width 326 height 33
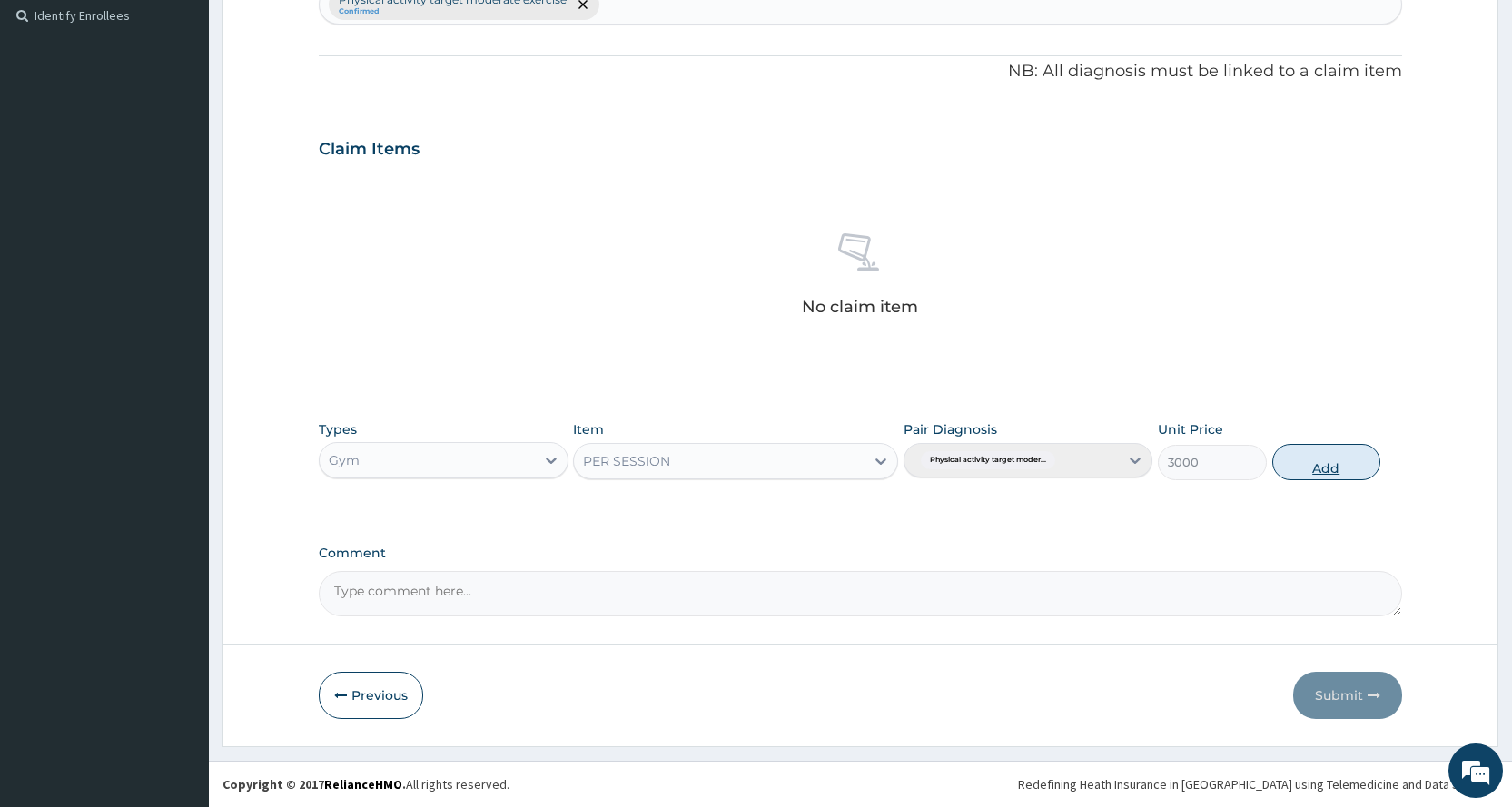
click at [1342, 450] on button "Add" at bounding box center [1326, 462] width 109 height 36
type input "0"
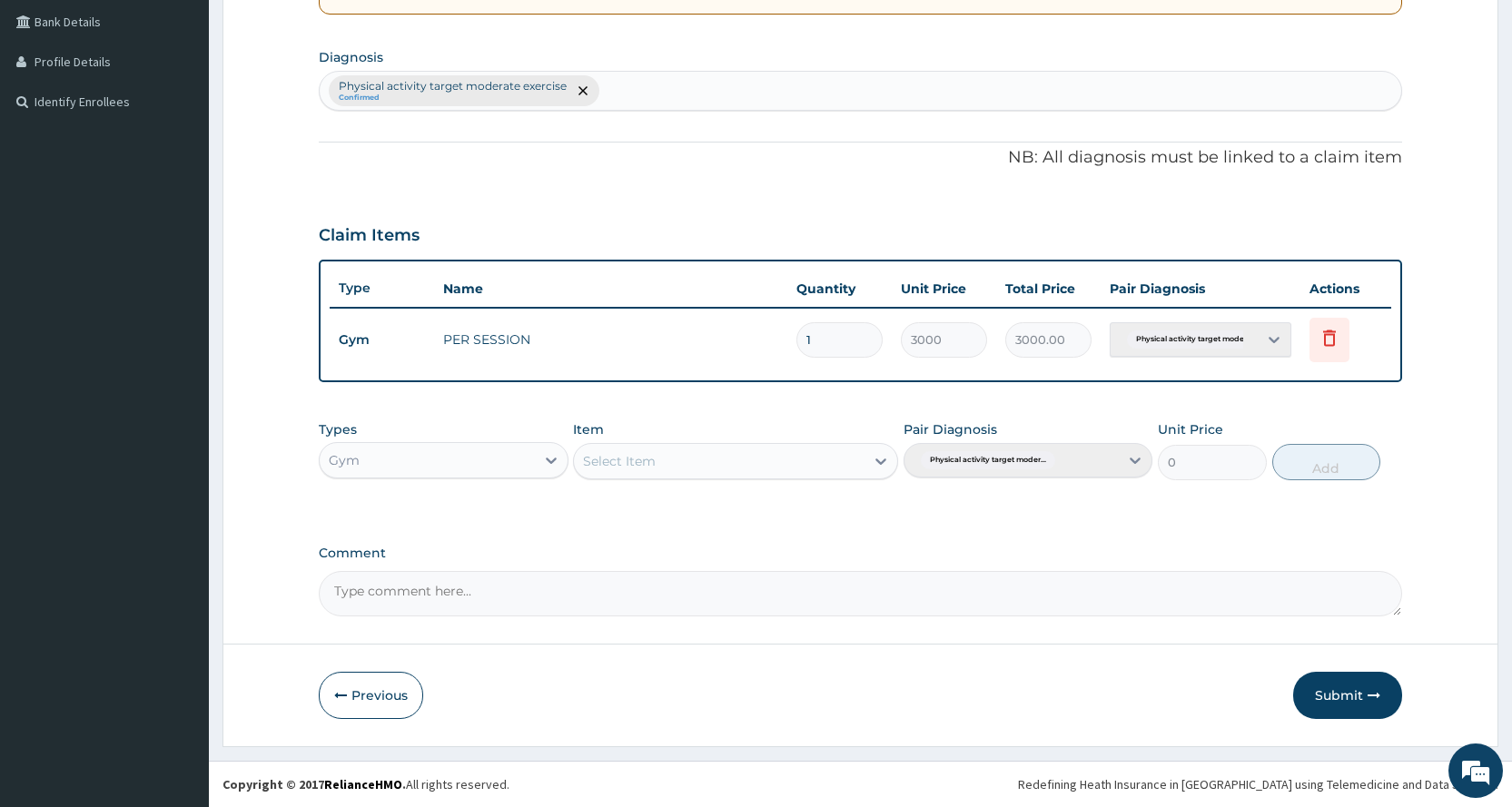
scroll to position [416, 0]
click at [1357, 688] on button "Submit" at bounding box center [1348, 696] width 109 height 47
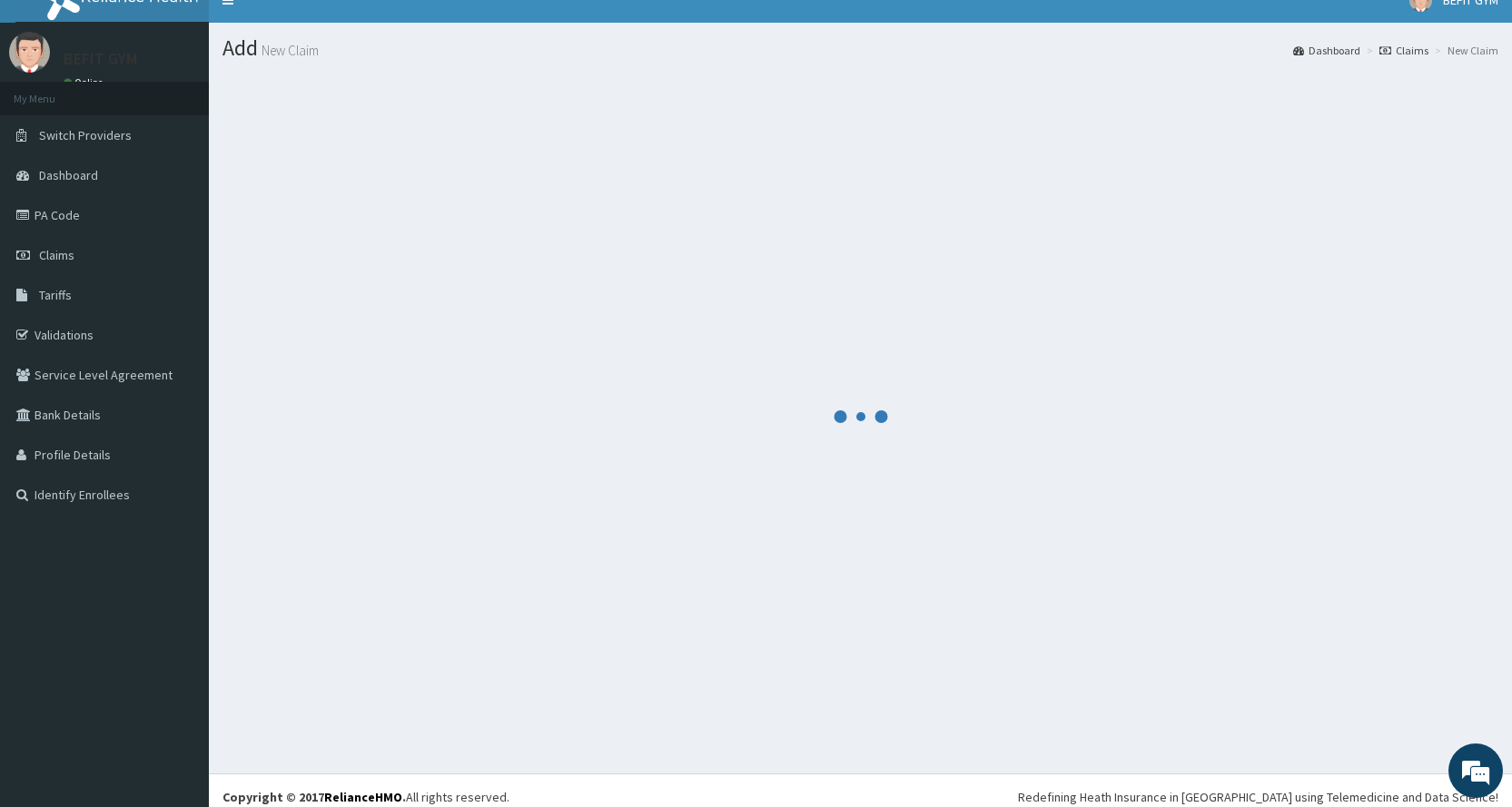
scroll to position [0, 0]
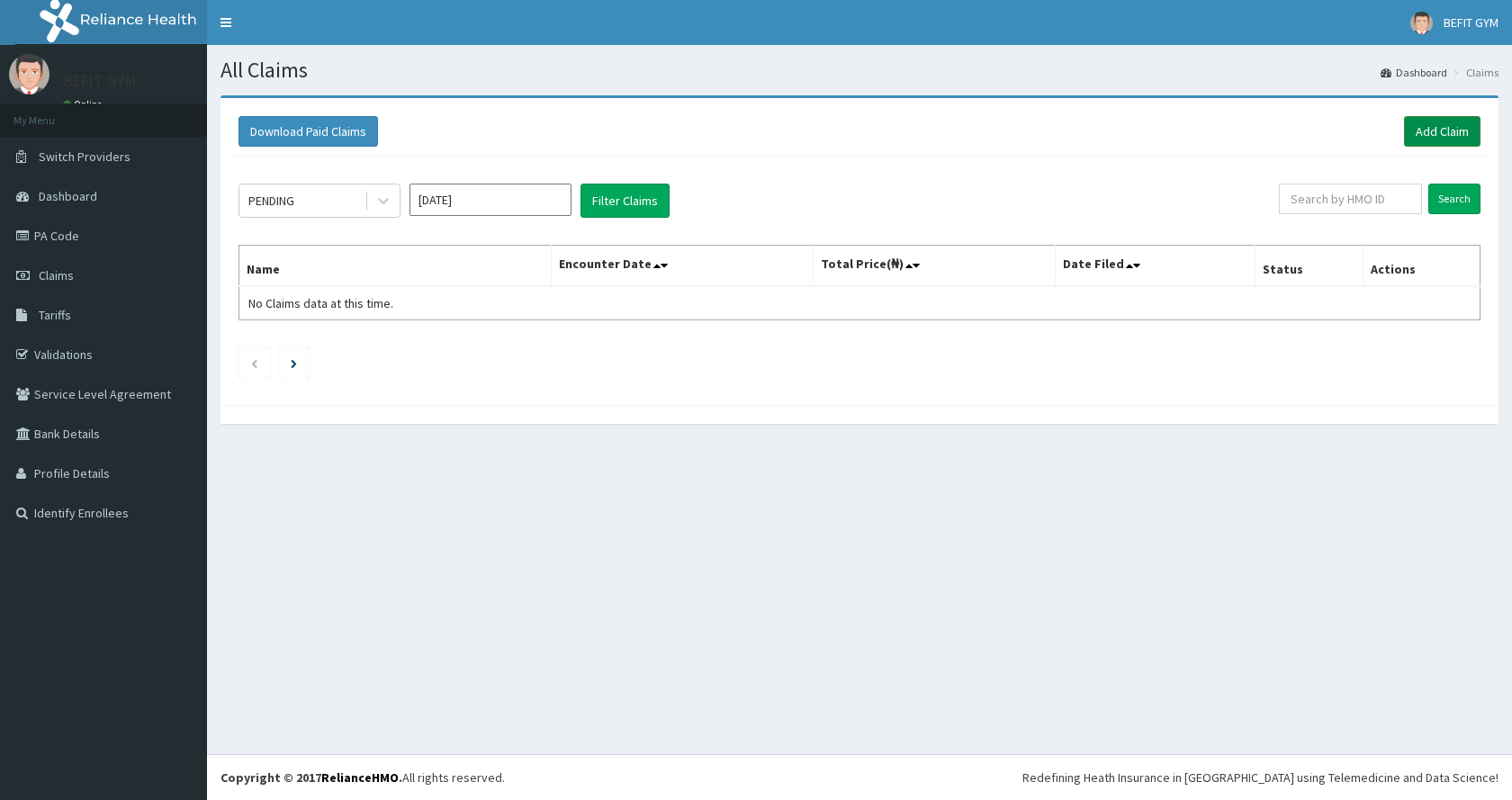
click at [1443, 126] on link "Add Claim" at bounding box center [1442, 131] width 77 height 31
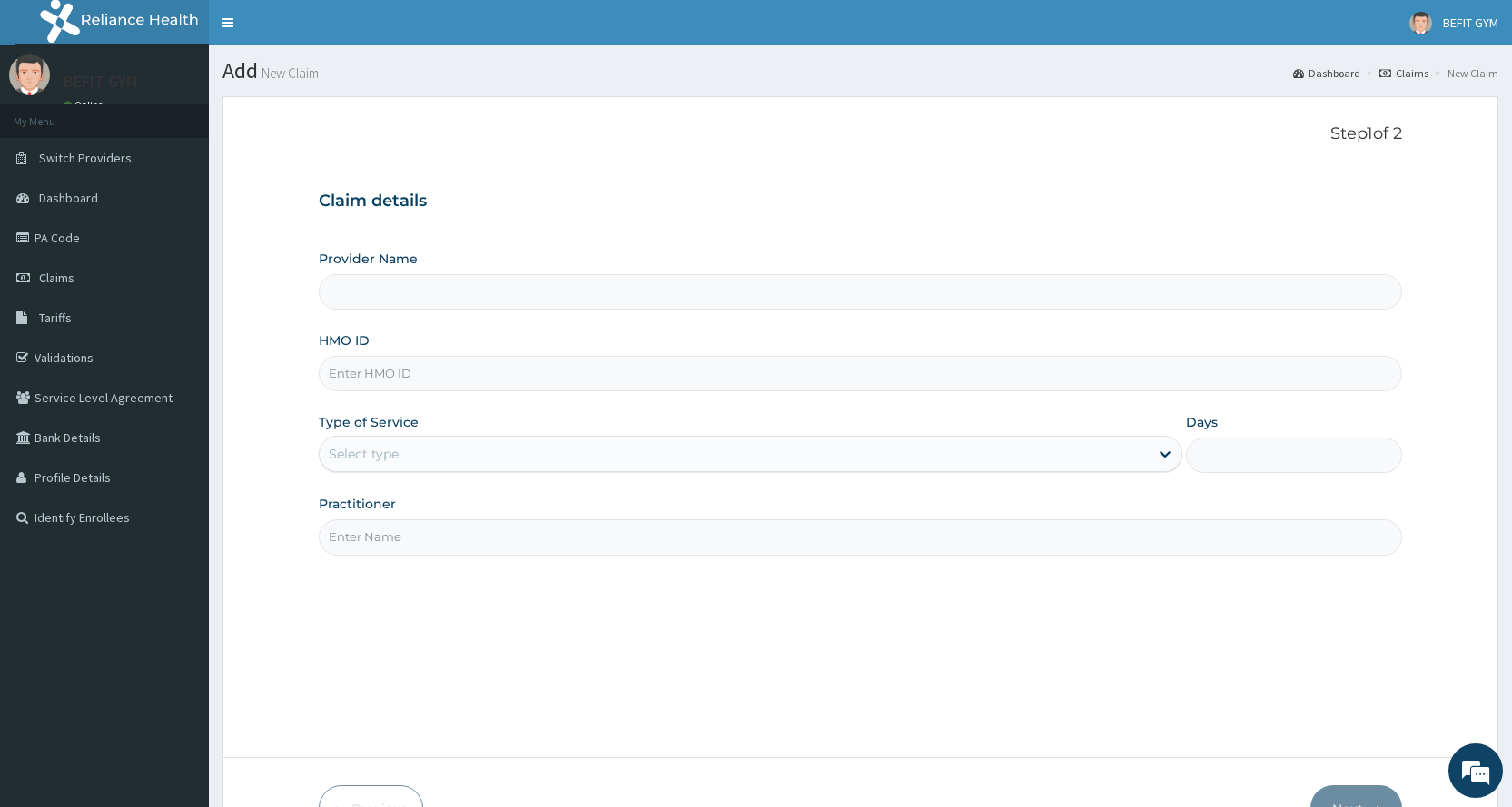
type input "BEFIT HEALTH AND FITNESS CENTRE"
type input "1"
click at [979, 375] on input "HMO ID" at bounding box center [861, 373] width 1083 height 36
type input "NBP/10123/A"
click at [450, 542] on input "Practitioner" at bounding box center [861, 537] width 1083 height 36
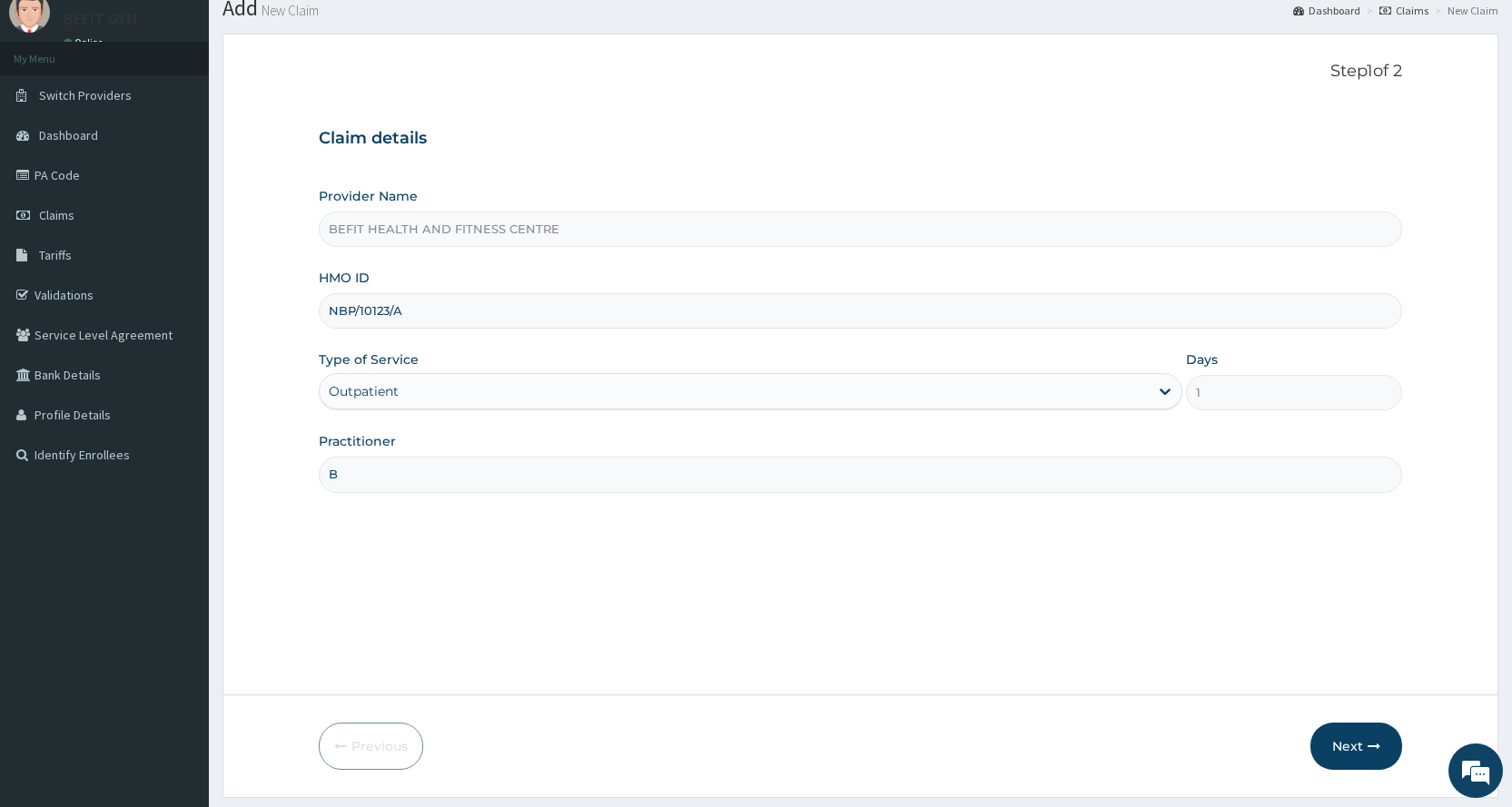
scroll to position [113, 0]
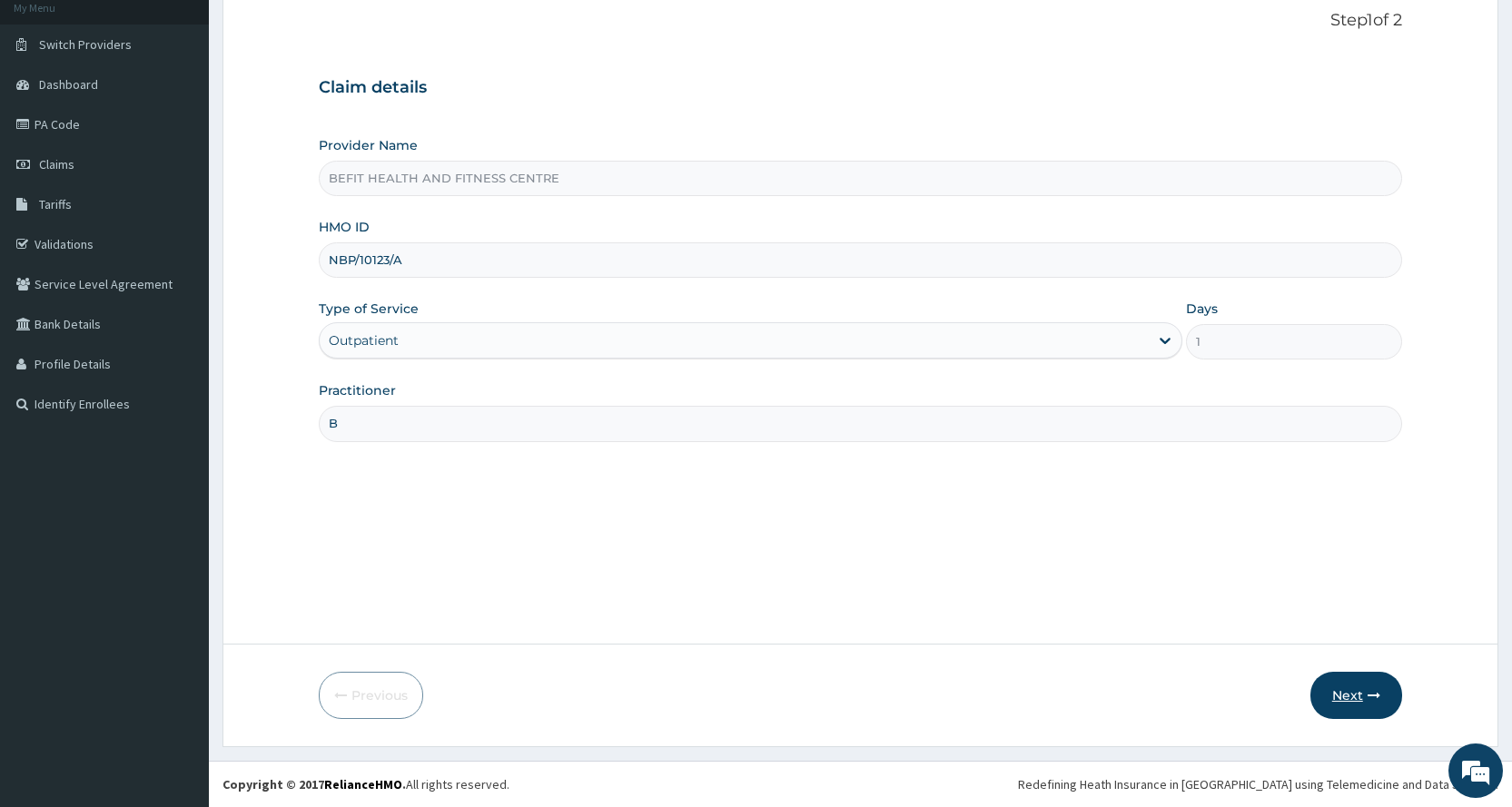
type input "B"
click at [1328, 686] on button "Next" at bounding box center [1356, 696] width 92 height 47
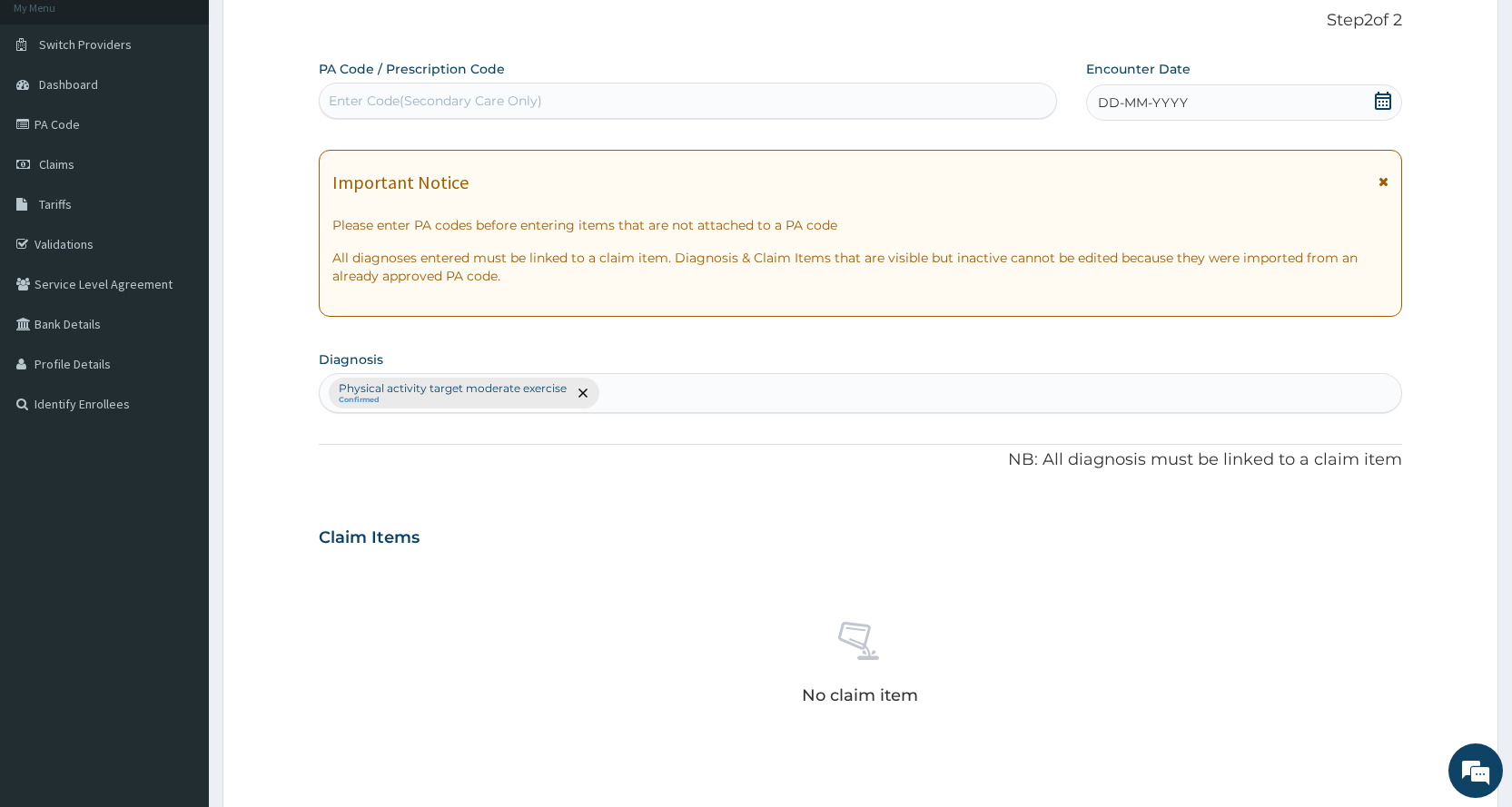
click at [789, 103] on div "Enter Code(Secondary Care Only)" at bounding box center [688, 101] width 736 height 29
type input "PA/3A6CB1"
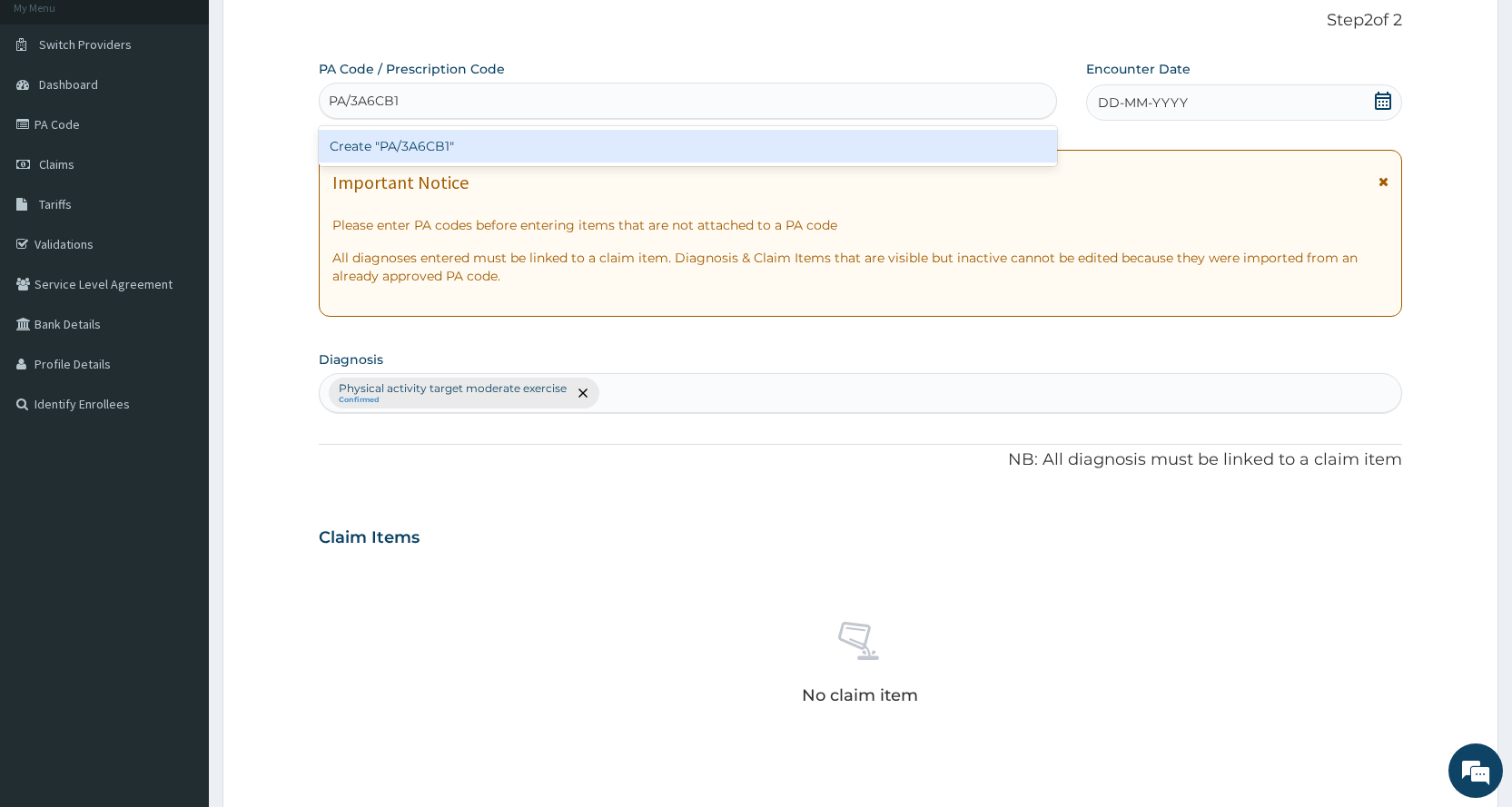
click at [835, 138] on div "Create "PA/3A6CB1"" at bounding box center [688, 146] width 738 height 33
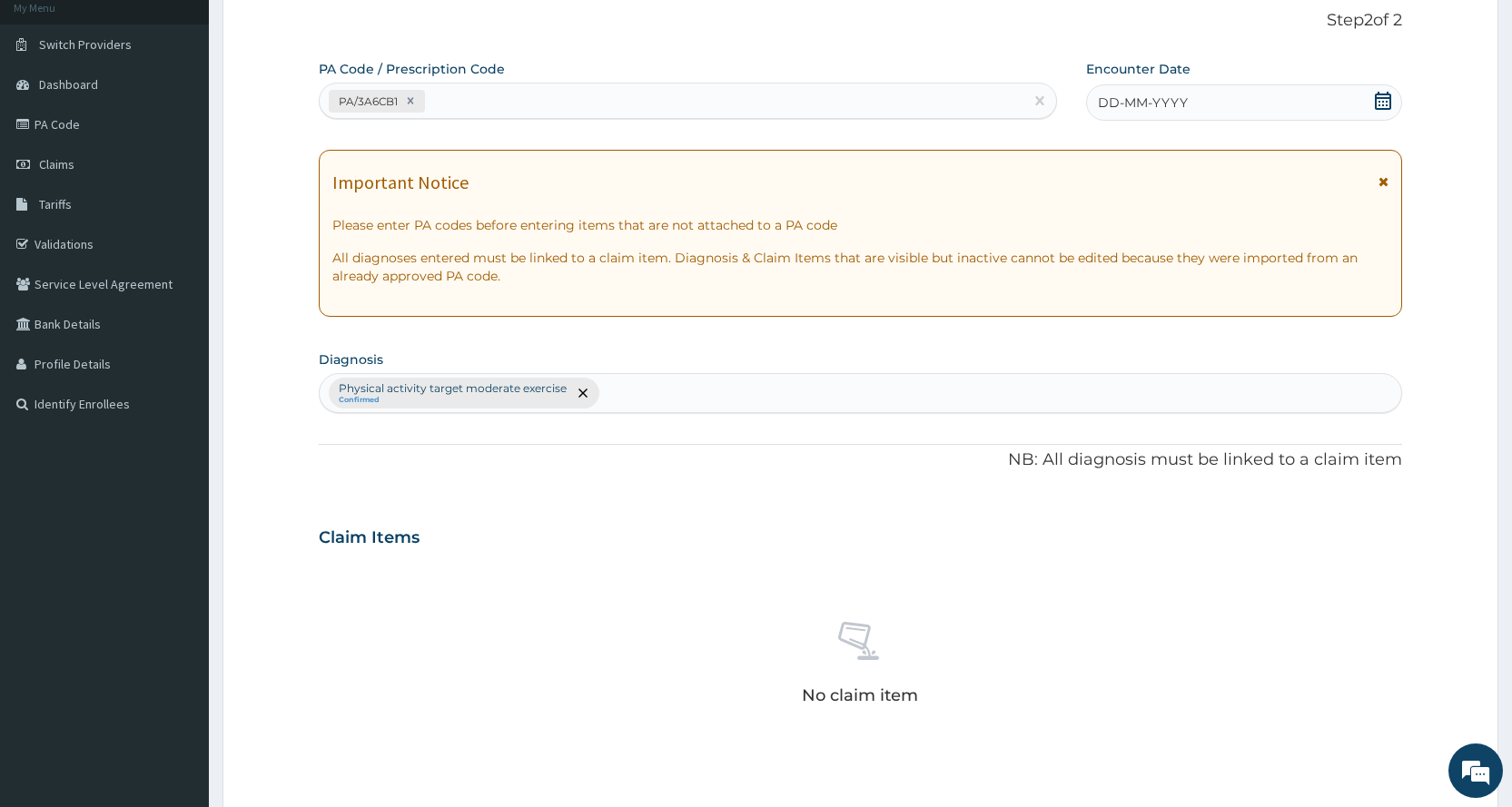
click at [1376, 98] on icon at bounding box center [1383, 101] width 16 height 18
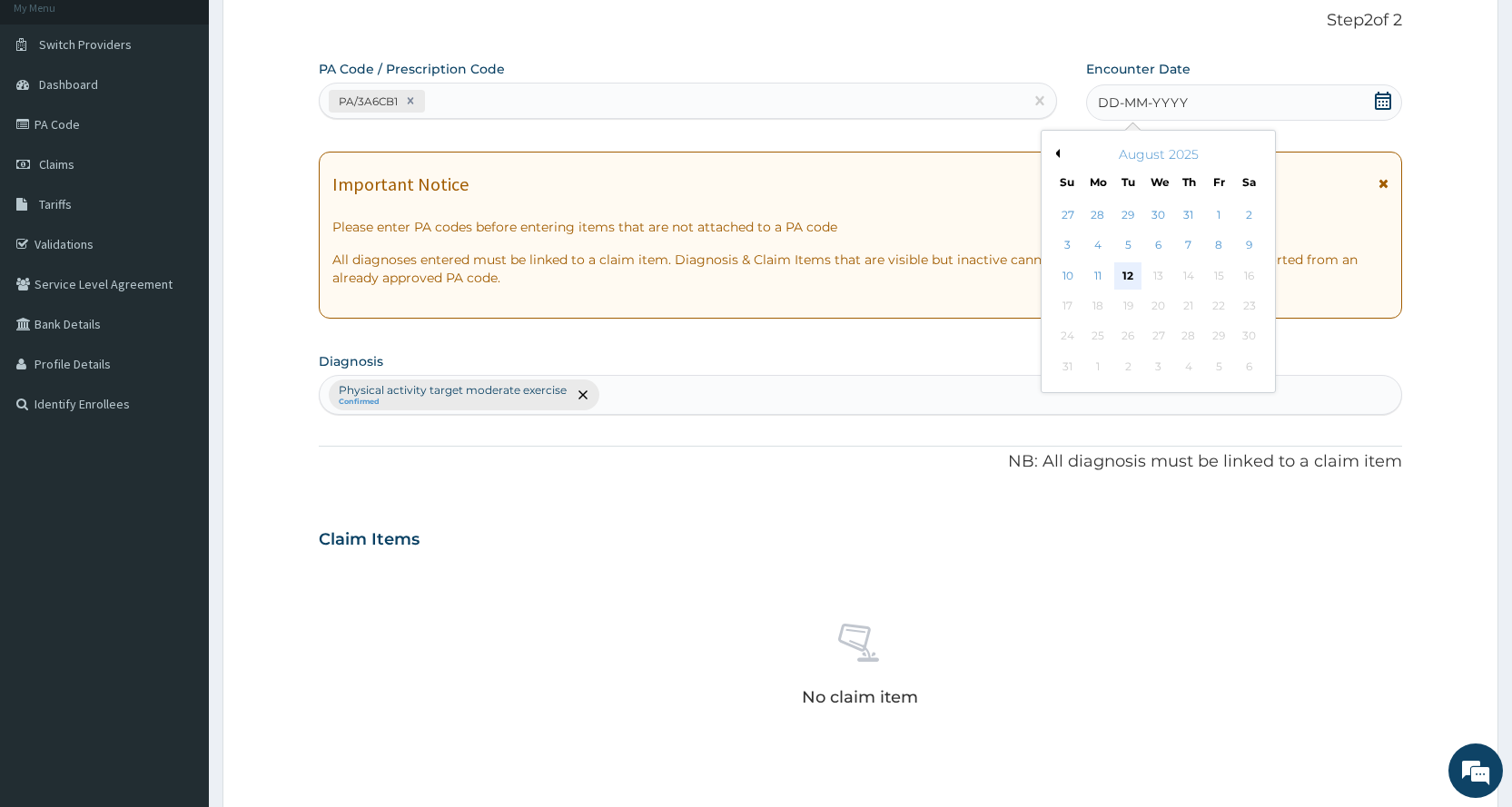
click at [1121, 278] on div "12" at bounding box center [1128, 276] width 27 height 27
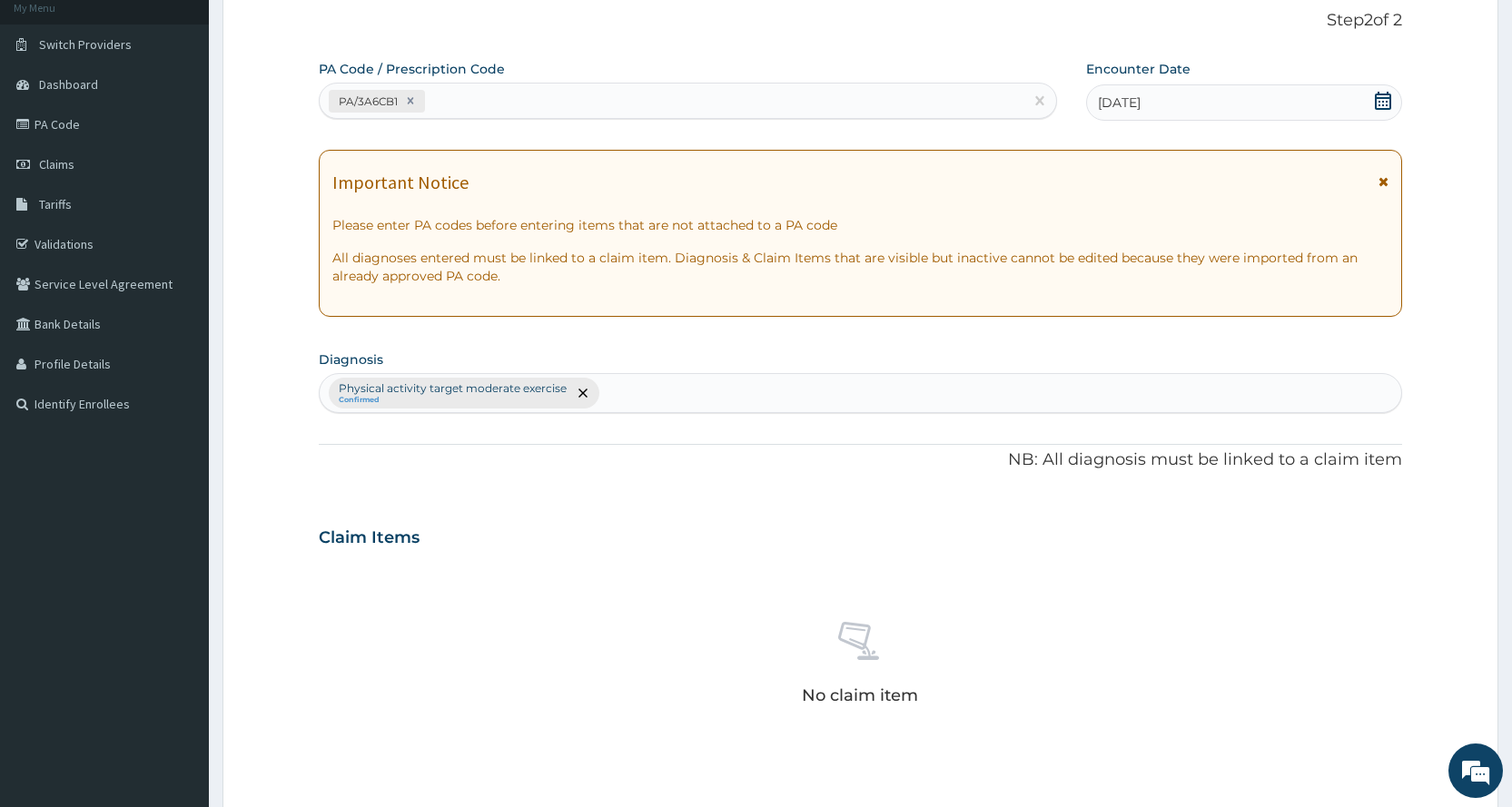
scroll to position [502, 0]
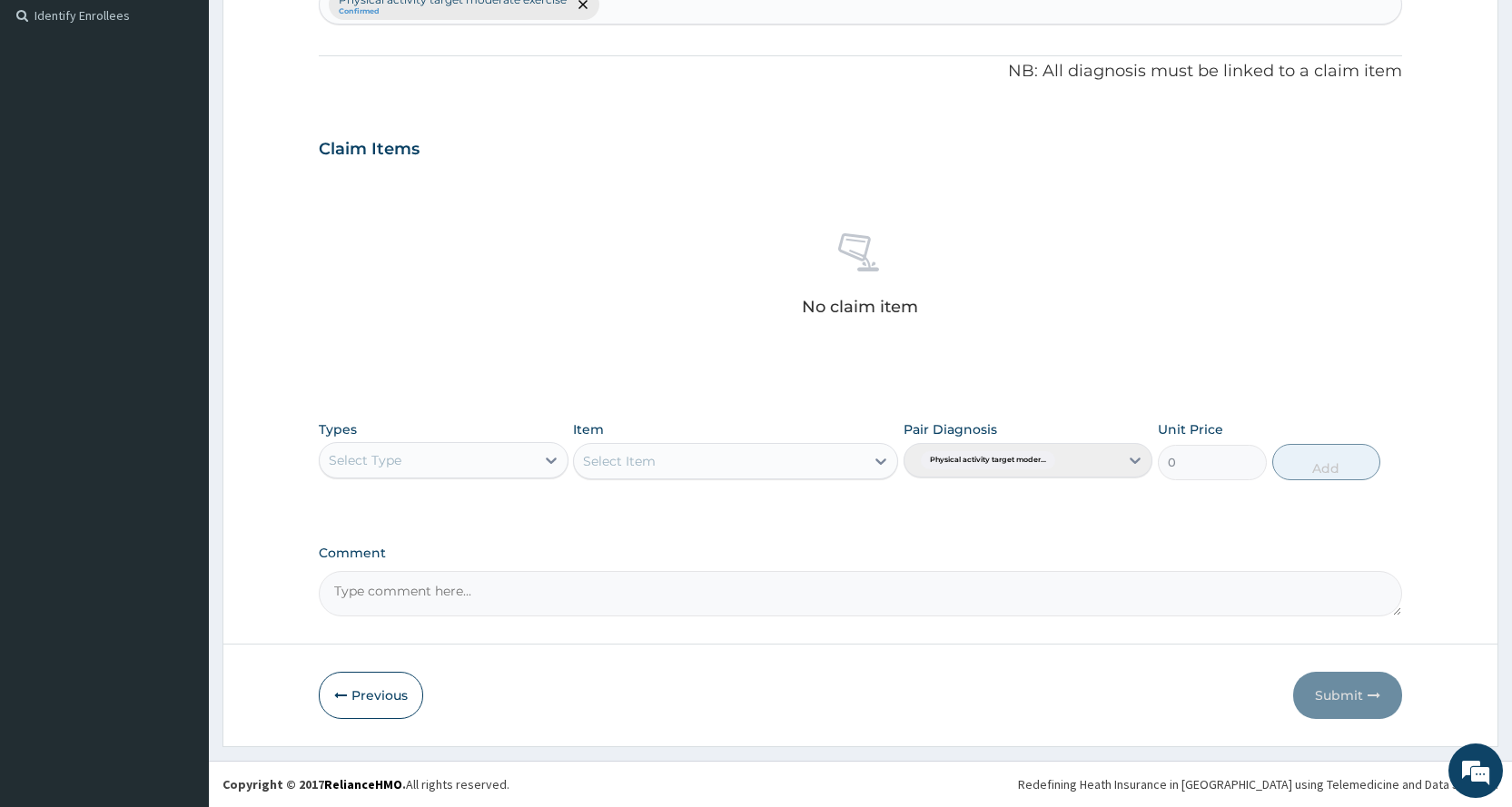
click at [344, 475] on div "Select Type" at bounding box center [443, 460] width 249 height 36
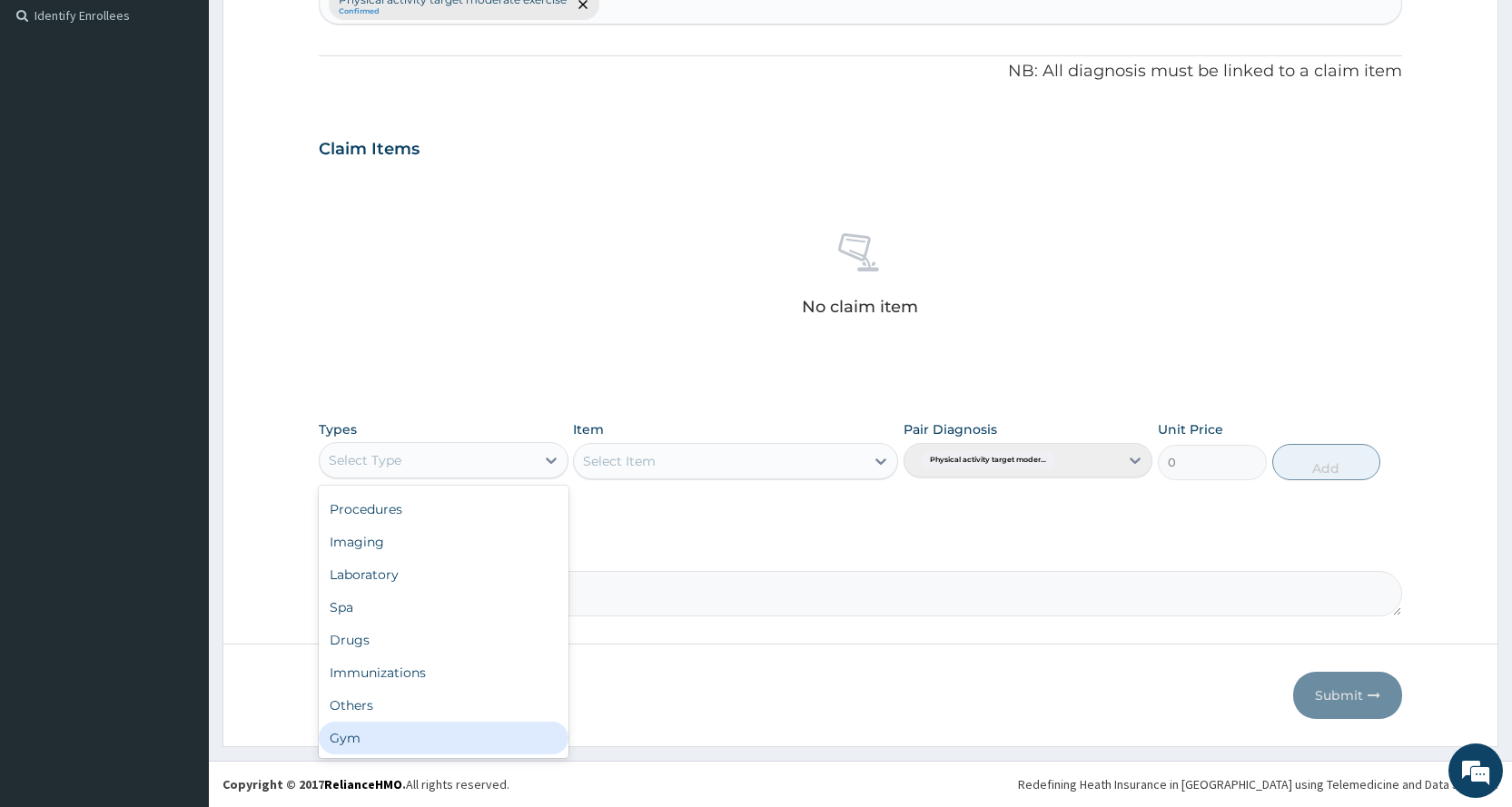
click at [407, 727] on div "Gym" at bounding box center [443, 739] width 249 height 33
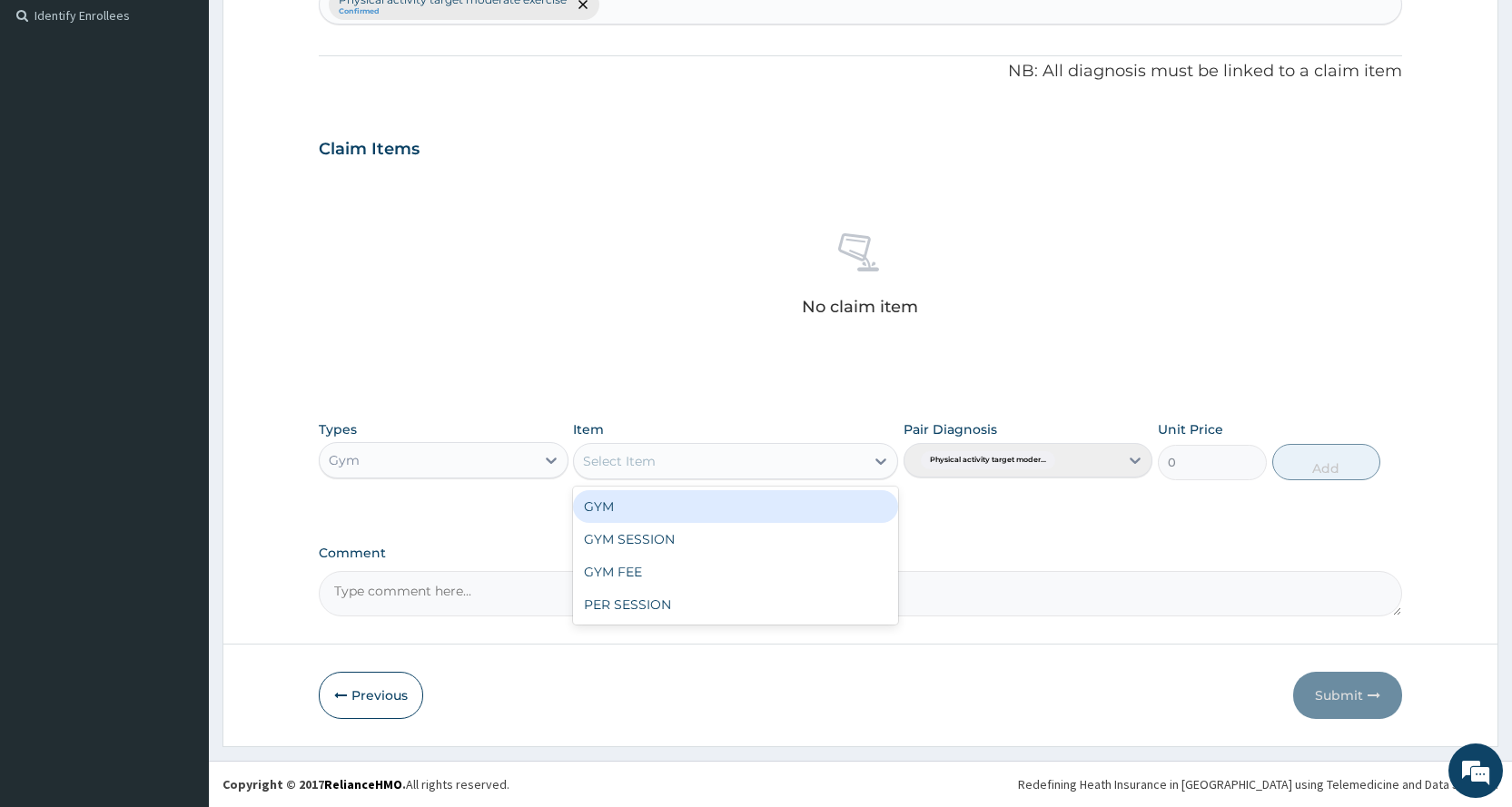
click at [770, 469] on div "Select Item" at bounding box center [719, 461] width 291 height 29
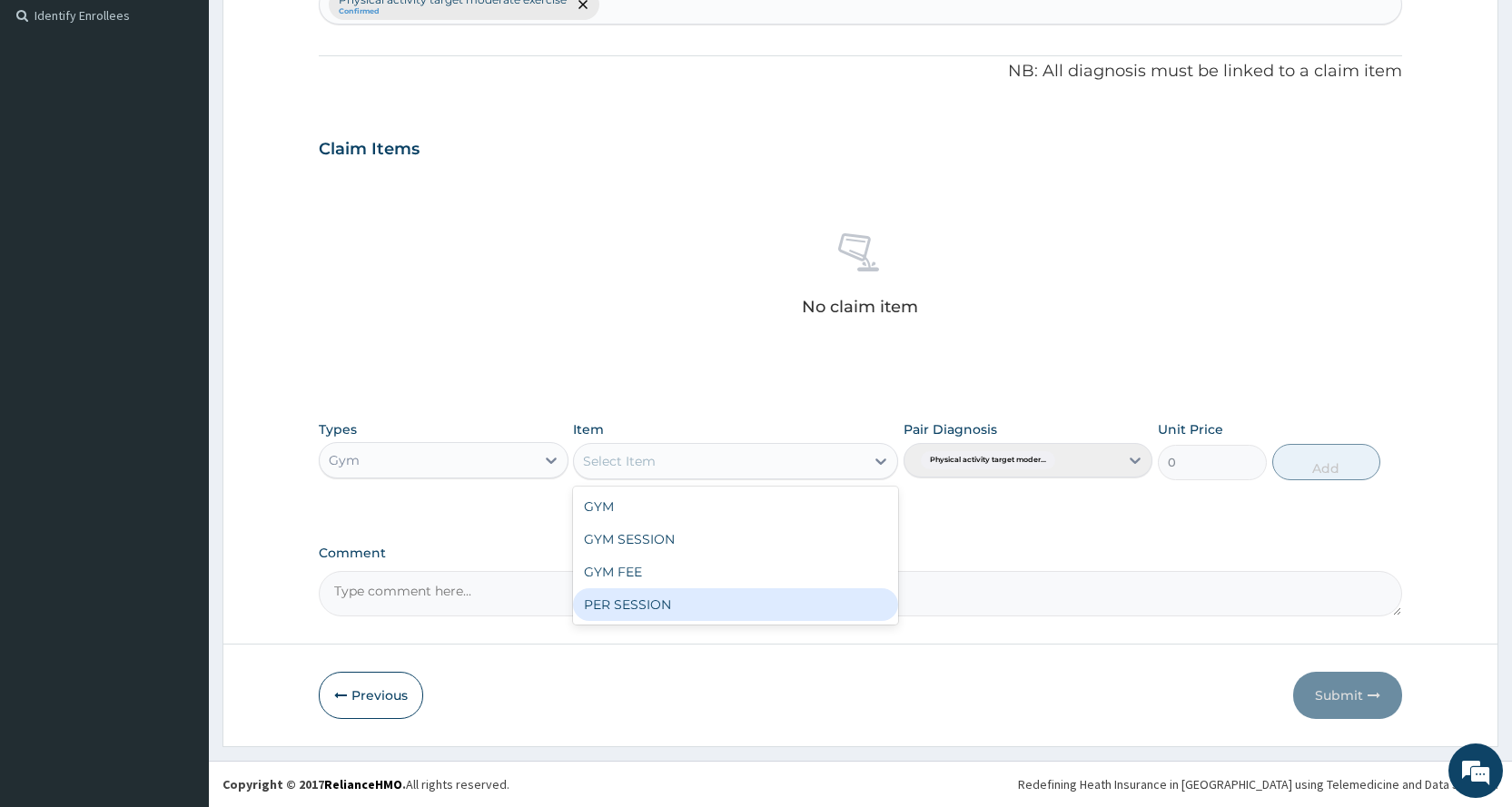
click at [740, 612] on div "PER SESSION" at bounding box center [735, 605] width 326 height 33
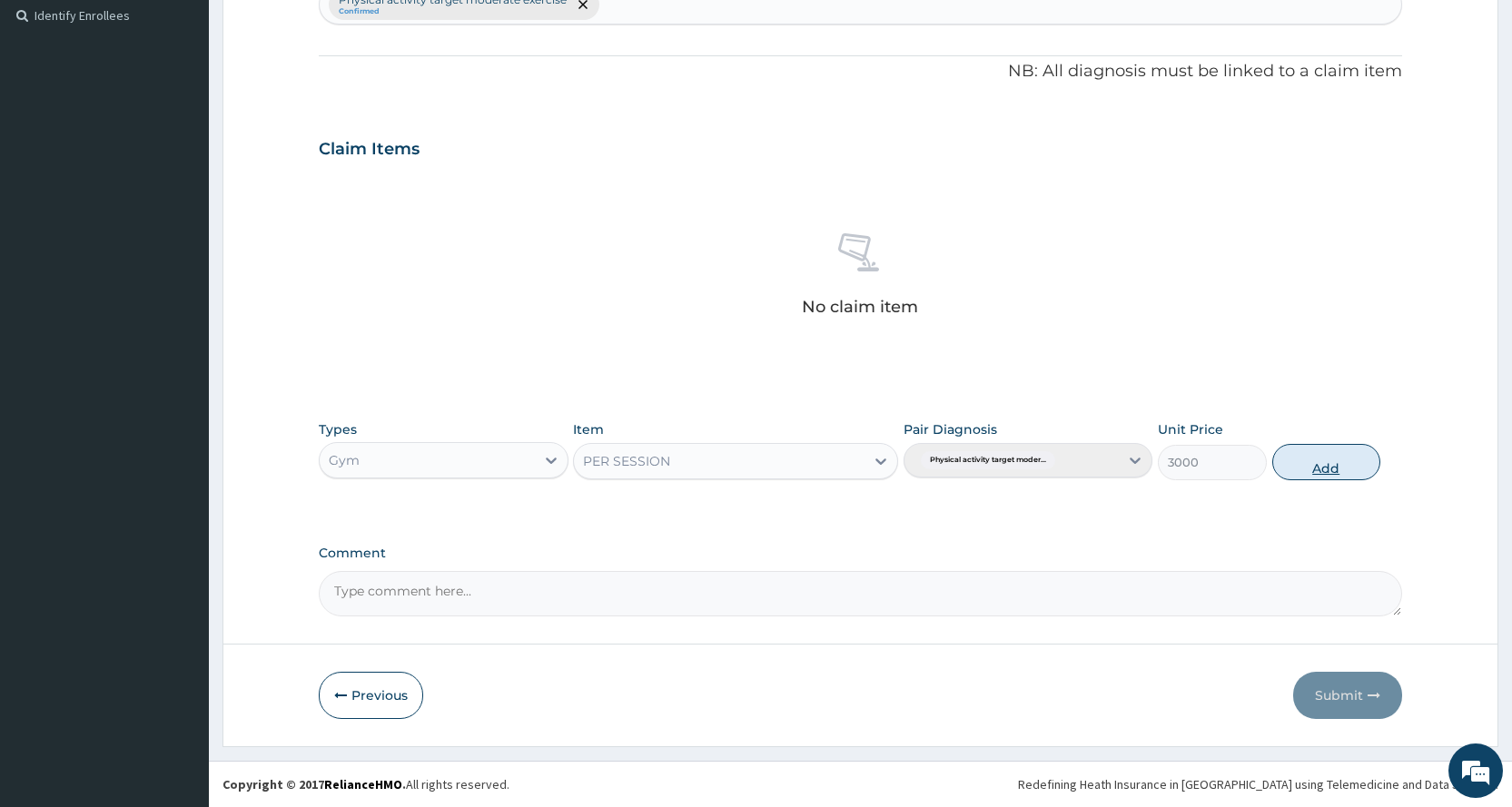
click at [1308, 471] on button "Add" at bounding box center [1326, 462] width 109 height 36
type input "0"
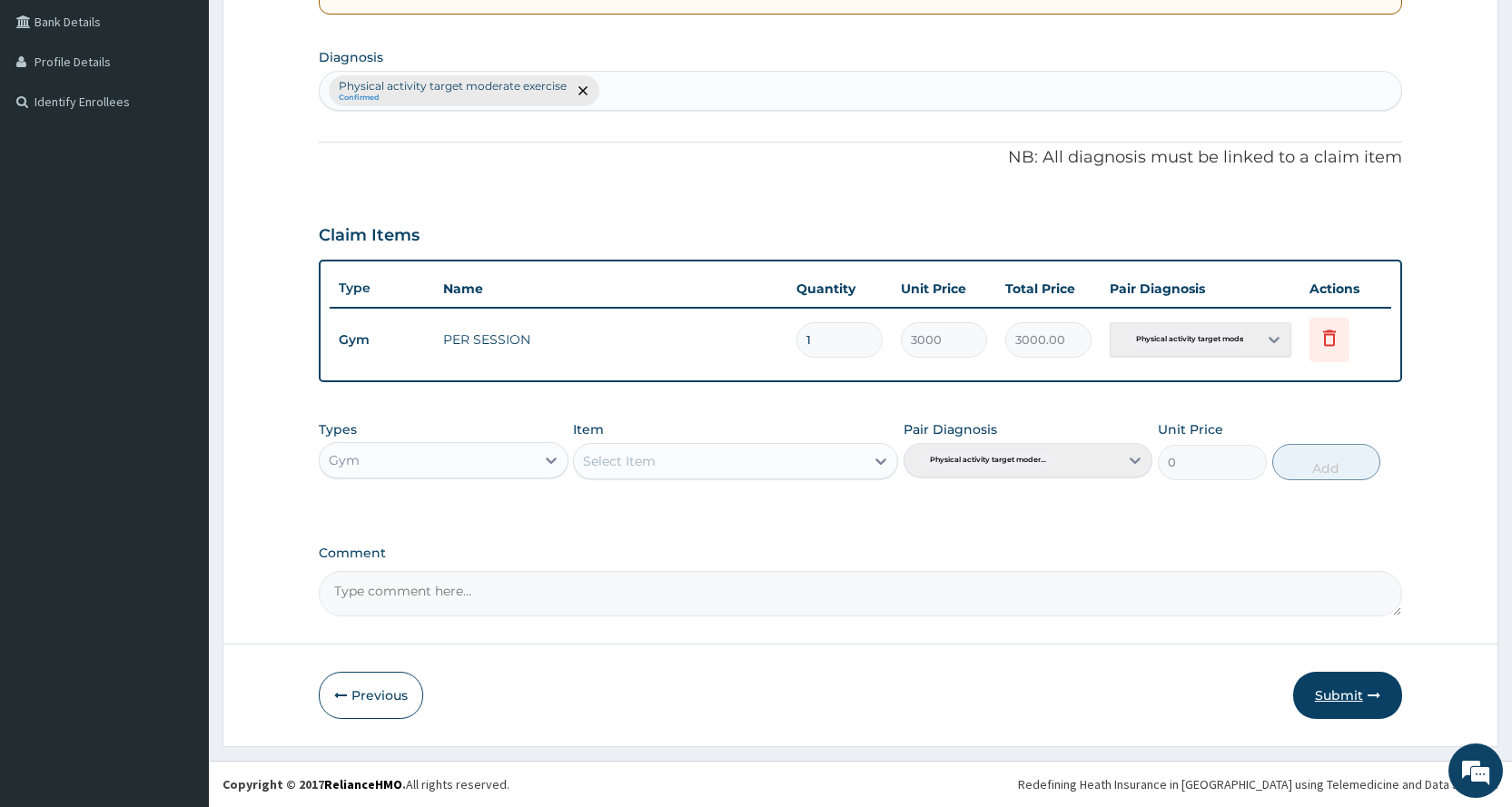
click at [1369, 697] on icon "button" at bounding box center [1374, 696] width 13 height 13
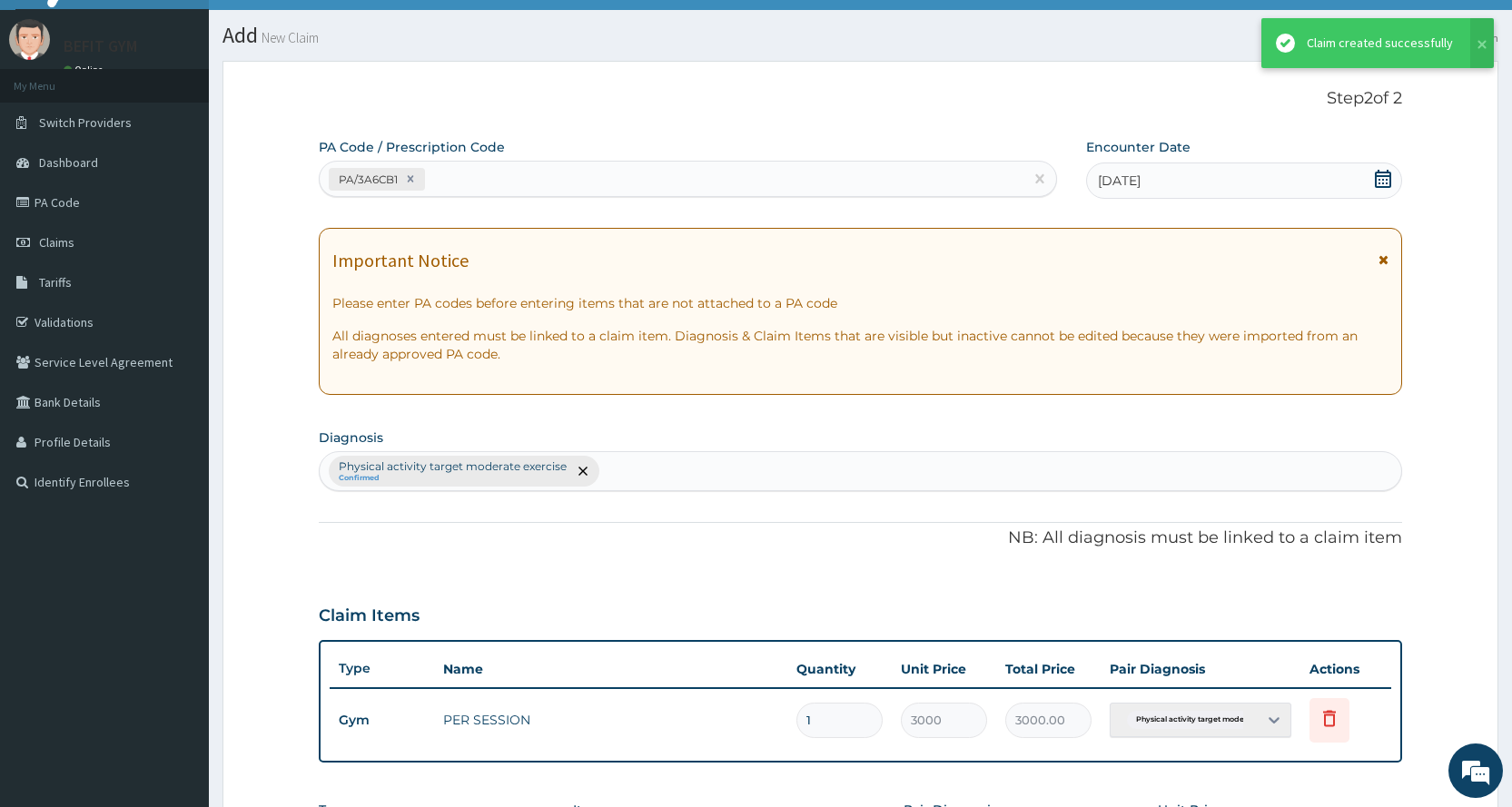
scroll to position [416, 0]
